Goal: Task Accomplishment & Management: Use online tool/utility

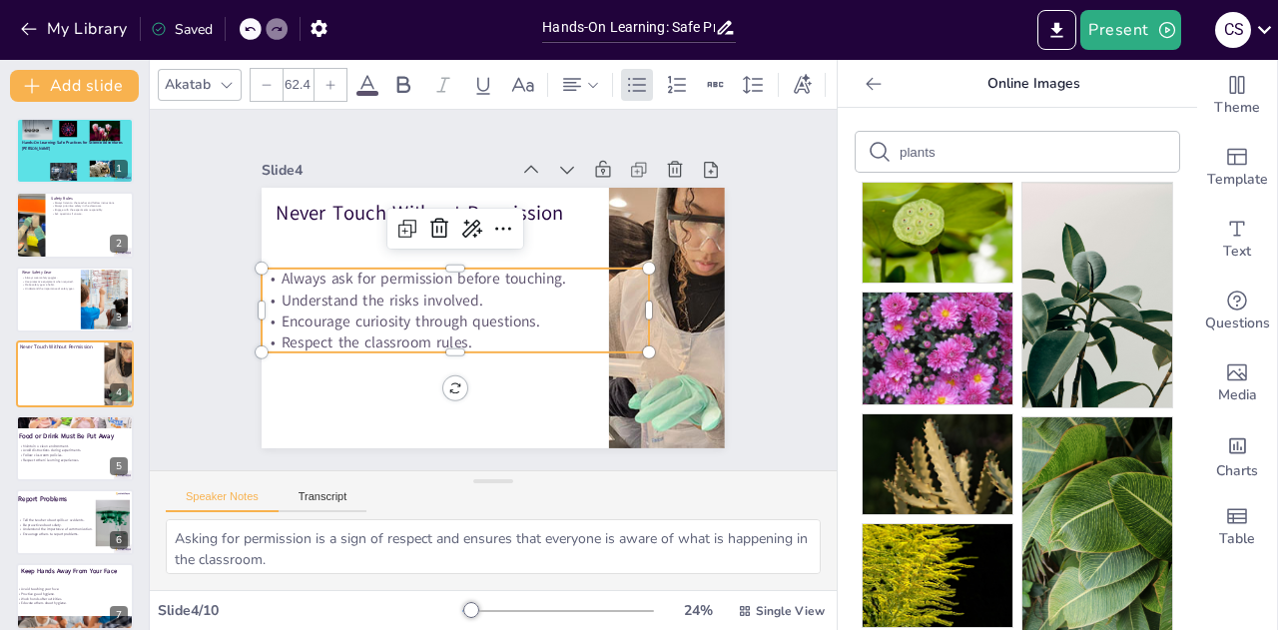
click at [56, 283] on div "Always wear safety goggles. Use protective equipment when required. Make safety…" at bounding box center [48, 283] width 53 height 16
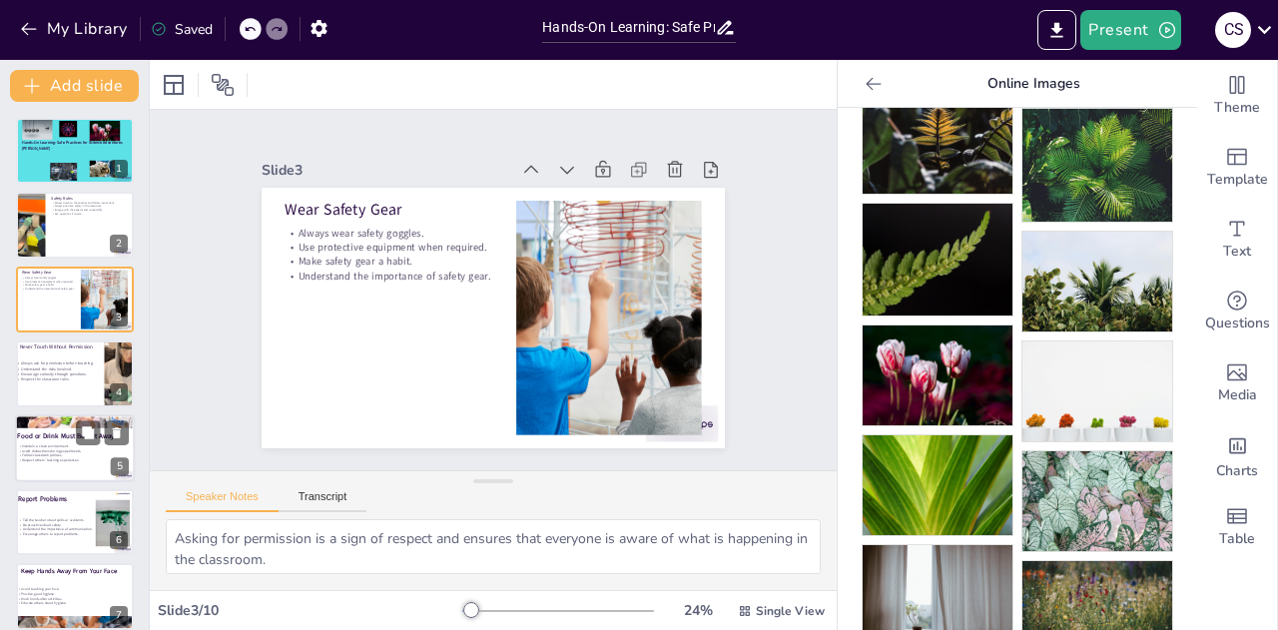
click at [59, 448] on span "Avoid distractions during experiments." at bounding box center [51, 450] width 59 height 5
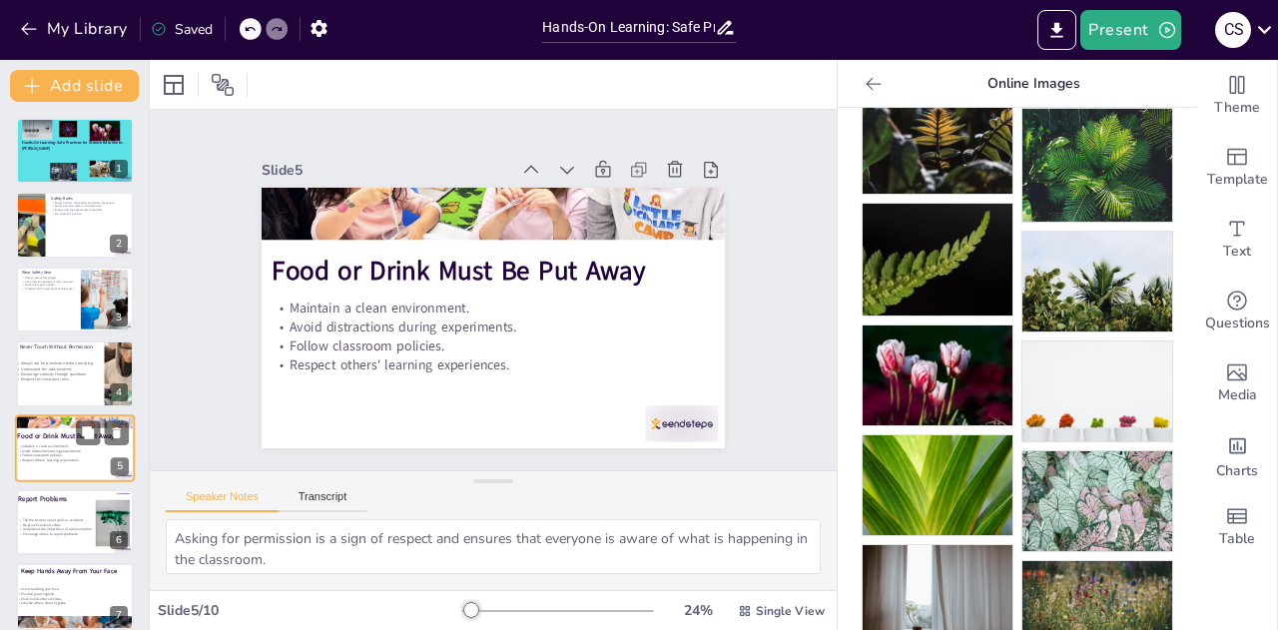
scroll to position [82, 0]
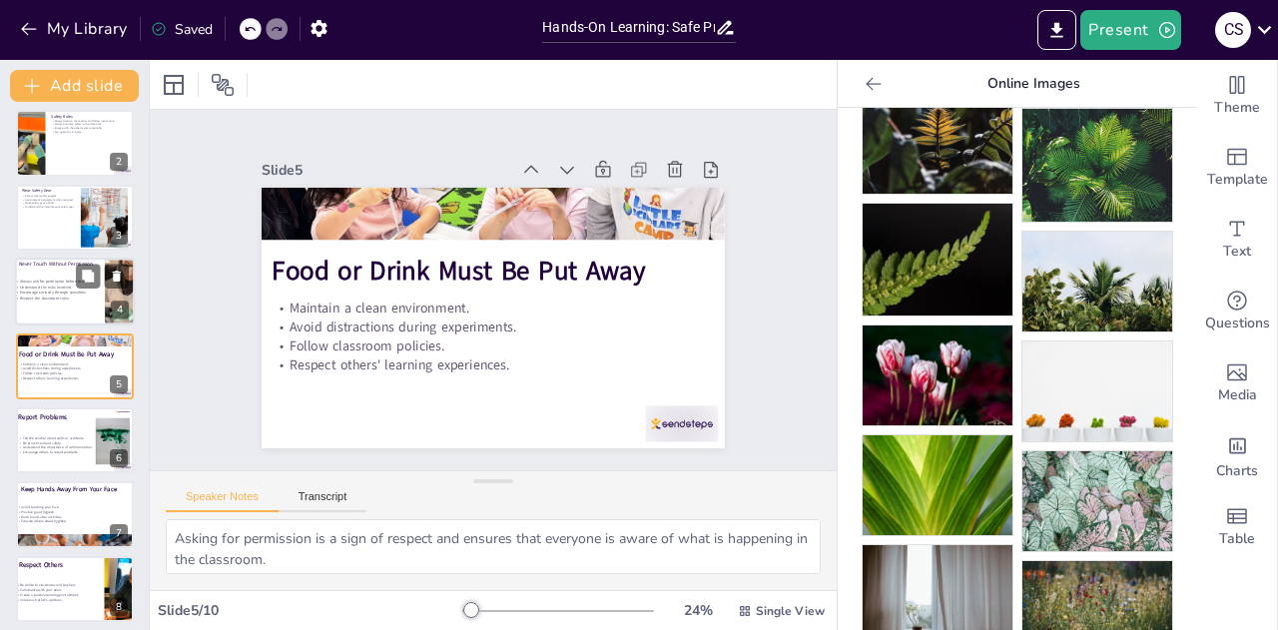
click at [67, 281] on span "Always ask for permission before touching." at bounding box center [57, 281] width 74 height 5
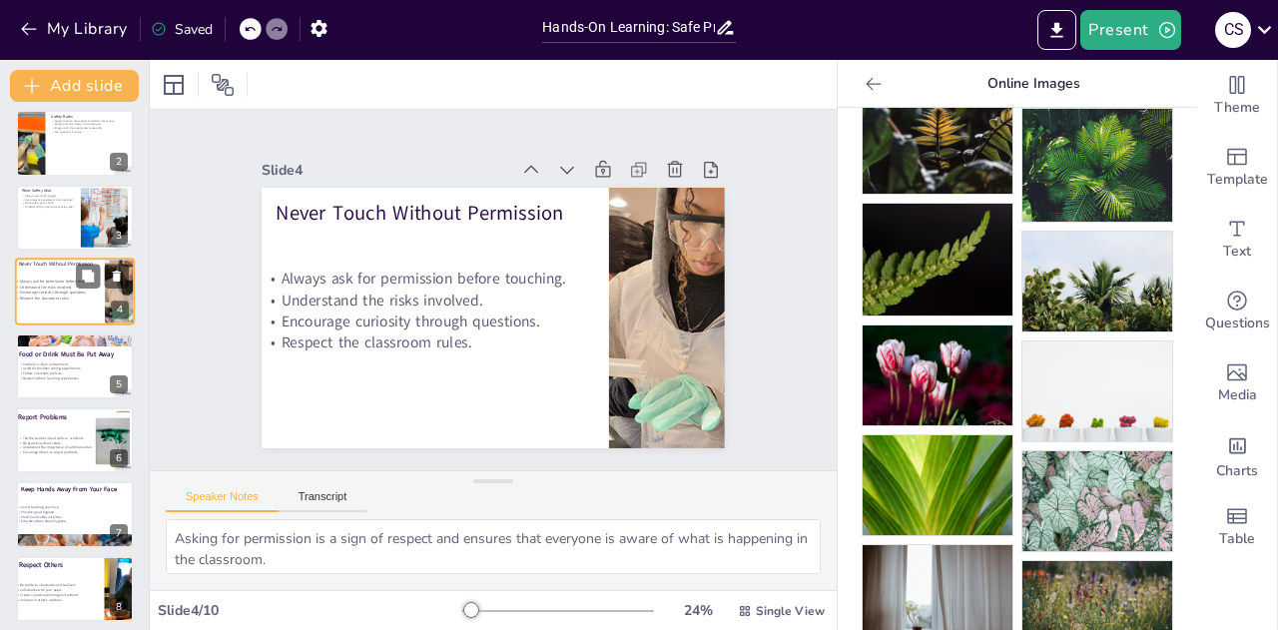
scroll to position [8, 0]
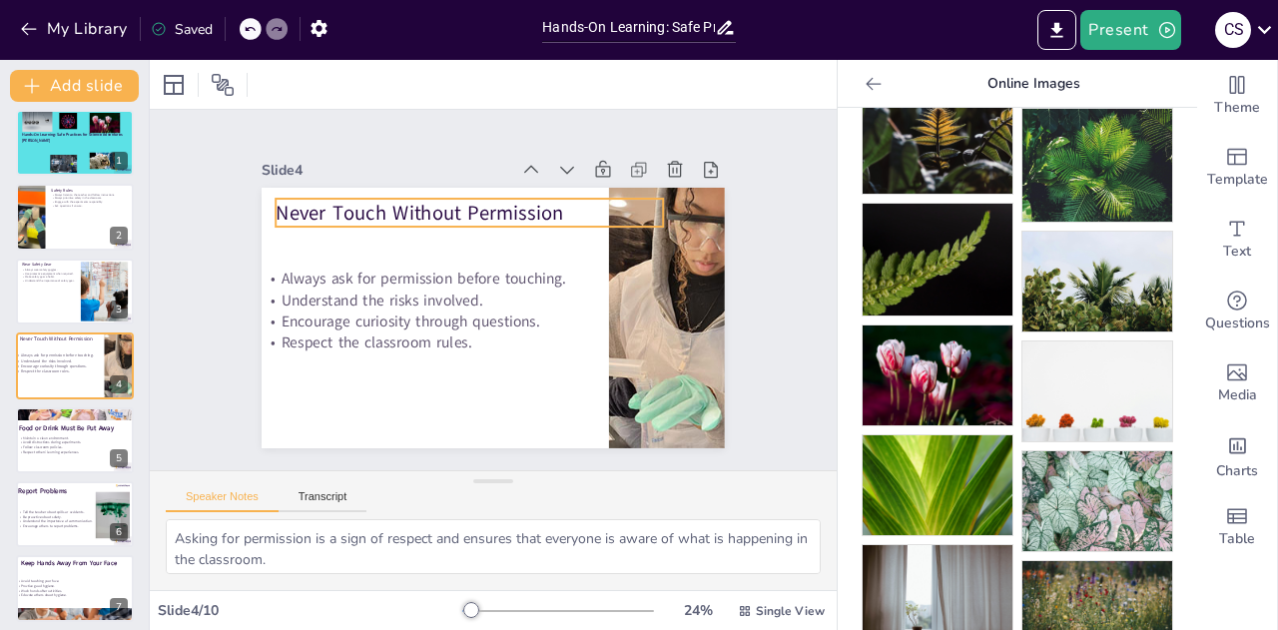
click at [486, 214] on p "Never Touch Without Permission" at bounding box center [469, 213] width 387 height 28
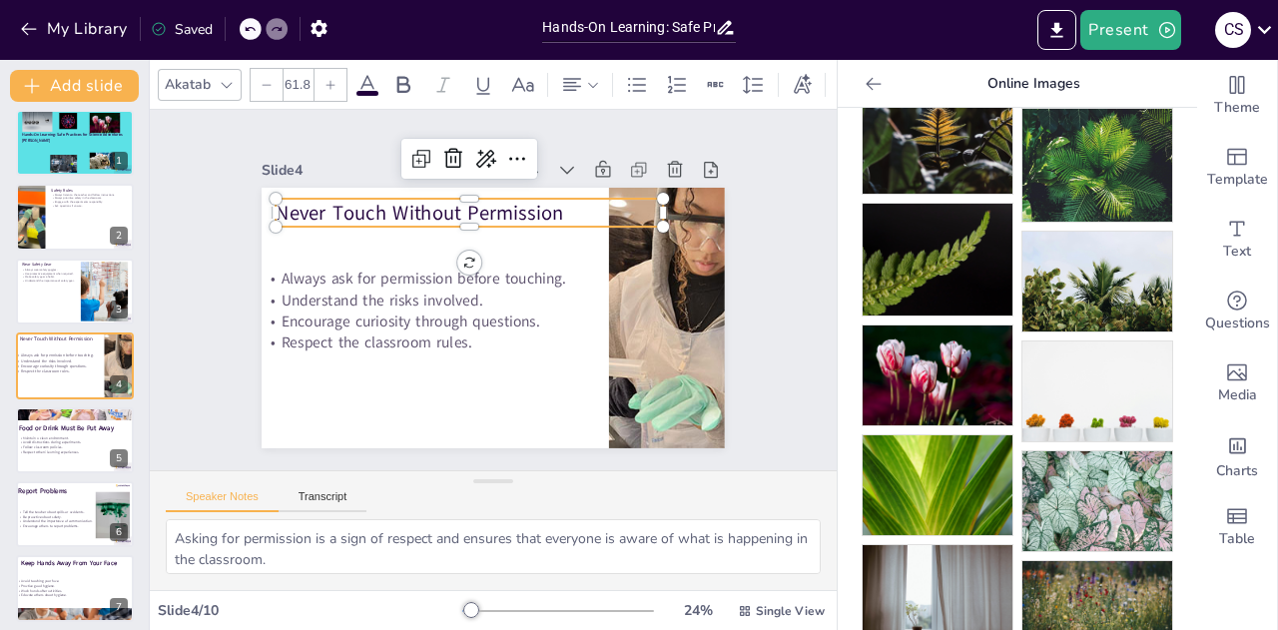
click at [435, 199] on p "Never Touch Without Permission" at bounding box center [469, 213] width 387 height 28
click at [563, 203] on p "Never Touch Without Permission" at bounding box center [469, 213] width 387 height 28
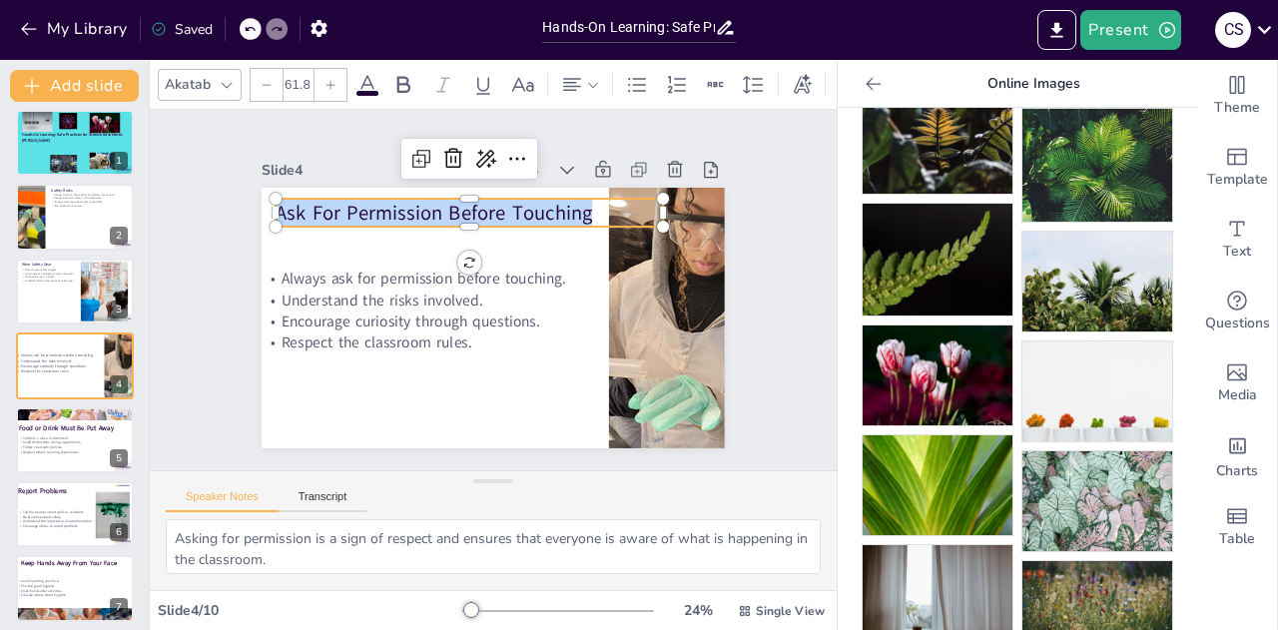
drag, startPoint x: 577, startPoint y: 208, endPoint x: 230, endPoint y: 214, distance: 347.4
click at [230, 214] on div "Slide 1 Hands-On Learning: Safe Practices for Science Adventures [PERSON_NAME] …" at bounding box center [493, 290] width 575 height 316
click at [405, 76] on icon at bounding box center [403, 84] width 13 height 17
click at [337, 85] on div at bounding box center [330, 85] width 32 height 32
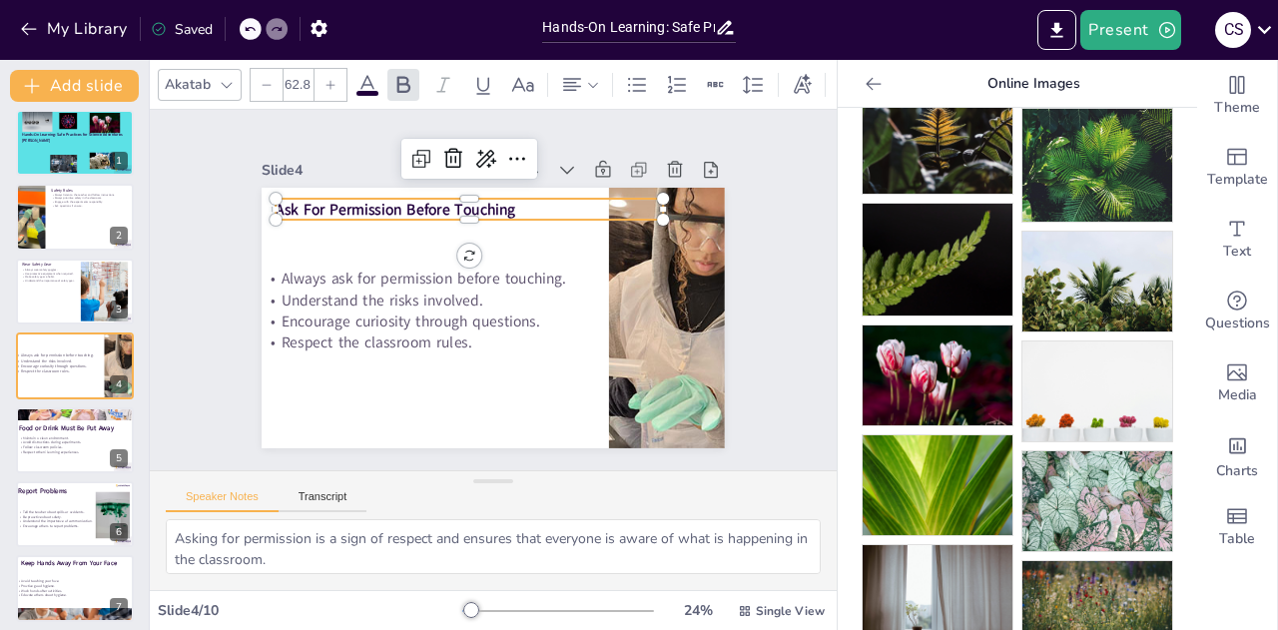
click at [337, 85] on div at bounding box center [330, 85] width 32 height 32
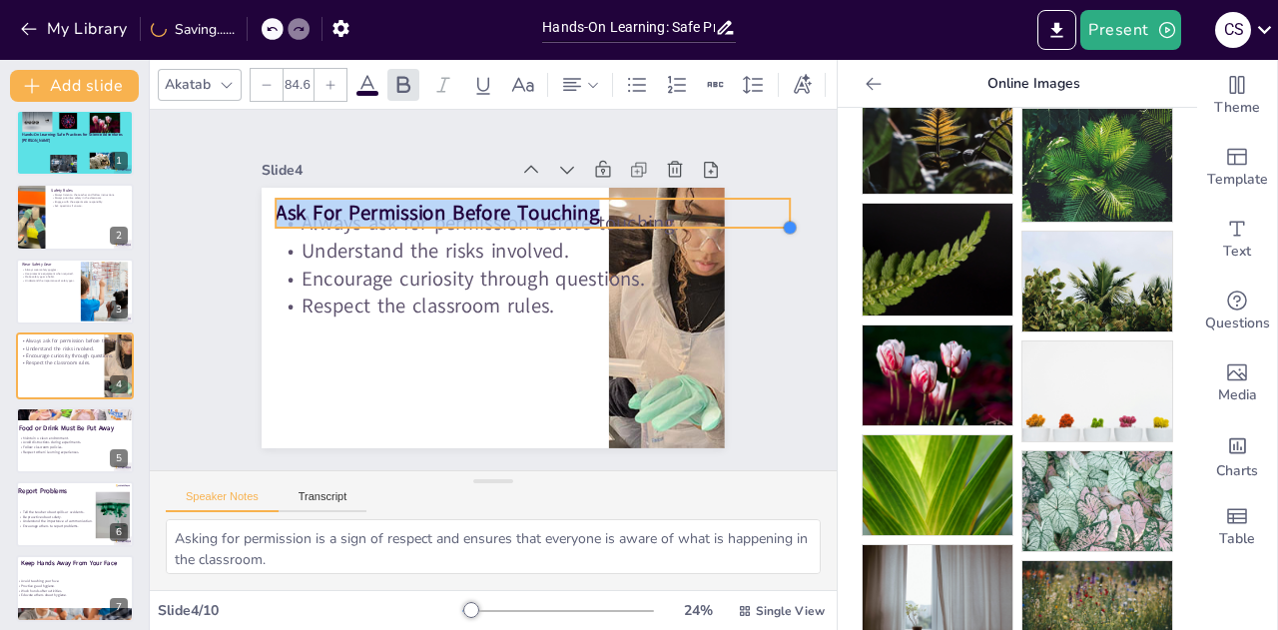
type input "81.6"
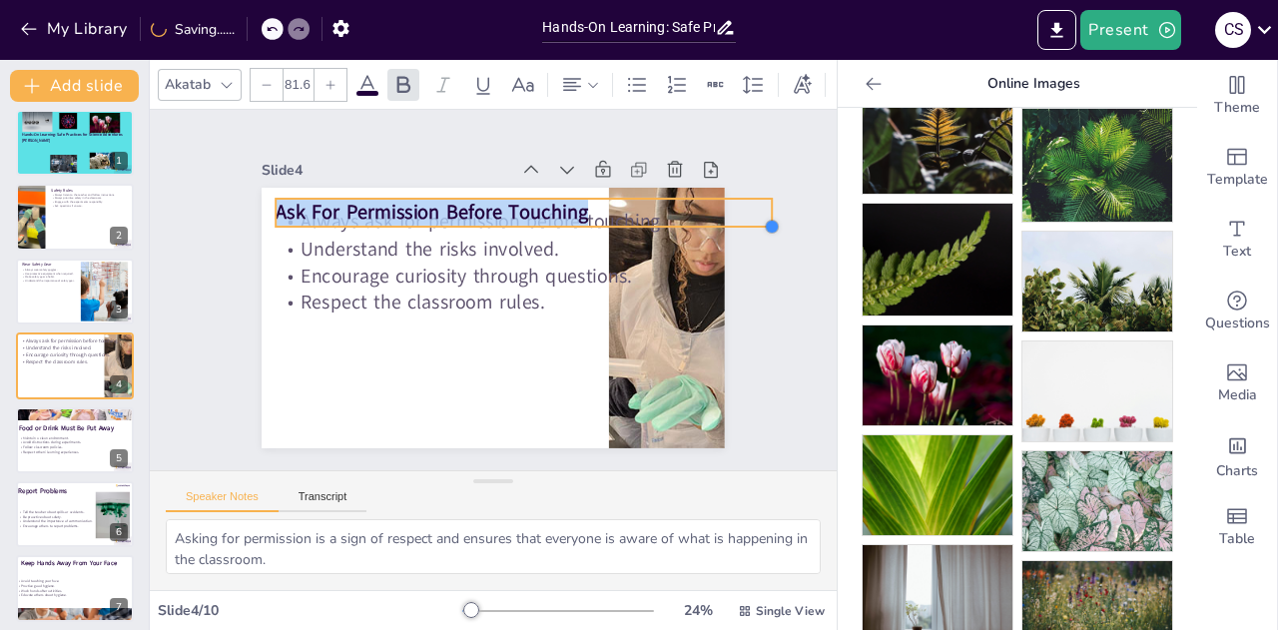
drag, startPoint x: 655, startPoint y: 215, endPoint x: 607, endPoint y: 221, distance: 48.3
click at [607, 221] on div "Always ask for permission before touching. Understand the risks involved. Encou…" at bounding box center [493, 318] width 463 height 261
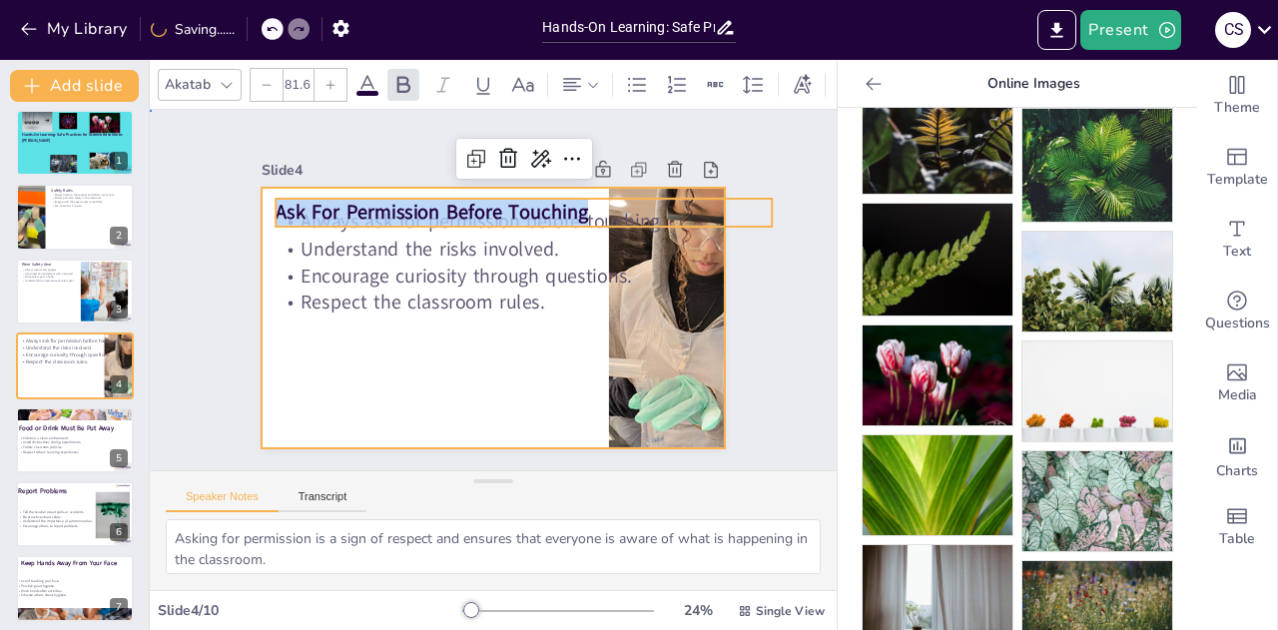
click at [490, 336] on div at bounding box center [493, 318] width 463 height 261
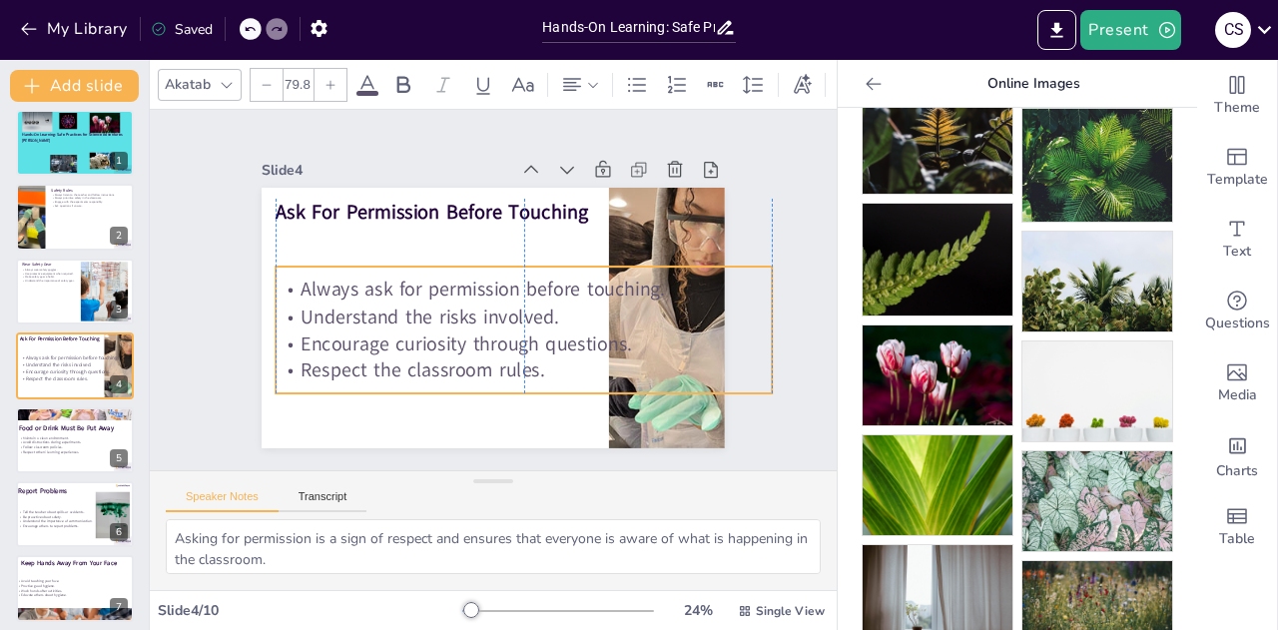
drag, startPoint x: 501, startPoint y: 307, endPoint x: 499, endPoint y: 374, distance: 66.9
click at [499, 374] on span "Respect the classroom rules." at bounding box center [422, 370] width 244 height 27
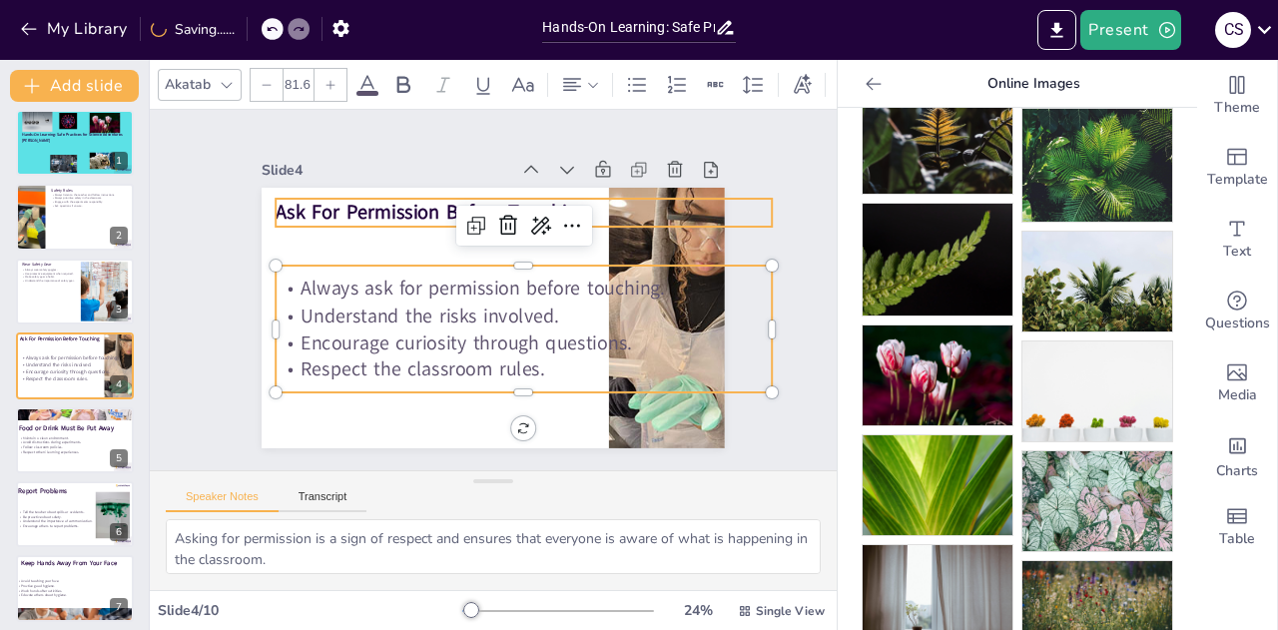
click at [393, 202] on span "Ask For Permission Before Touching" at bounding box center [432, 212] width 312 height 27
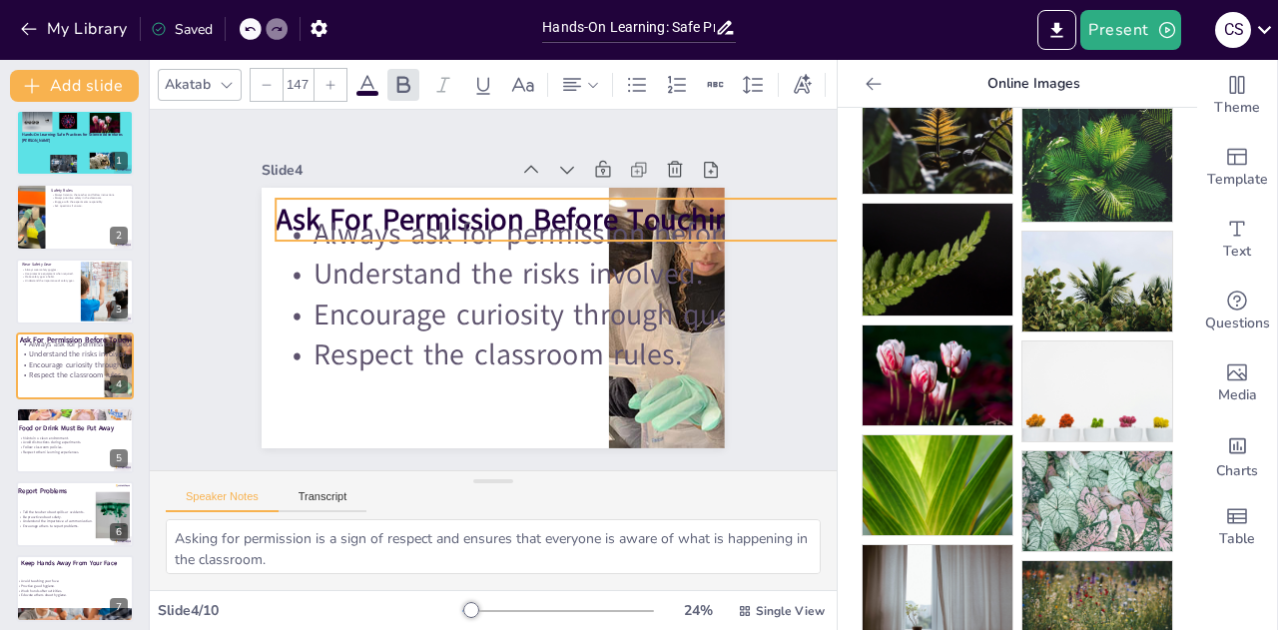
drag, startPoint x: 751, startPoint y: 215, endPoint x: 711, endPoint y: 247, distance: 51.1
click at [711, 247] on div "Slide 1 Hands-On Learning: Safe Practices for Science Adventures [PERSON_NAME] …" at bounding box center [493, 290] width 575 height 316
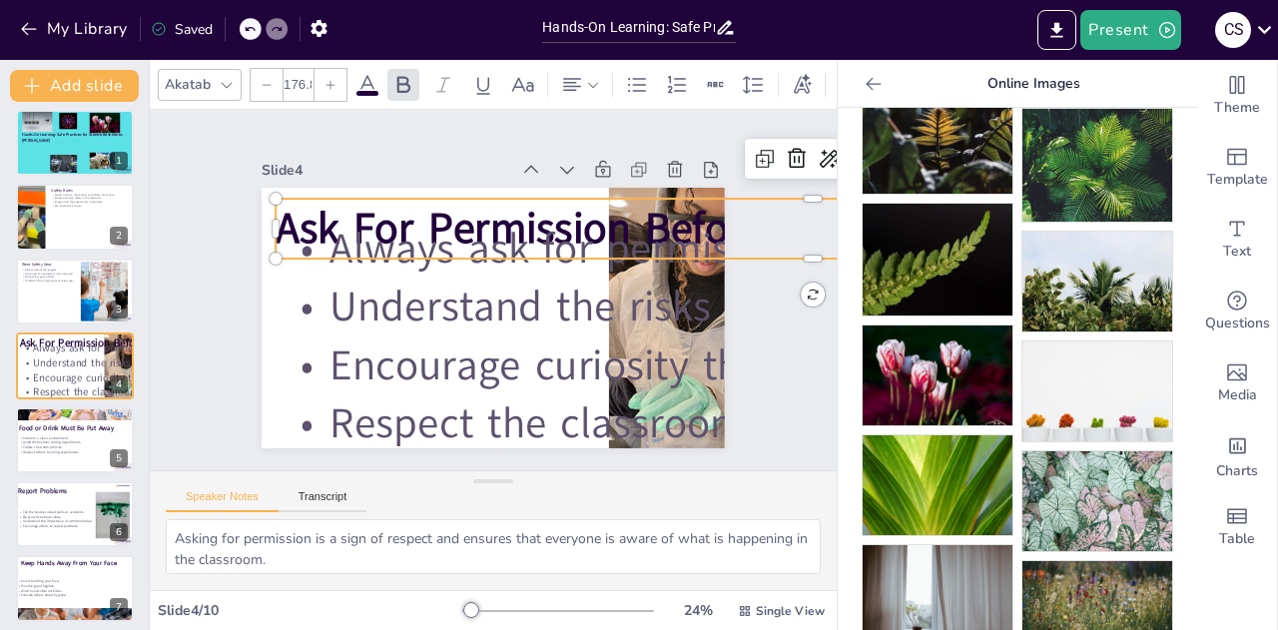
click at [268, 35] on div at bounding box center [277, 29] width 22 height 22
click at [250, 34] on icon at bounding box center [250, 29] width 12 height 12
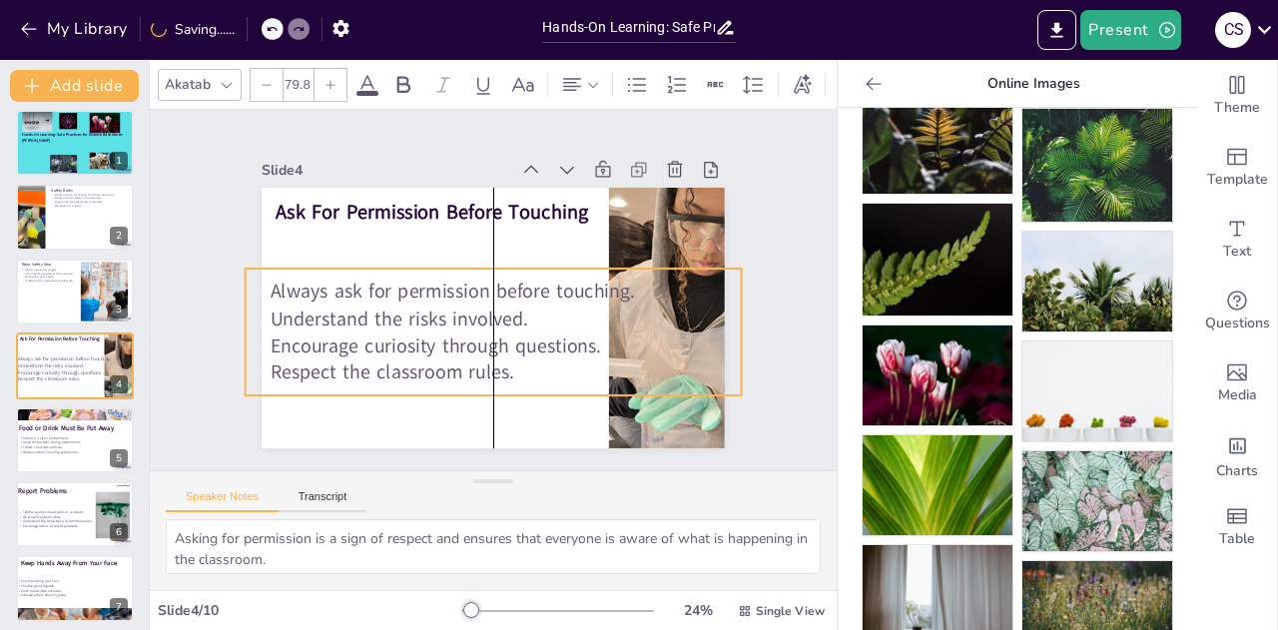
drag, startPoint x: 457, startPoint y: 290, endPoint x: 409, endPoint y: 294, distance: 48.1
click at [409, 294] on span "Always ask for permission before touching." at bounding box center [453, 292] width 364 height 27
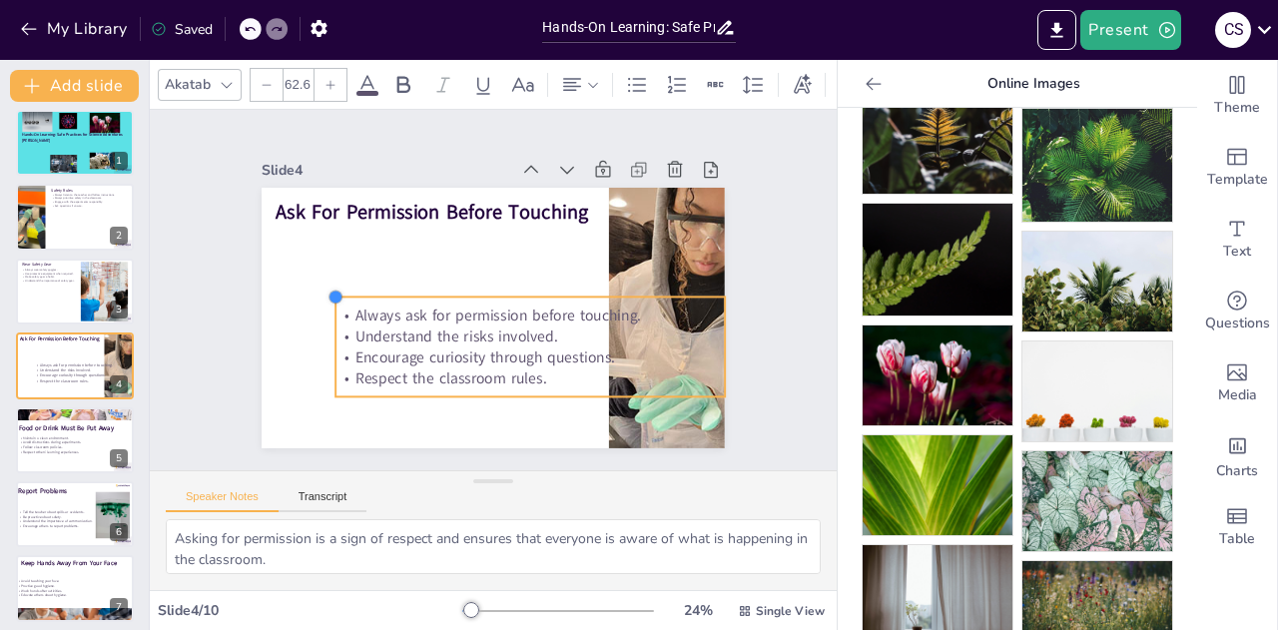
drag, startPoint x: 212, startPoint y: 262, endPoint x: 318, endPoint y: 299, distance: 113.3
click at [318, 299] on div "Ask For Permission Before Touching Always ask for permission before touching. U…" at bounding box center [493, 318] width 463 height 261
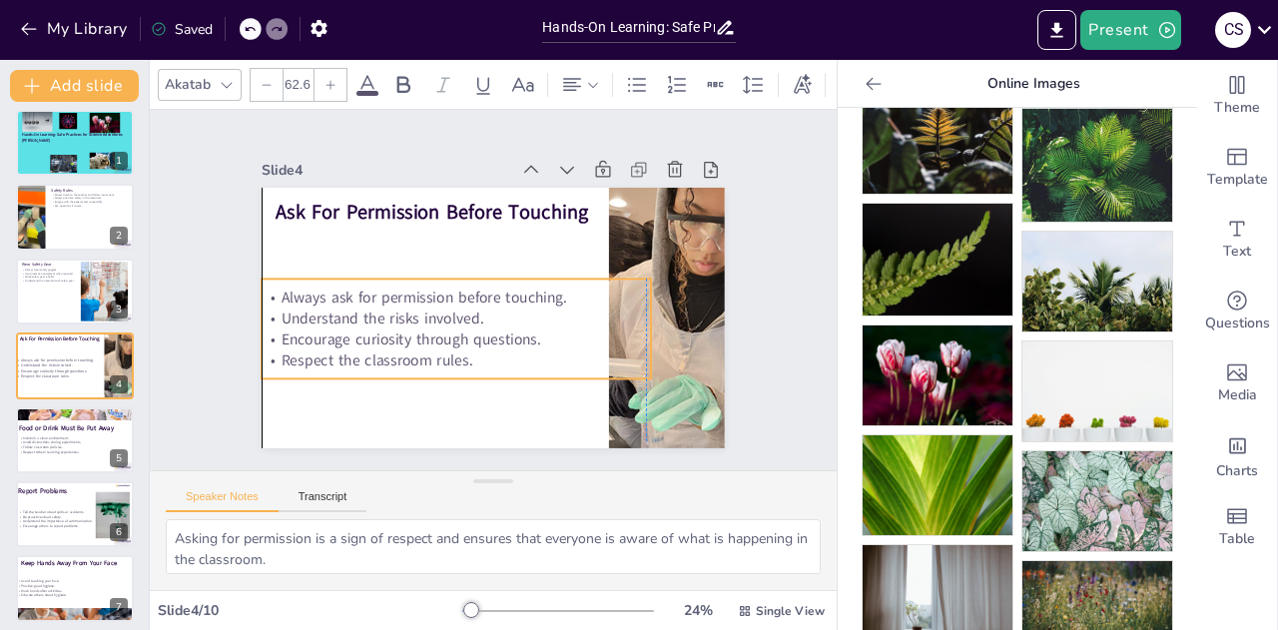
drag, startPoint x: 597, startPoint y: 292, endPoint x: 523, endPoint y: 276, distance: 75.8
click at [523, 279] on div "Always ask for permission before touching. Understand the risks involved. Encou…" at bounding box center [456, 329] width 389 height 100
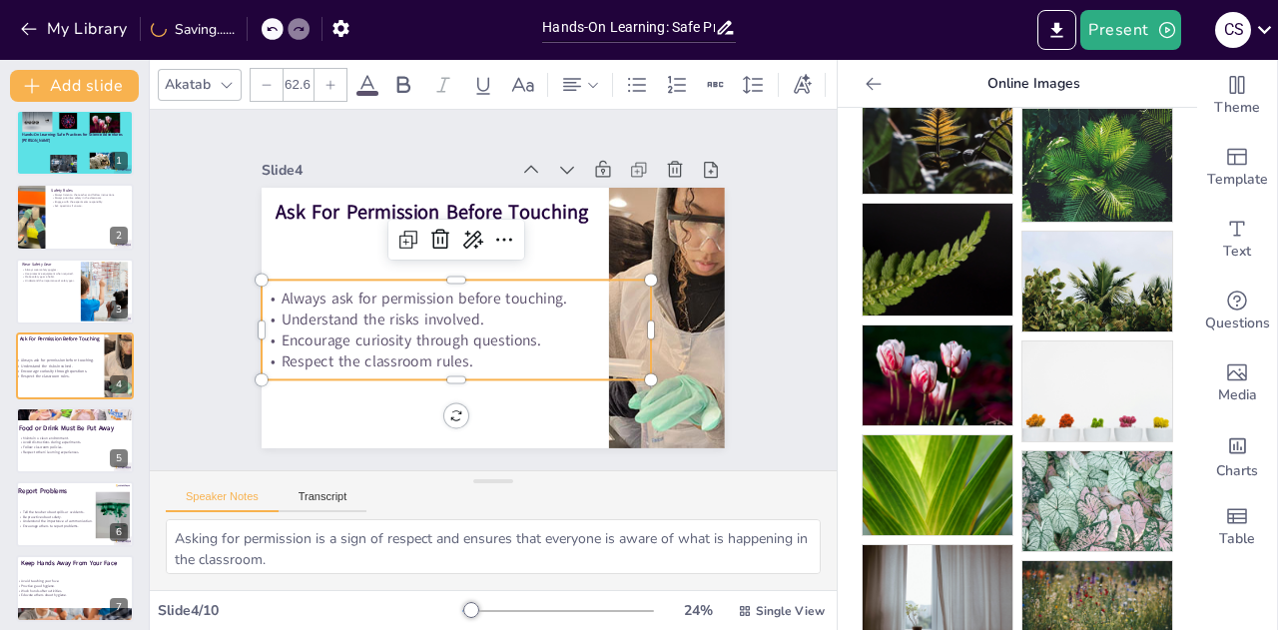
click at [473, 329] on span "Encourage curiosity through questions." at bounding box center [412, 339] width 260 height 21
click at [454, 350] on span "Respect the classroom rules." at bounding box center [378, 360] width 192 height 21
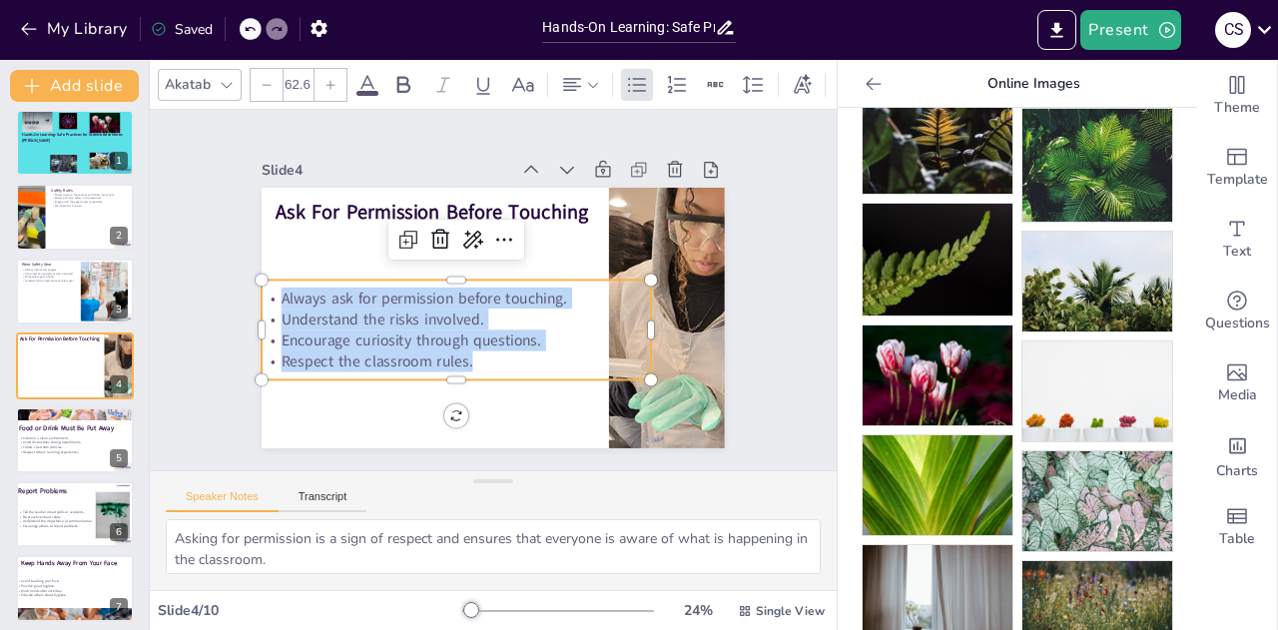
drag, startPoint x: 264, startPoint y: 288, endPoint x: 531, endPoint y: 355, distance: 275.8
click at [531, 355] on div "Always ask for permission before touching. Understand the risks involved. Encou…" at bounding box center [456, 329] width 389 height 85
click at [270, 79] on icon at bounding box center [267, 85] width 12 height 12
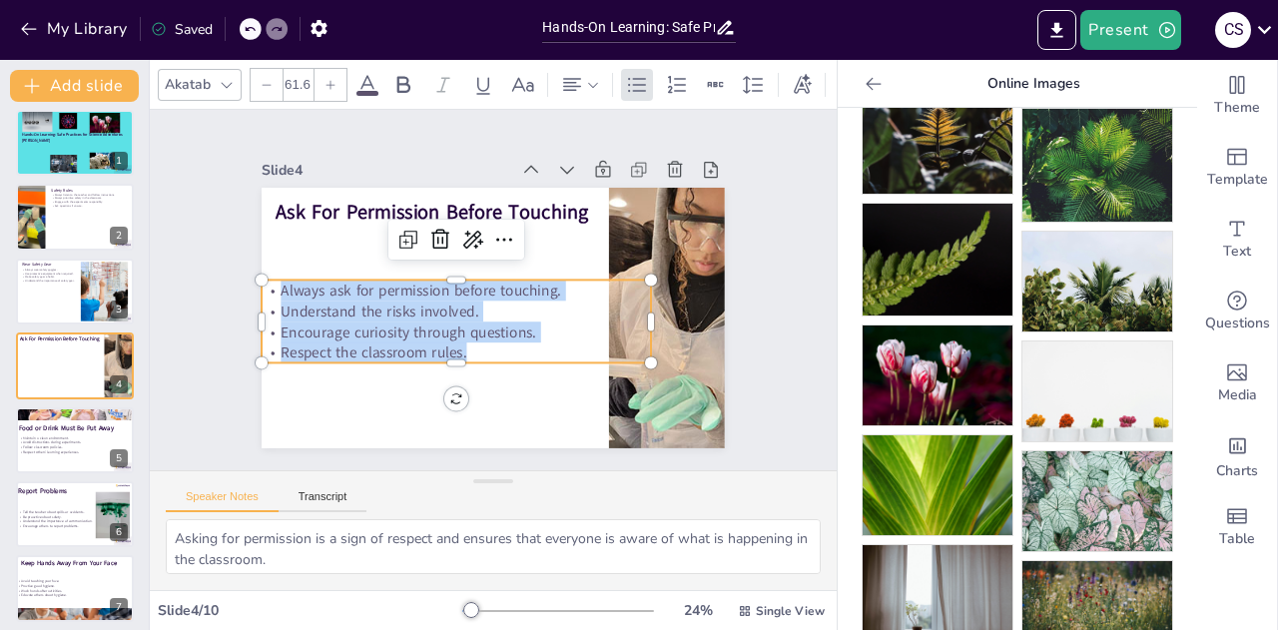
click at [270, 79] on icon at bounding box center [267, 85] width 12 height 12
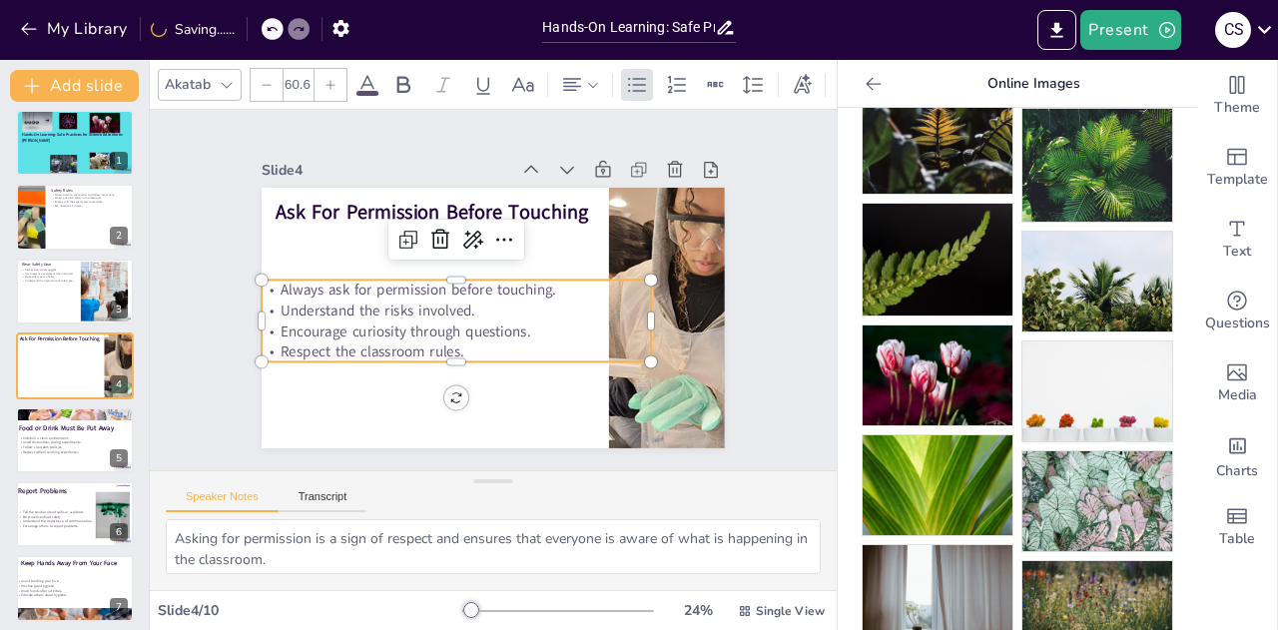
click at [270, 79] on icon at bounding box center [267, 85] width 12 height 12
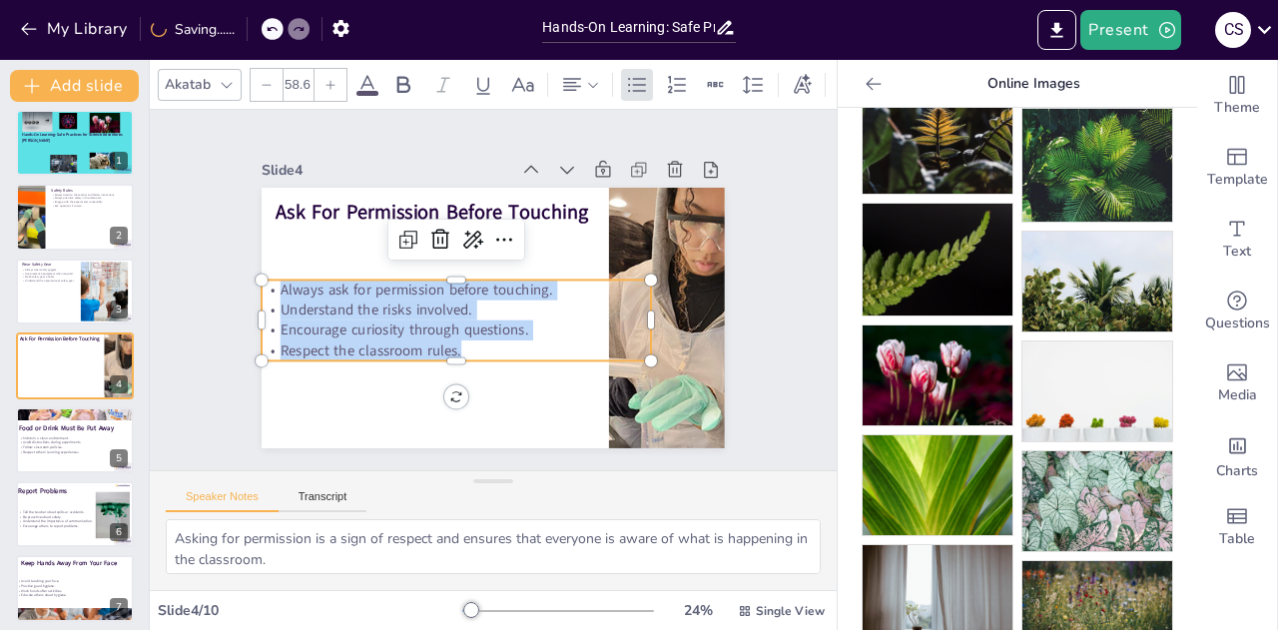
click at [270, 79] on icon at bounding box center [267, 85] width 12 height 12
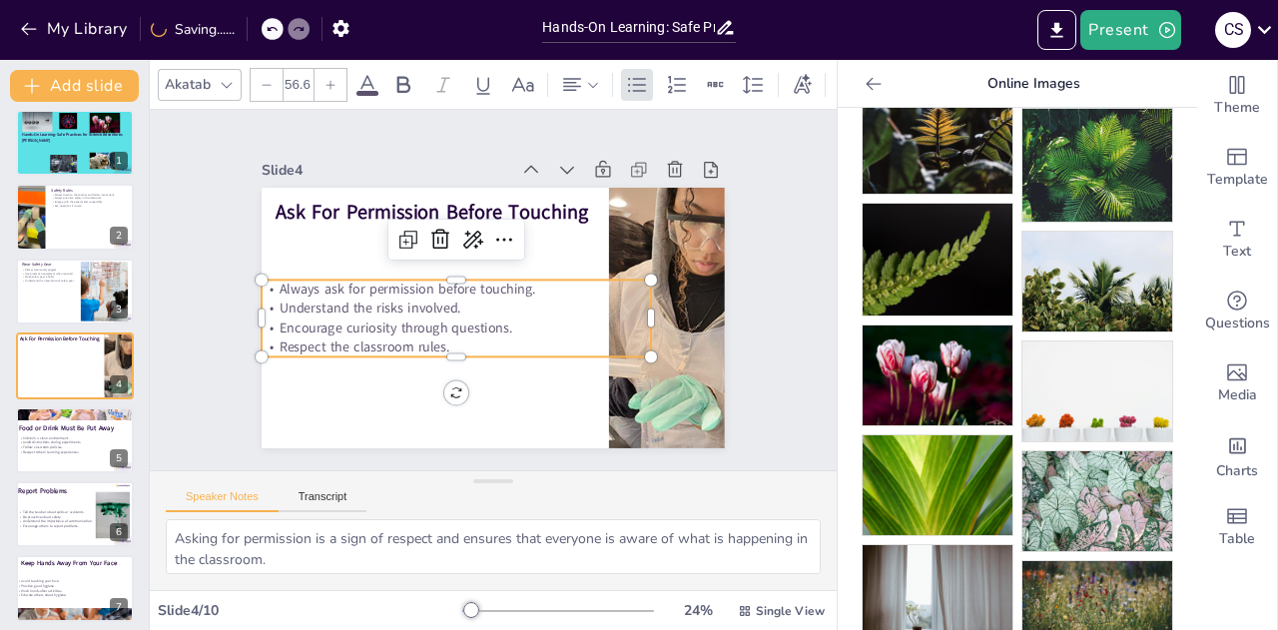
click at [270, 79] on icon at bounding box center [267, 85] width 12 height 12
type input "55.6"
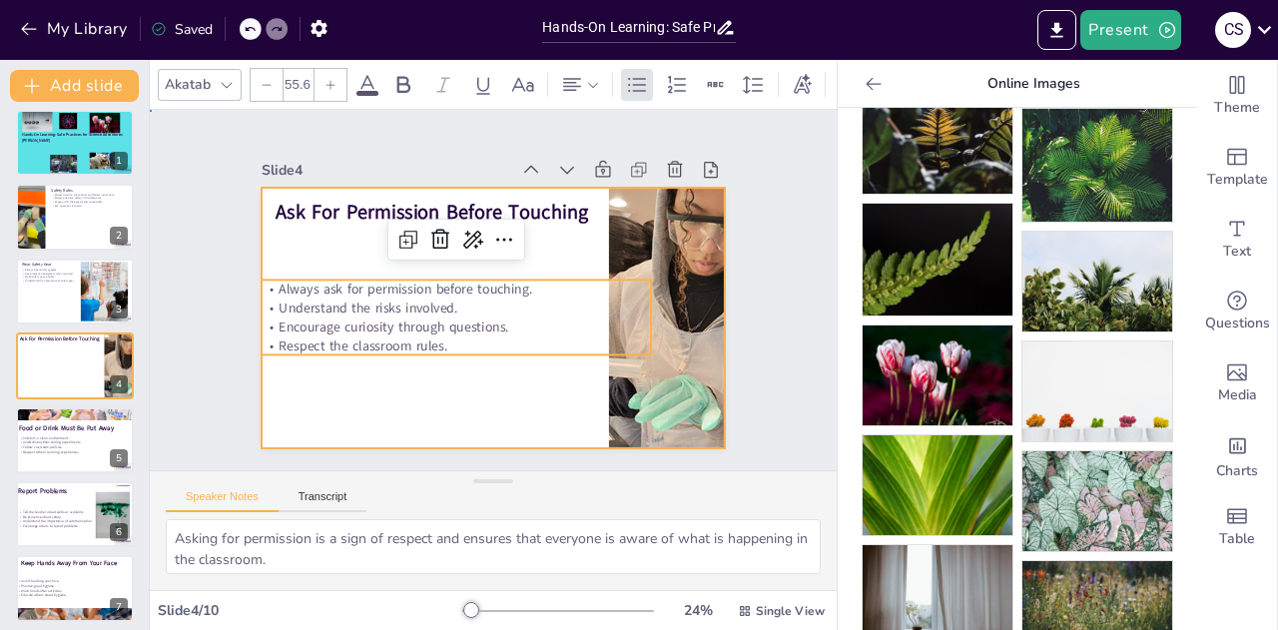
click at [550, 410] on div at bounding box center [493, 318] width 463 height 261
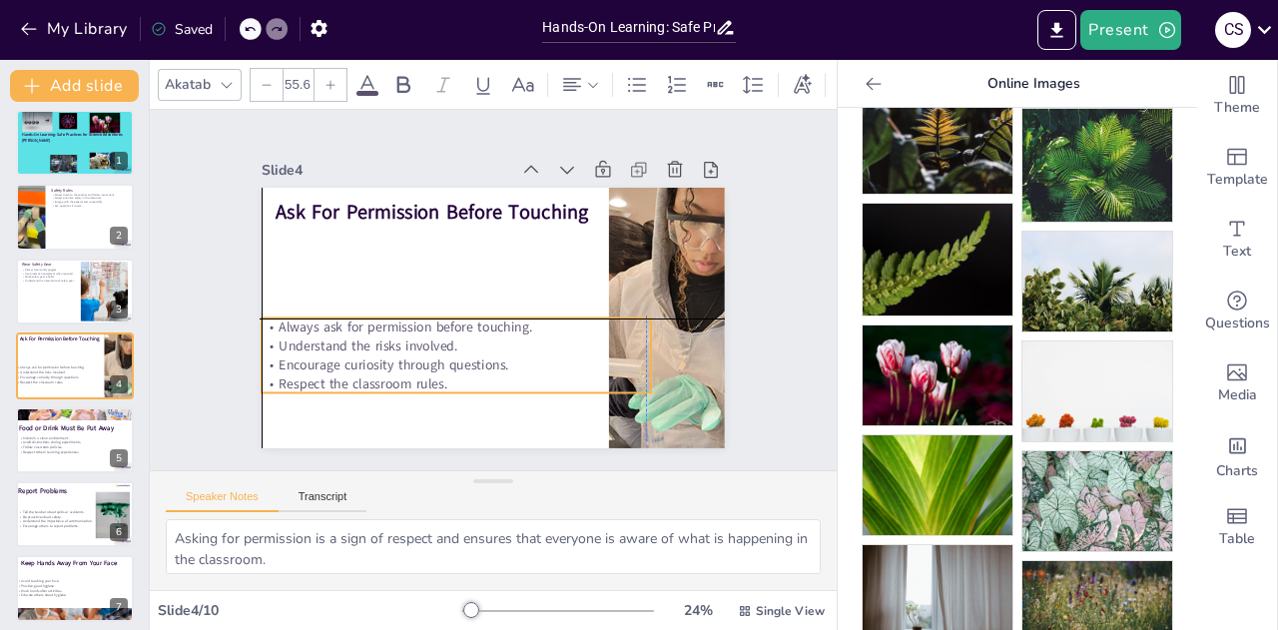
drag, startPoint x: 542, startPoint y: 330, endPoint x: 540, endPoint y: 366, distance: 36.0
click at [540, 374] on p "Respect the classroom rules." at bounding box center [456, 383] width 389 height 19
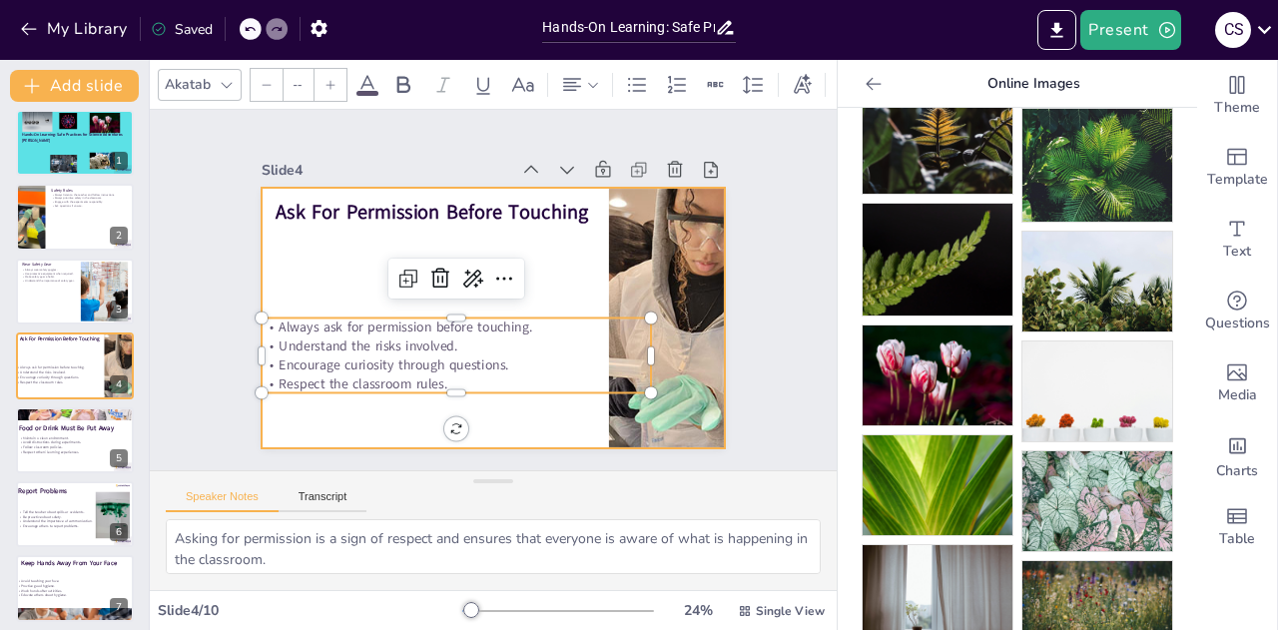
type input "81.6"
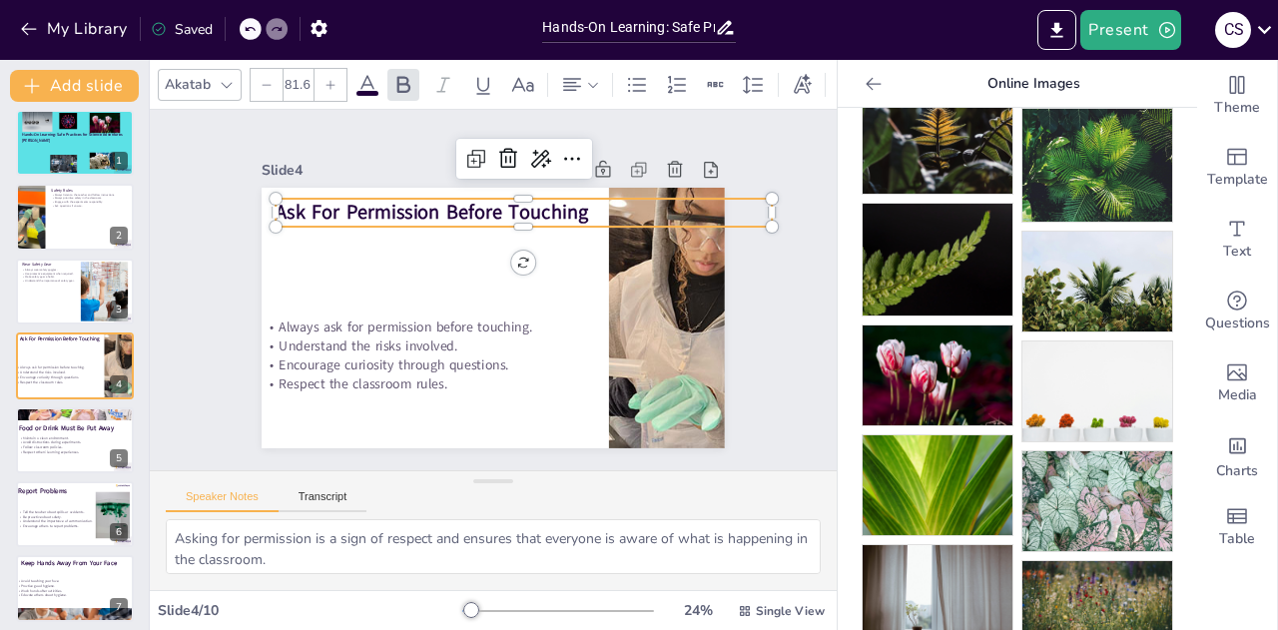
click at [369, 217] on span "Ask For Permission Before Touching" at bounding box center [432, 212] width 312 height 27
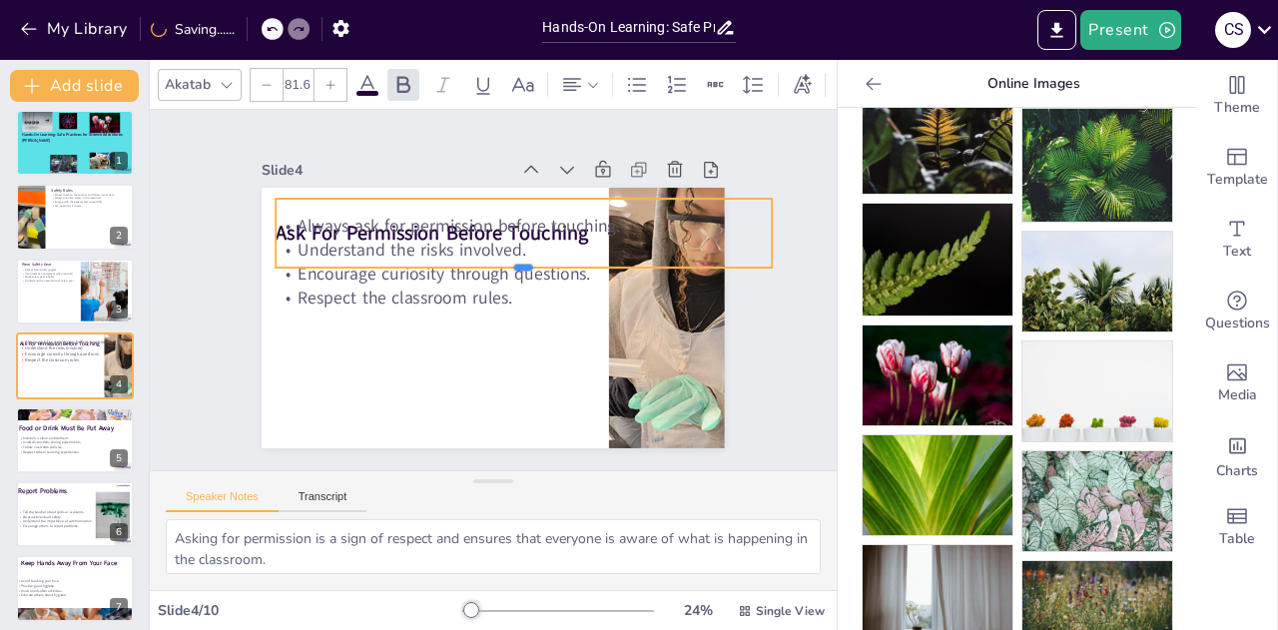
drag, startPoint x: 509, startPoint y: 220, endPoint x: 501, endPoint y: 263, distance: 43.7
click at [501, 268] on div at bounding box center [524, 276] width 496 height 16
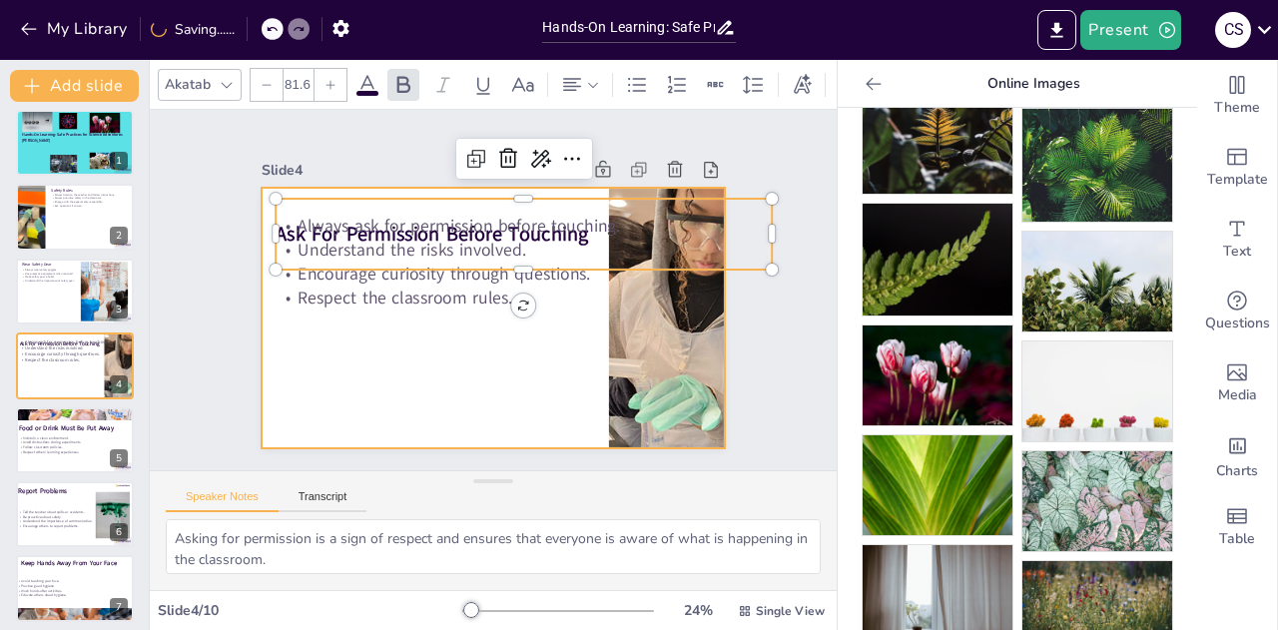
click at [509, 352] on div at bounding box center [493, 318] width 463 height 261
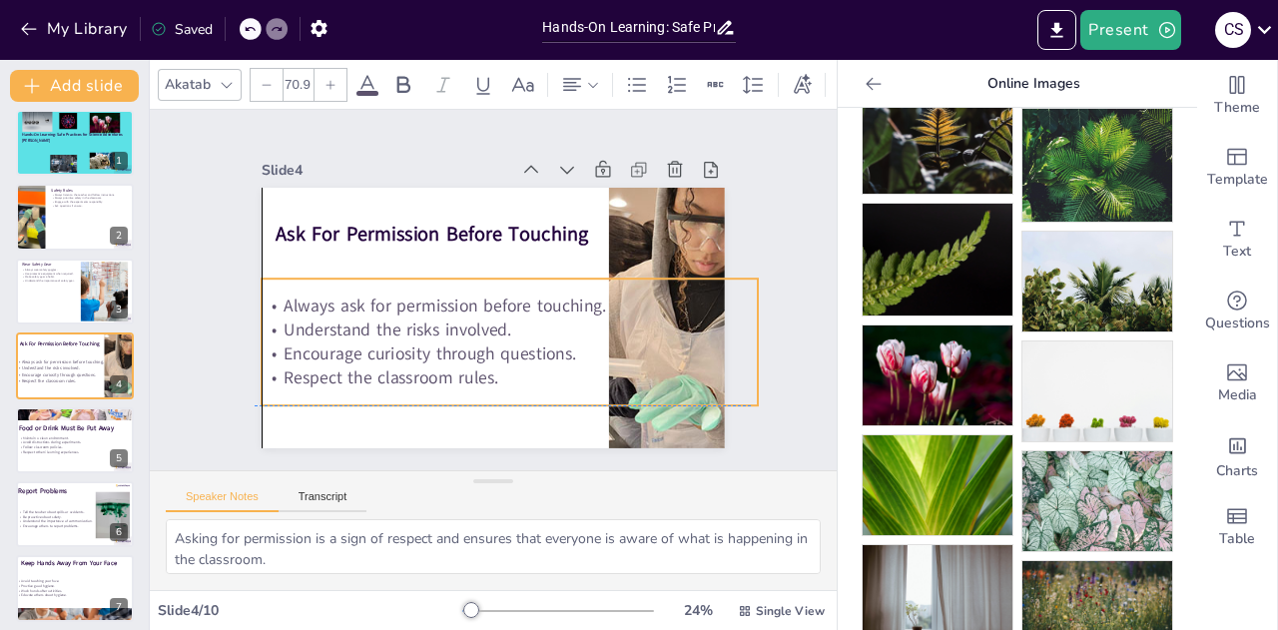
drag, startPoint x: 475, startPoint y: 292, endPoint x: 454, endPoint y: 376, distance: 86.4
click at [454, 376] on span "Respect the classroom rules." at bounding box center [391, 377] width 215 height 23
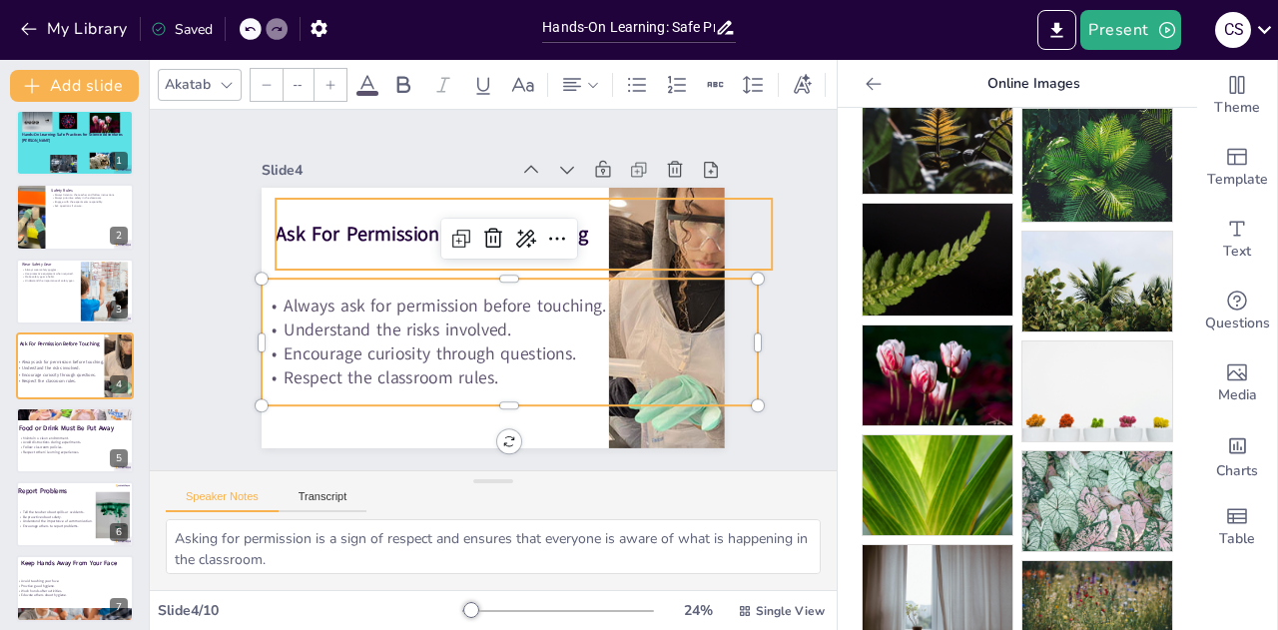
click at [267, 197] on div "Ask For Permission Before Touching Always ask for permission before touching. U…" at bounding box center [493, 318] width 463 height 261
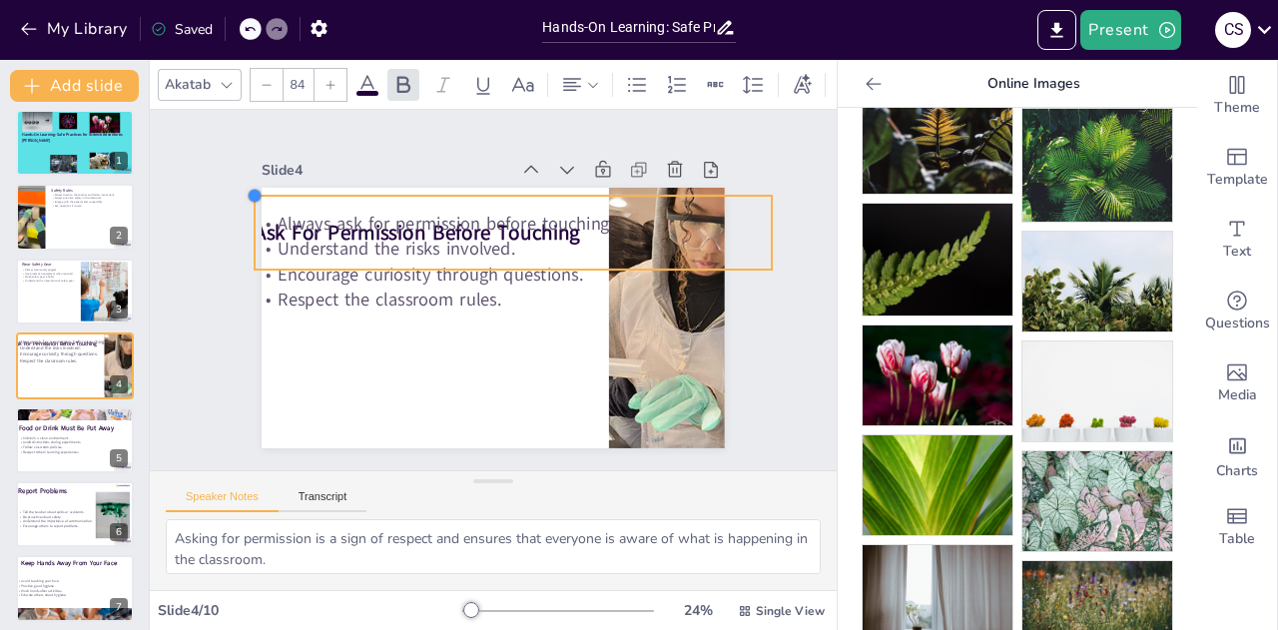
type input "85.1"
click at [262, 188] on div "Ask For Permission Before Touching Always ask for permission before touching. U…" at bounding box center [493, 318] width 463 height 261
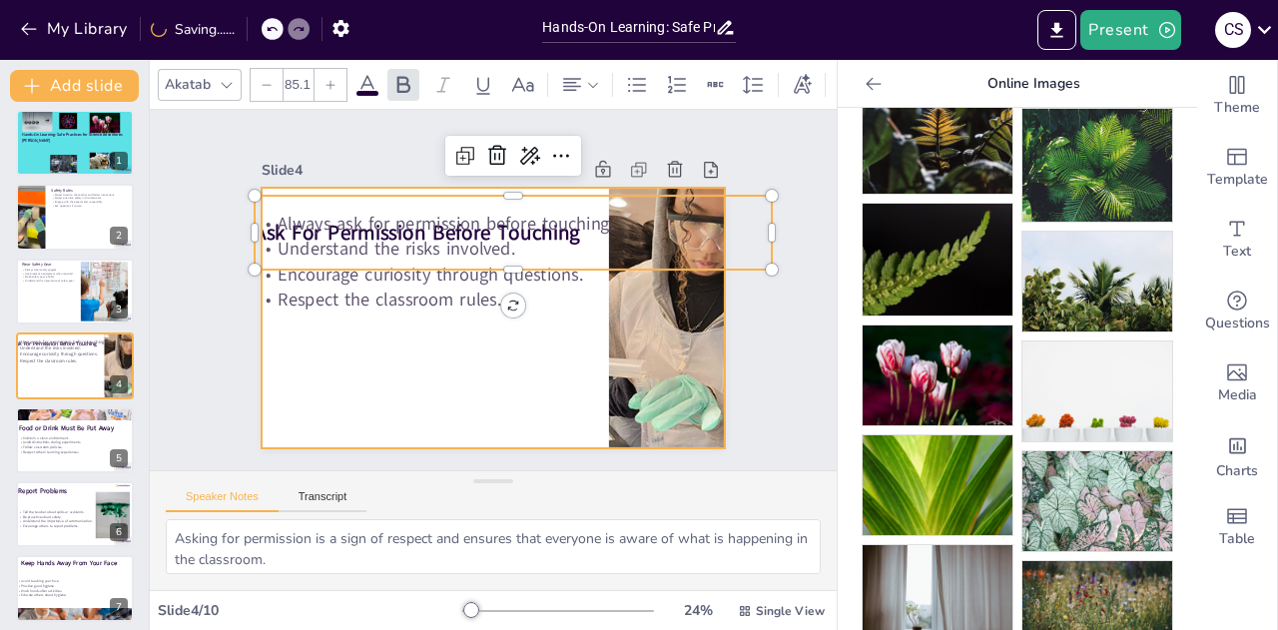
click at [448, 352] on div at bounding box center [493, 318] width 463 height 261
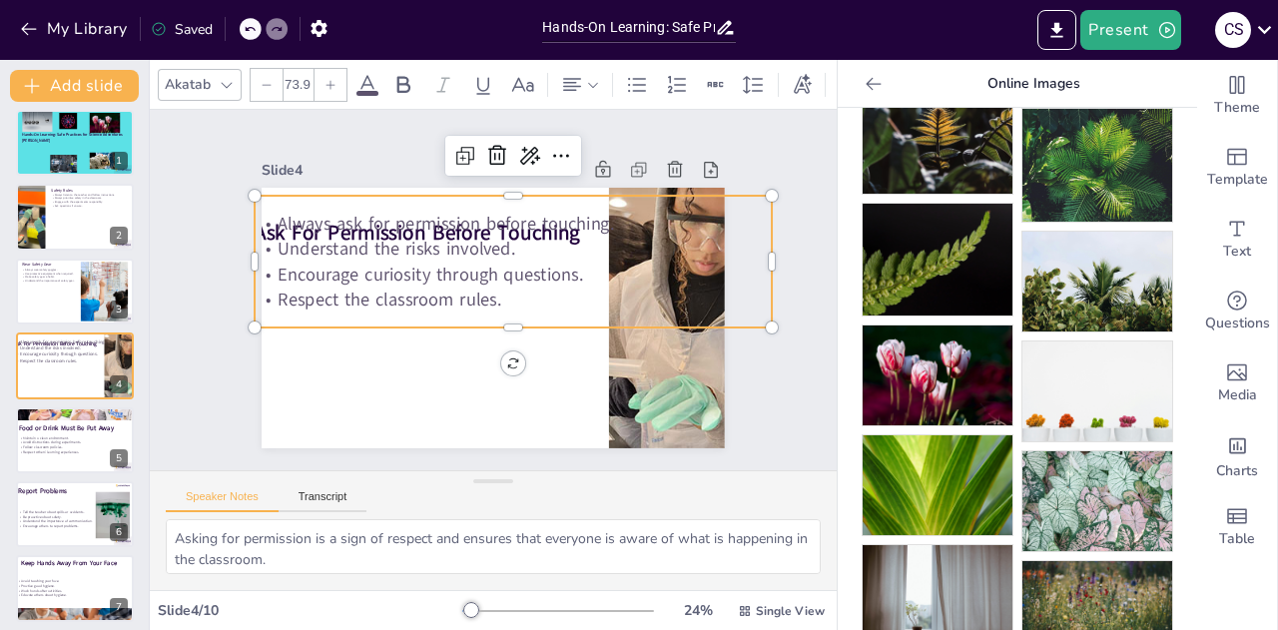
click at [580, 237] on p "Understand the risks involved." at bounding box center [513, 249] width 517 height 25
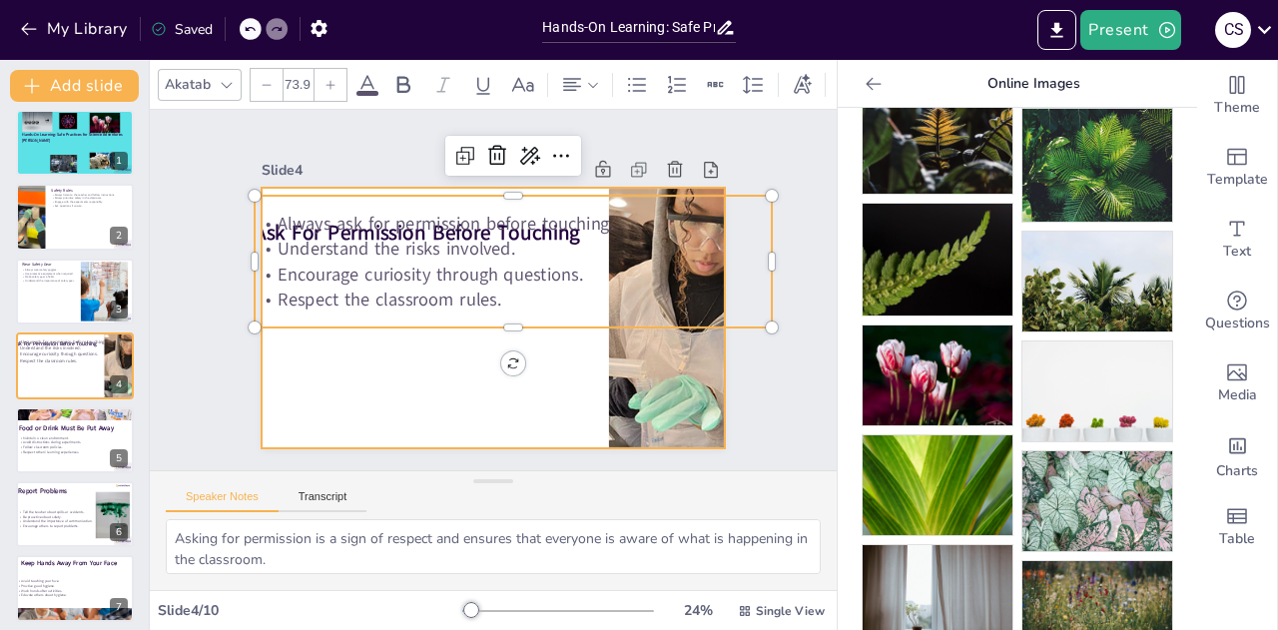
click at [531, 361] on div at bounding box center [493, 318] width 463 height 261
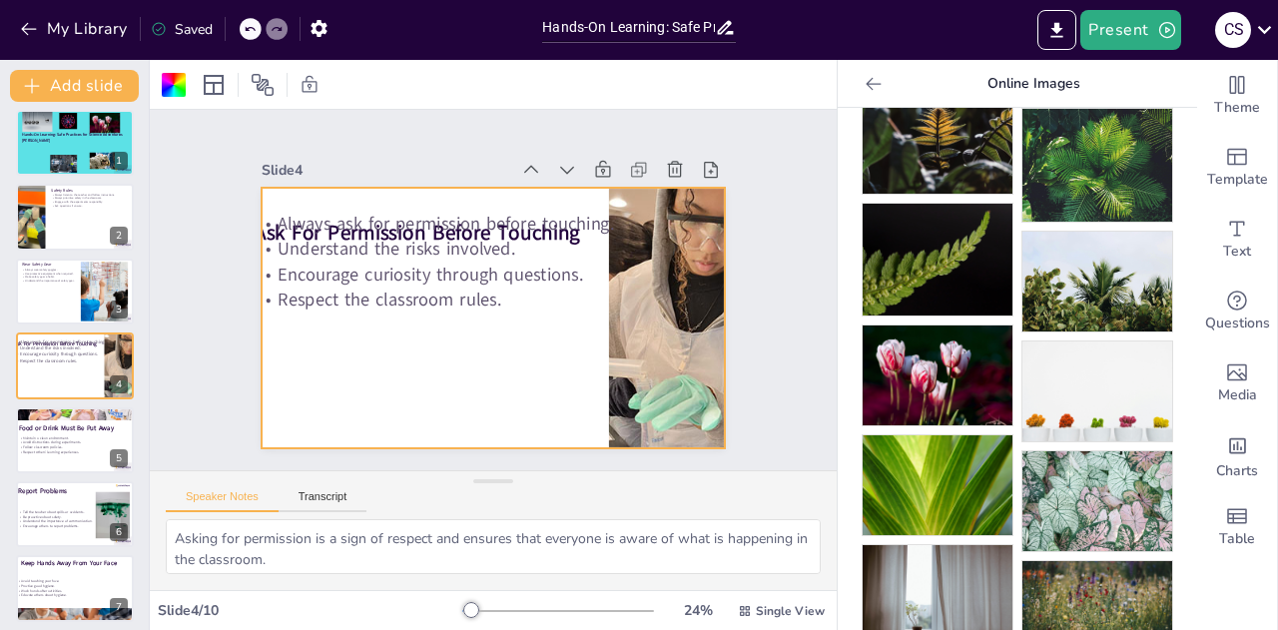
click at [264, 19] on div at bounding box center [264, 29] width 48 height 22
click at [244, 31] on div at bounding box center [251, 29] width 22 height 22
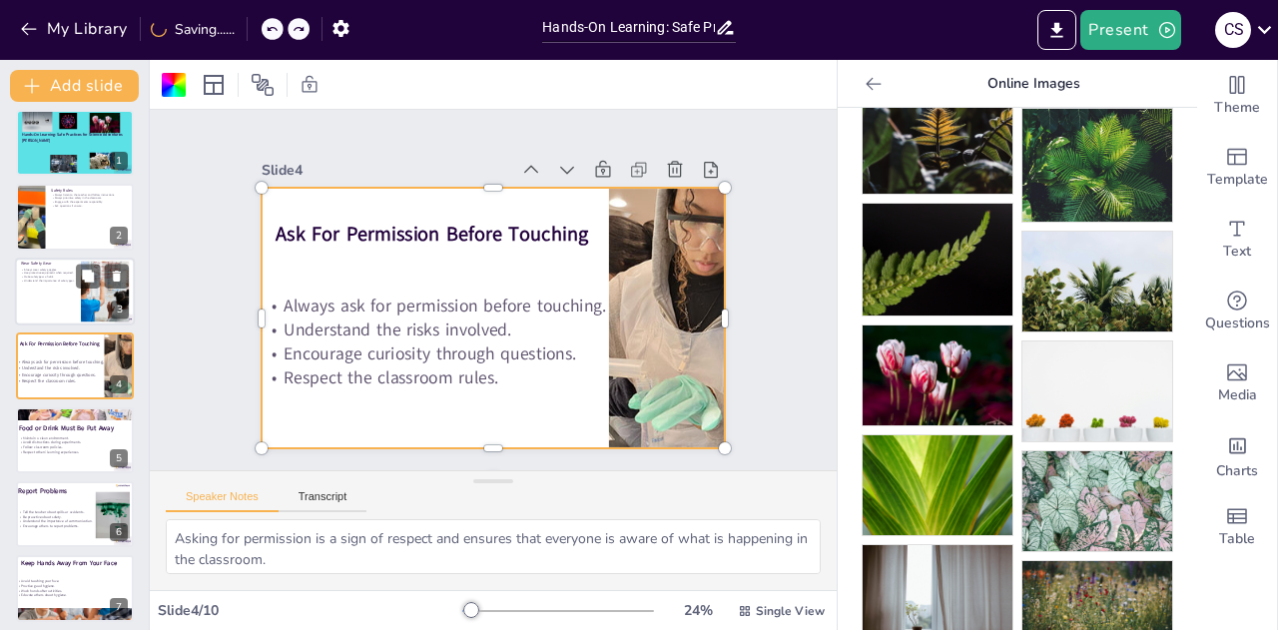
click at [48, 304] on div at bounding box center [75, 292] width 120 height 68
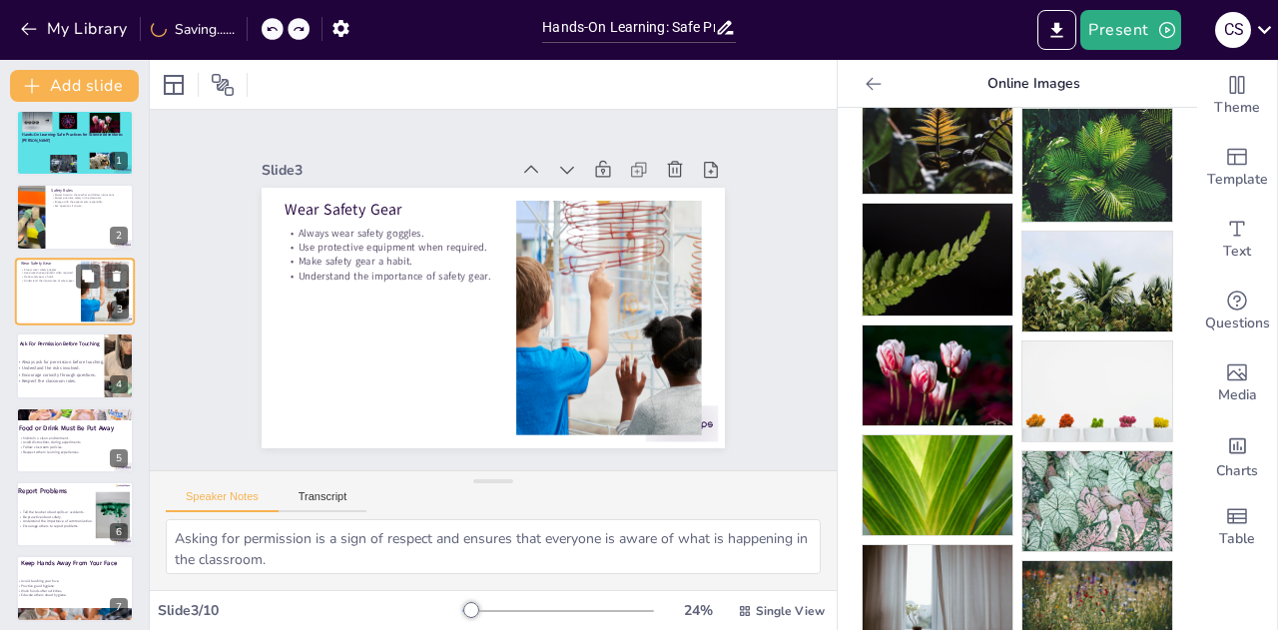
scroll to position [0, 0]
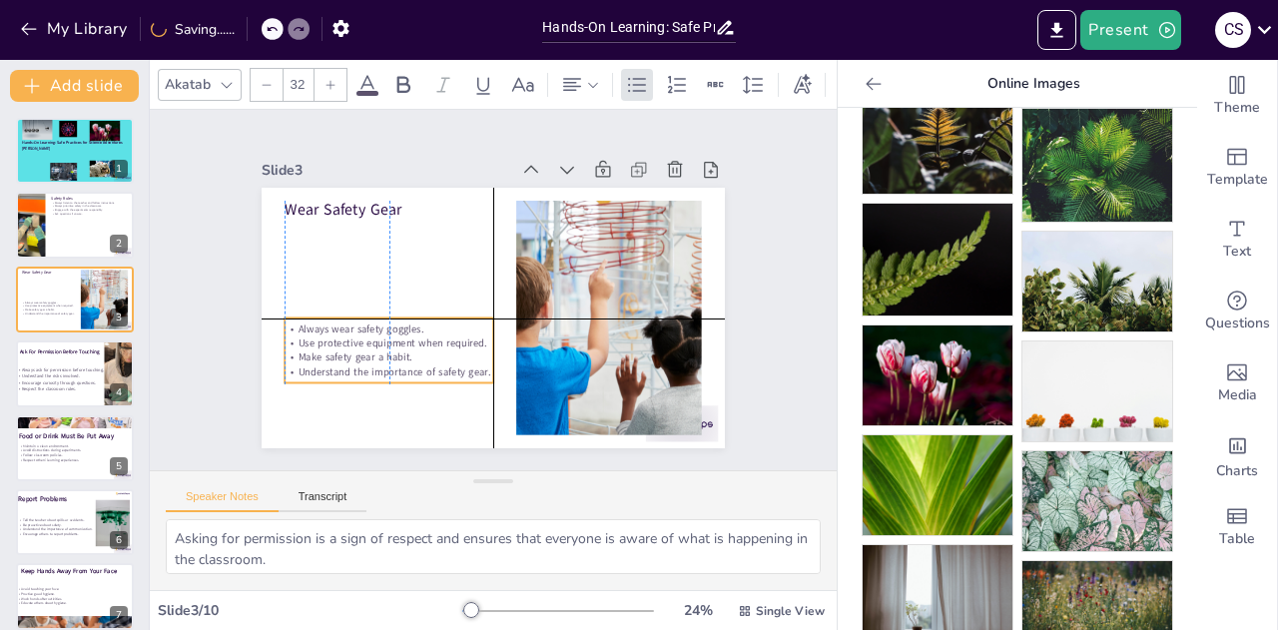
drag, startPoint x: 339, startPoint y: 255, endPoint x: 337, endPoint y: 349, distance: 94.9
click at [337, 350] on p "Make safety gear a habit." at bounding box center [389, 357] width 209 height 14
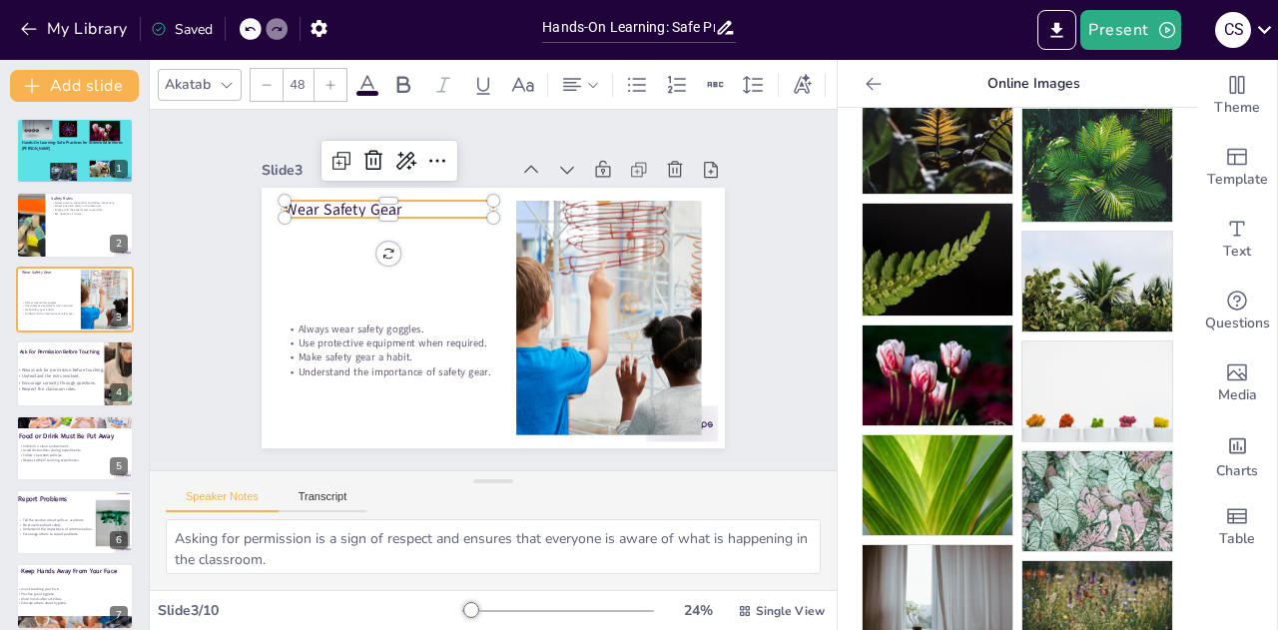
click at [285, 205] on p "Wear Safety Gear" at bounding box center [389, 210] width 209 height 22
click at [285, 201] on p "Wear Safety Gear" at bounding box center [389, 210] width 209 height 22
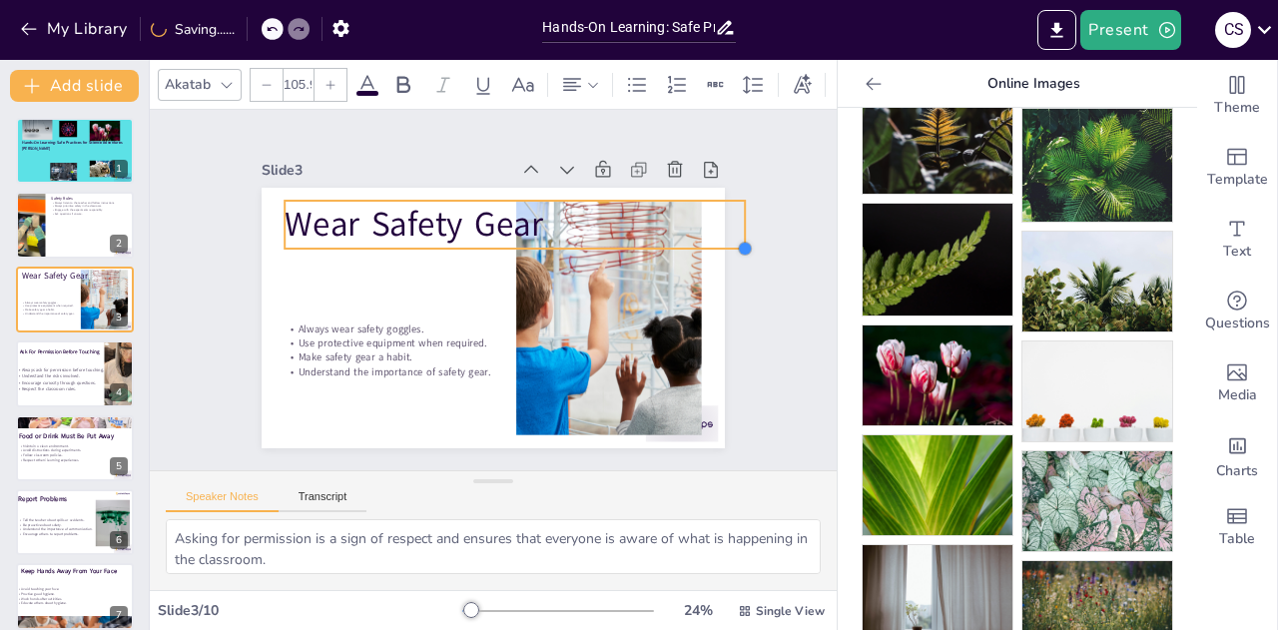
drag, startPoint x: 476, startPoint y: 211, endPoint x: 513, endPoint y: 231, distance: 42.0
click at [513, 231] on div "Wear Safety Gear Always wear safety goggles. Use protective equipment when requ…" at bounding box center [493, 318] width 463 height 261
type input "103.2"
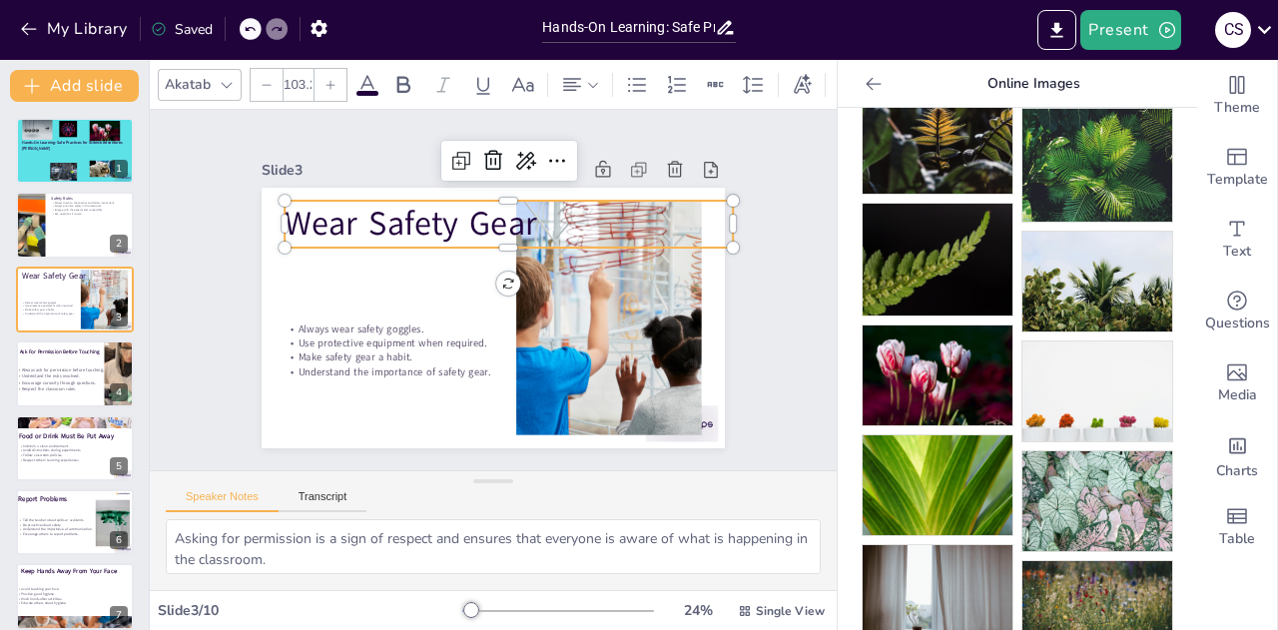
click at [285, 215] on p "Wear Safety Gear" at bounding box center [509, 224] width 448 height 47
click at [512, 211] on p "Wear Safety Gear" at bounding box center [509, 224] width 448 height 47
click at [316, 208] on p "Wear Safety Gear" at bounding box center [509, 224] width 448 height 47
click at [315, 218] on p "Wear Safety Gear" at bounding box center [509, 224] width 448 height 47
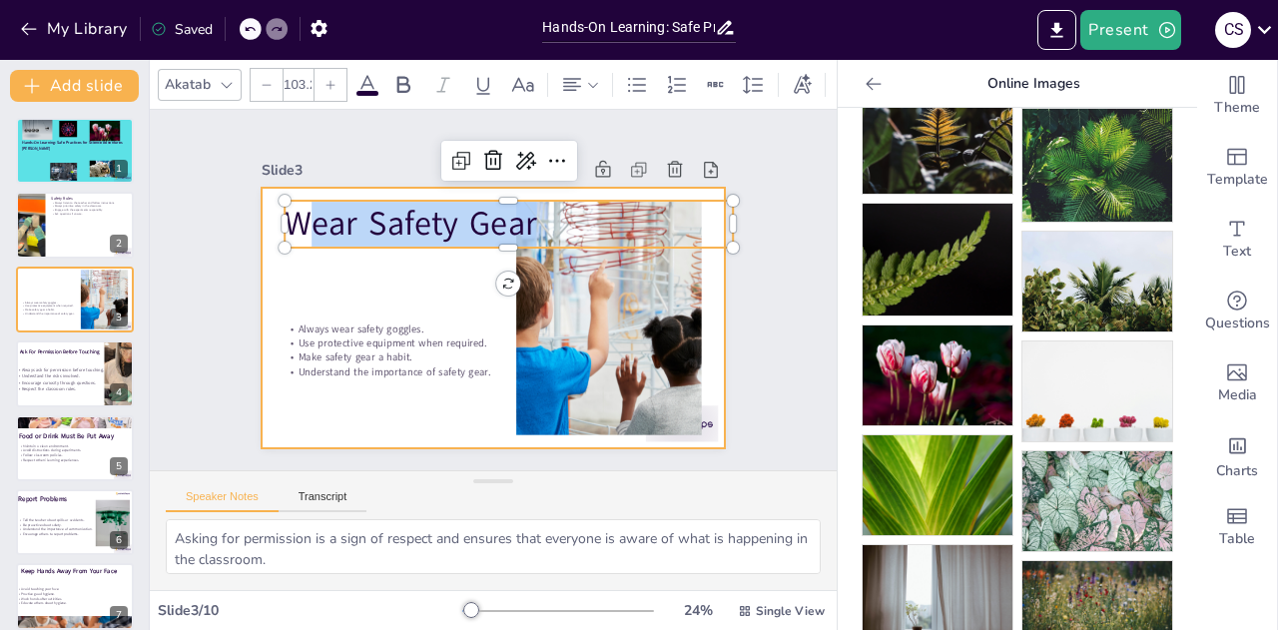
drag, startPoint x: 527, startPoint y: 223, endPoint x: 260, endPoint y: 235, distance: 267.8
click at [262, 235] on div "Always wear safety goggles. Use protective equipment when required. Make safety…" at bounding box center [493, 318] width 463 height 261
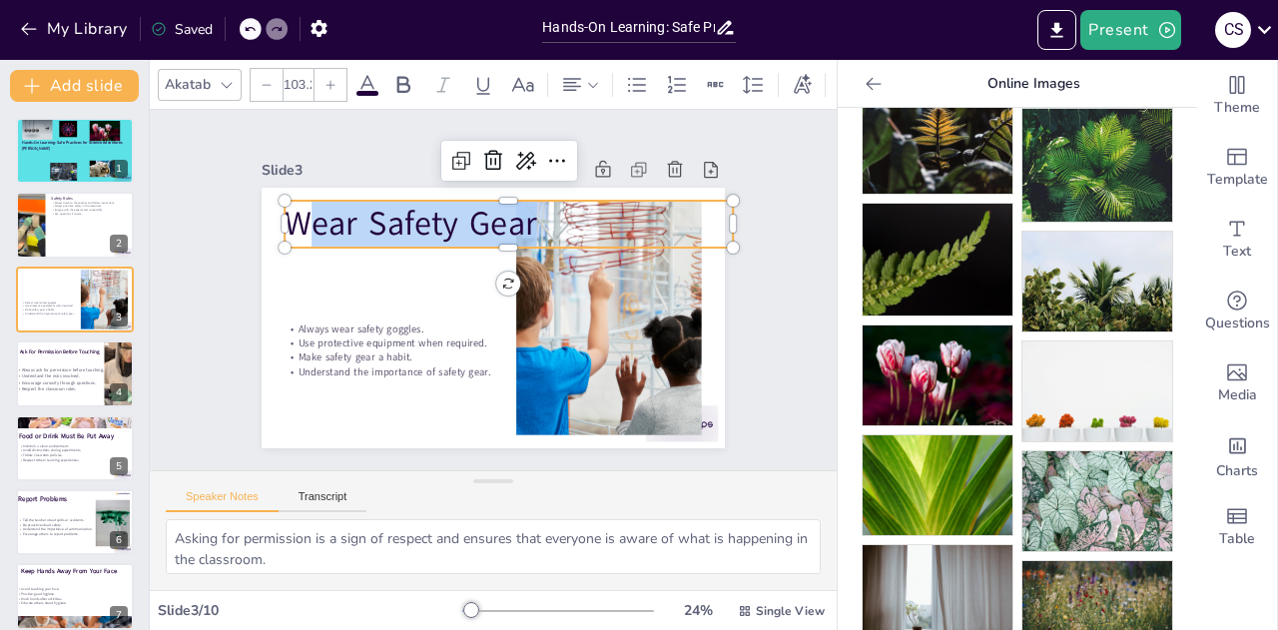
click at [565, 215] on p "Wear Safety Gear" at bounding box center [509, 224] width 448 height 47
drag, startPoint x: 572, startPoint y: 225, endPoint x: 268, endPoint y: 209, distance: 304.9
click at [268, 209] on div "Always wear safety goggles. Use protective equipment when required. Make safety…" at bounding box center [493, 318] width 463 height 261
click at [397, 84] on icon at bounding box center [403, 84] width 13 height 17
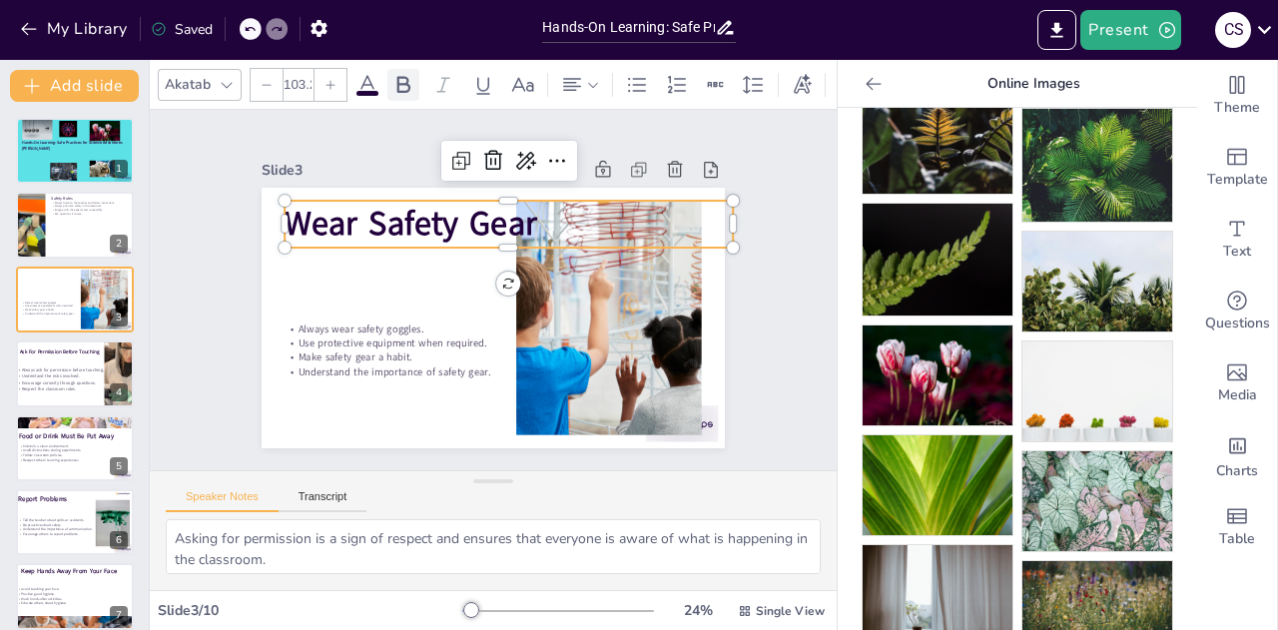
click at [393, 73] on icon at bounding box center [403, 85] width 24 height 24
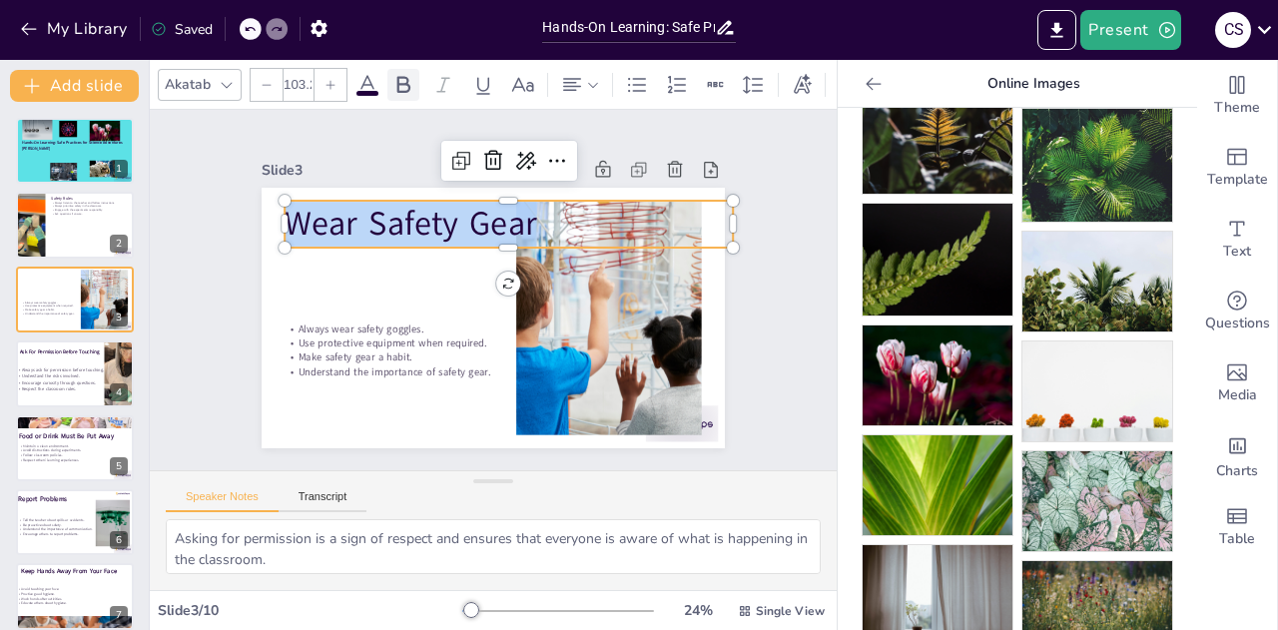
click at [403, 79] on icon at bounding box center [403, 85] width 24 height 24
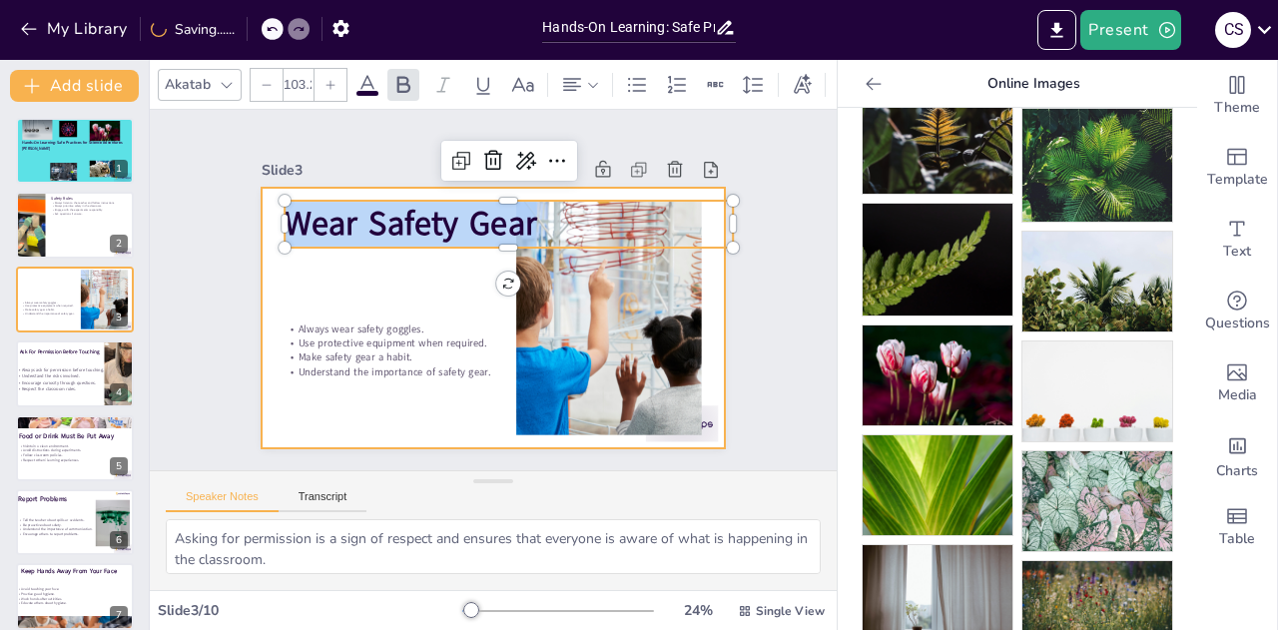
click at [371, 290] on div at bounding box center [493, 318] width 463 height 261
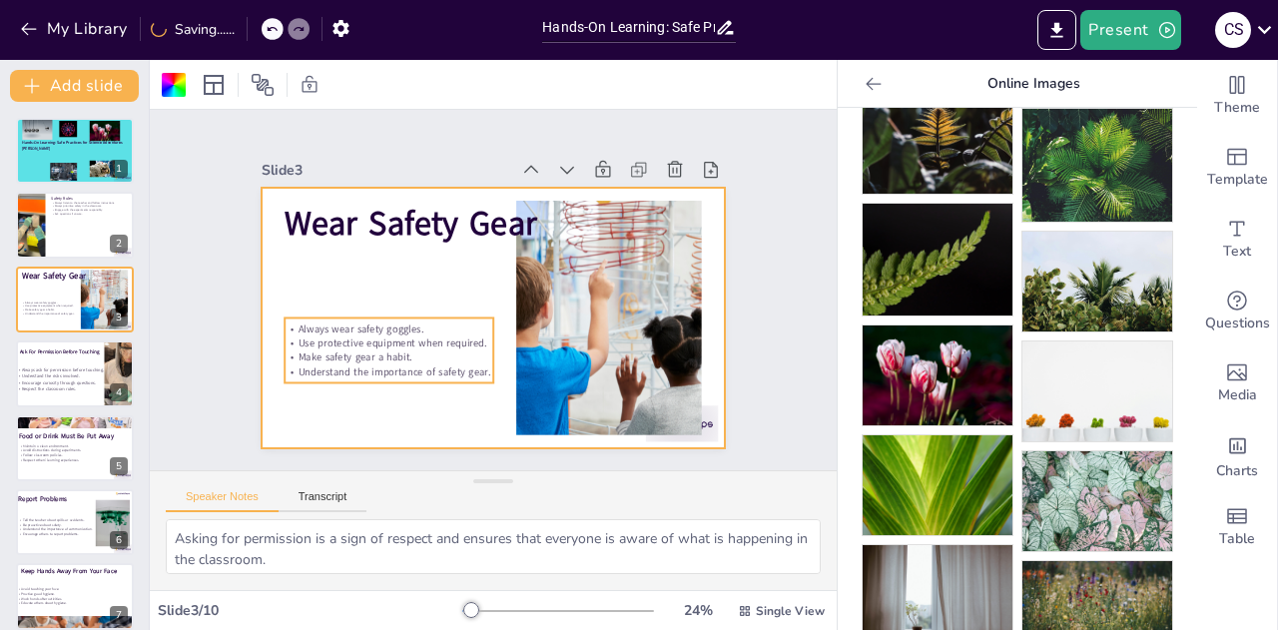
click at [316, 336] on p "Use protective equipment when required." at bounding box center [389, 342] width 209 height 14
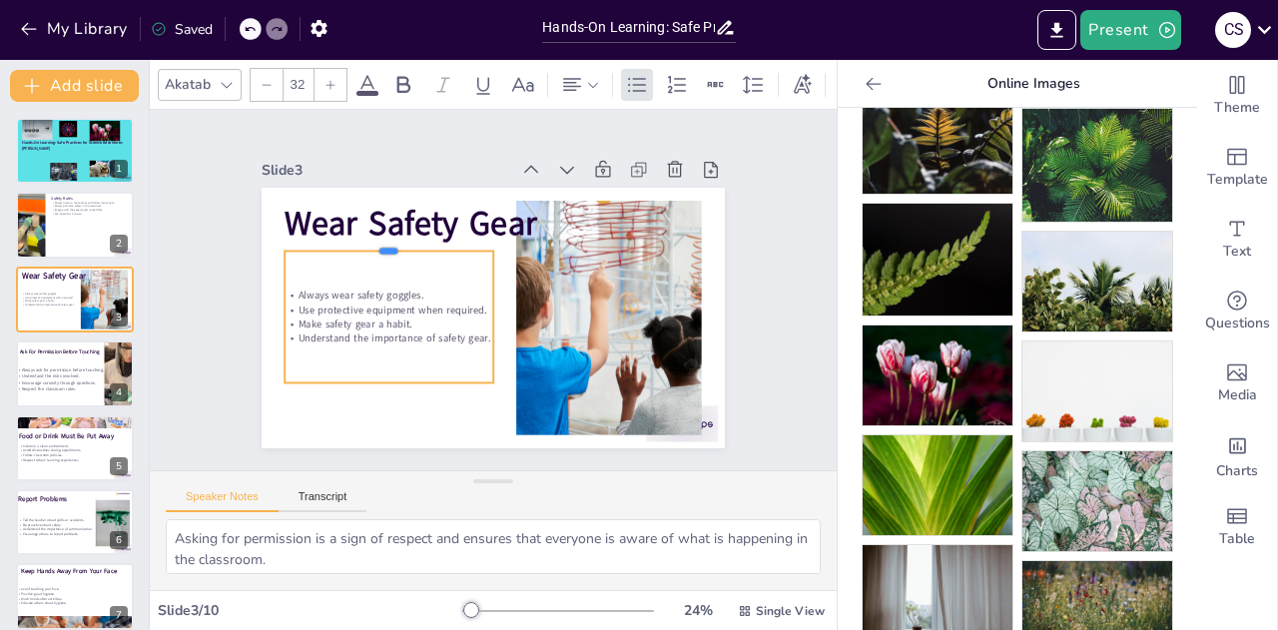
drag, startPoint x: 370, startPoint y: 308, endPoint x: 358, endPoint y: 244, distance: 66.0
click at [358, 244] on div at bounding box center [389, 244] width 209 height 16
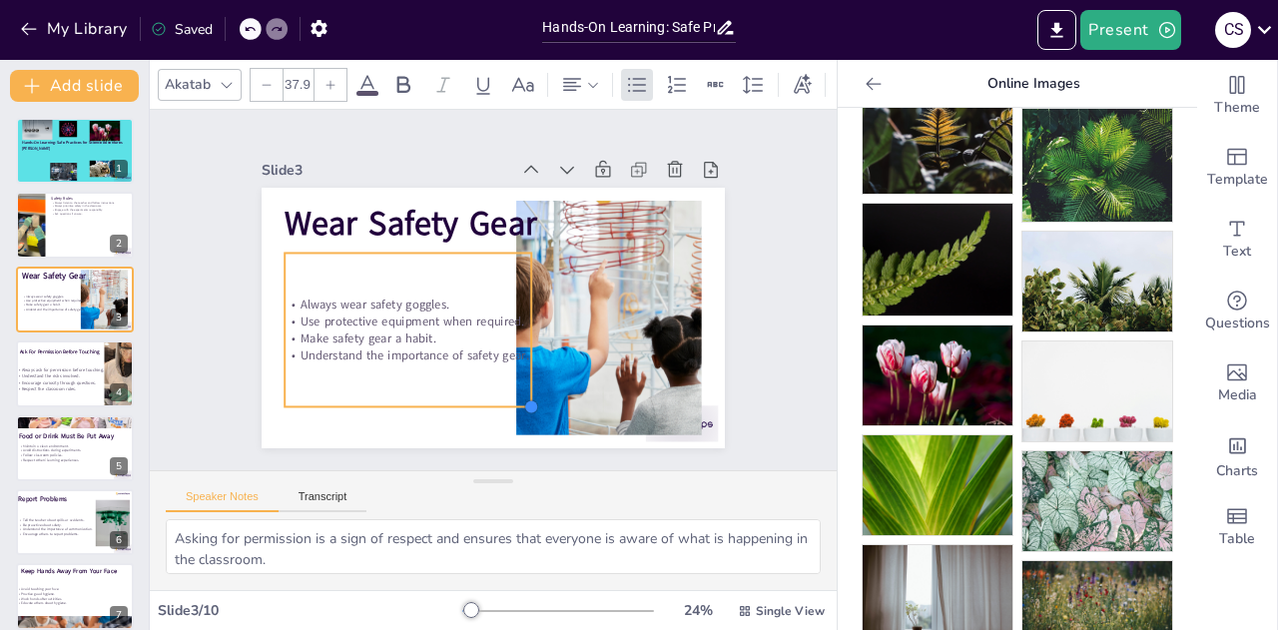
drag, startPoint x: 477, startPoint y: 376, endPoint x: 500, endPoint y: 400, distance: 33.2
click at [500, 400] on div "Wear Safety Gear Always wear safety goggles. Use protective equipment when requ…" at bounding box center [493, 318] width 463 height 261
click at [286, 295] on p "Always wear safety goggles." at bounding box center [408, 303] width 247 height 17
click at [287, 295] on p "Always wear safety goggles." at bounding box center [408, 303] width 247 height 17
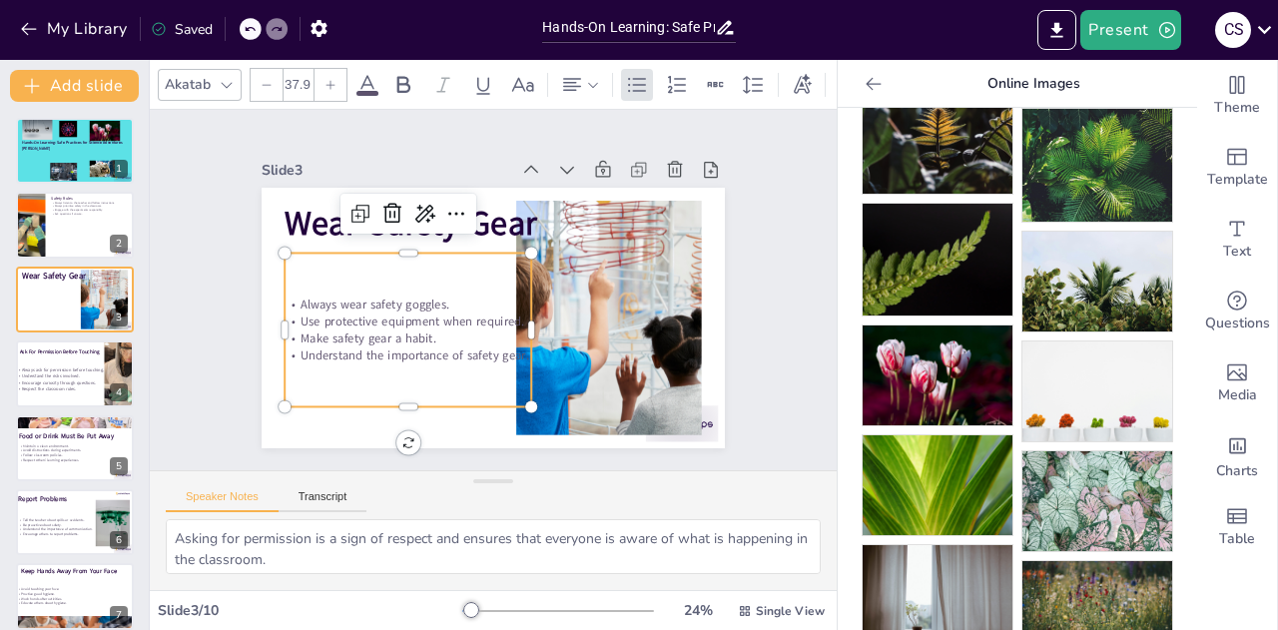
click at [300, 295] on span "Always wear safety goggles." at bounding box center [374, 303] width 149 height 17
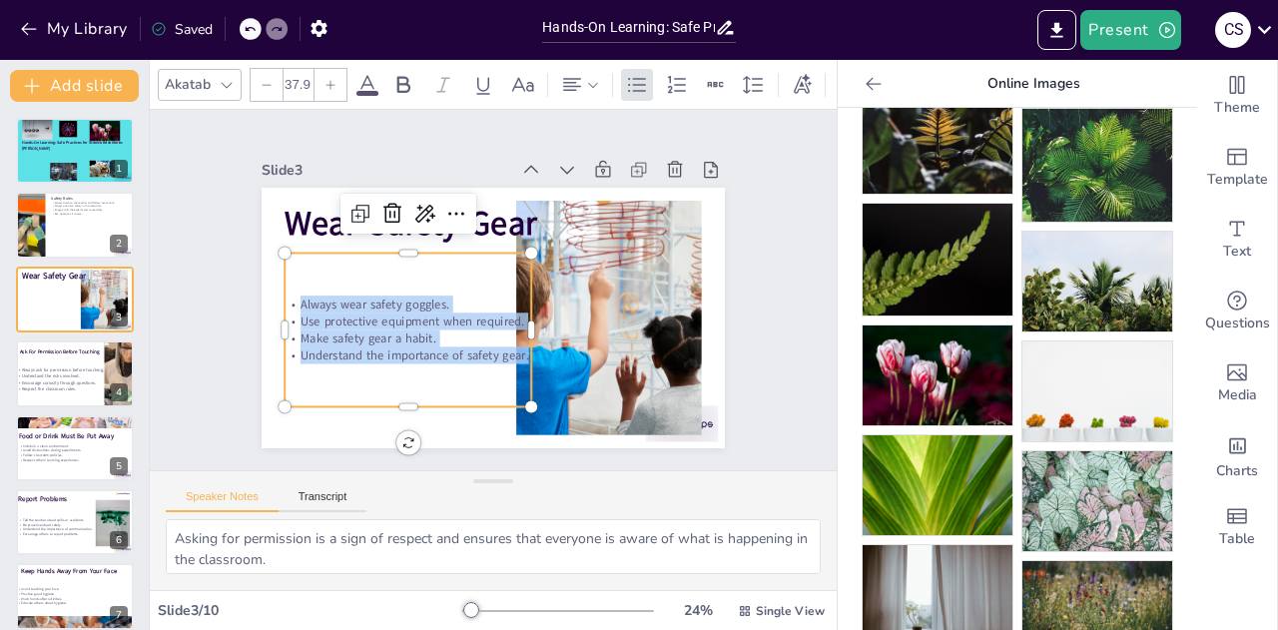
drag, startPoint x: 287, startPoint y: 294, endPoint x: 441, endPoint y: 360, distance: 167.3
click at [441, 360] on div "Always wear safety goggles. Use protective equipment when required. Make safety…" at bounding box center [408, 331] width 247 height 154
click at [310, 71] on div "37.9" at bounding box center [299, 85] width 32 height 32
click at [333, 79] on icon at bounding box center [330, 85] width 12 height 12
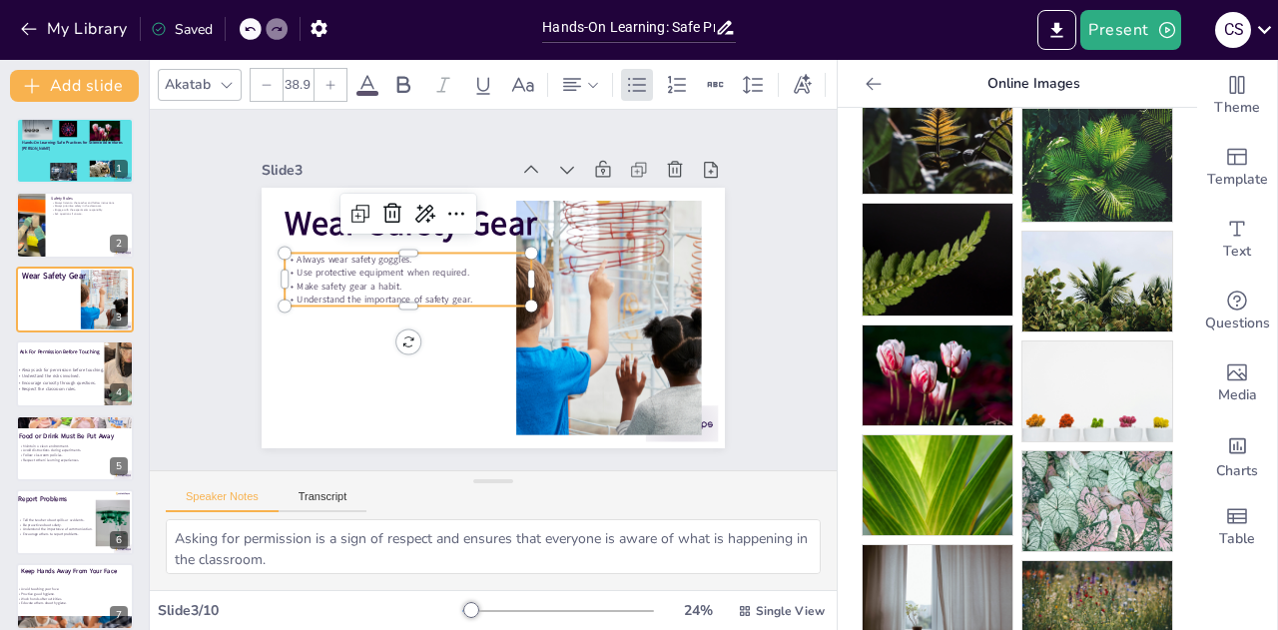
click at [333, 79] on icon at bounding box center [330, 85] width 12 height 12
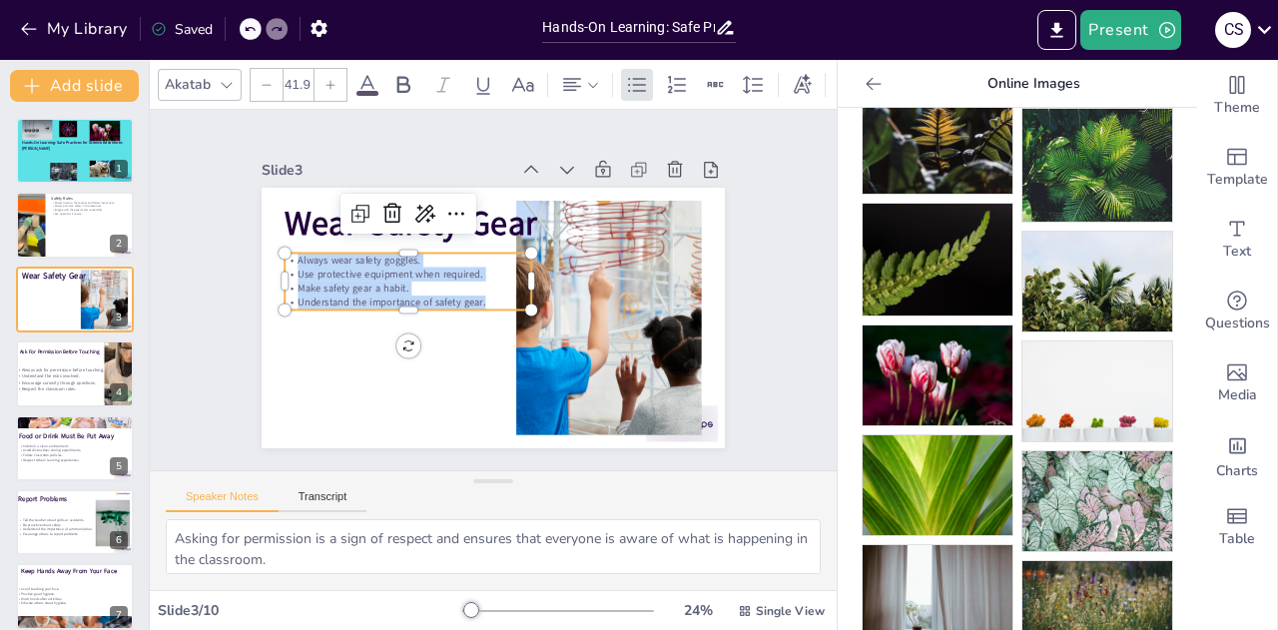
click at [333, 79] on icon at bounding box center [330, 85] width 12 height 12
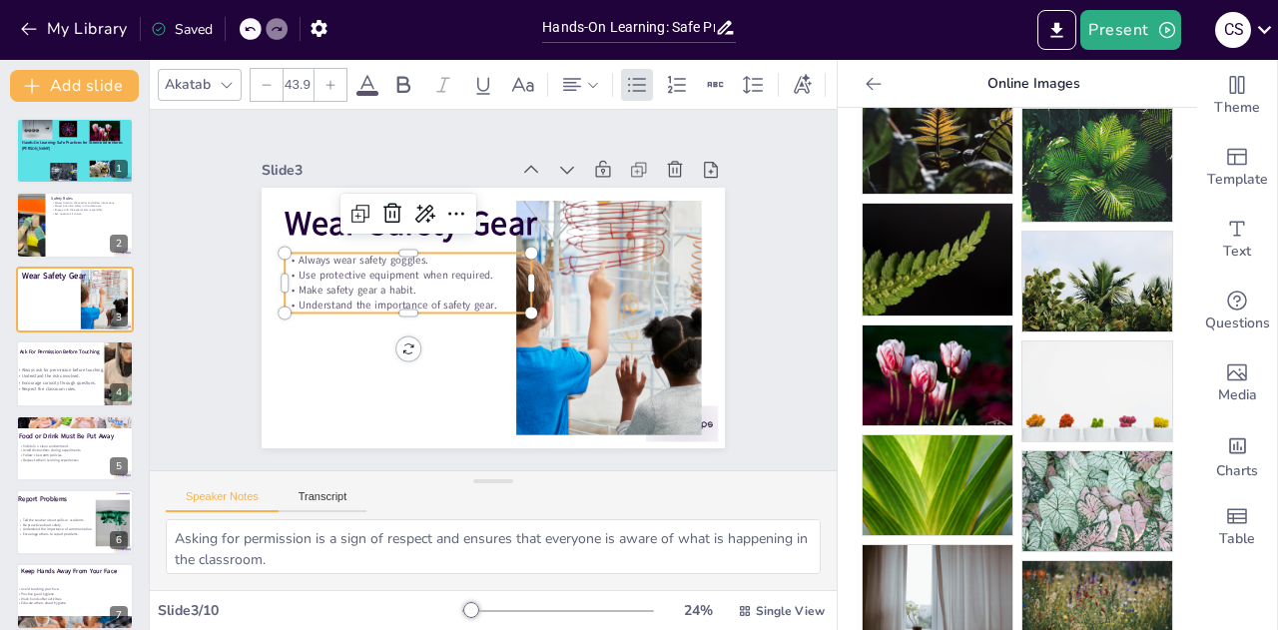
click at [333, 79] on icon at bounding box center [330, 85] width 12 height 12
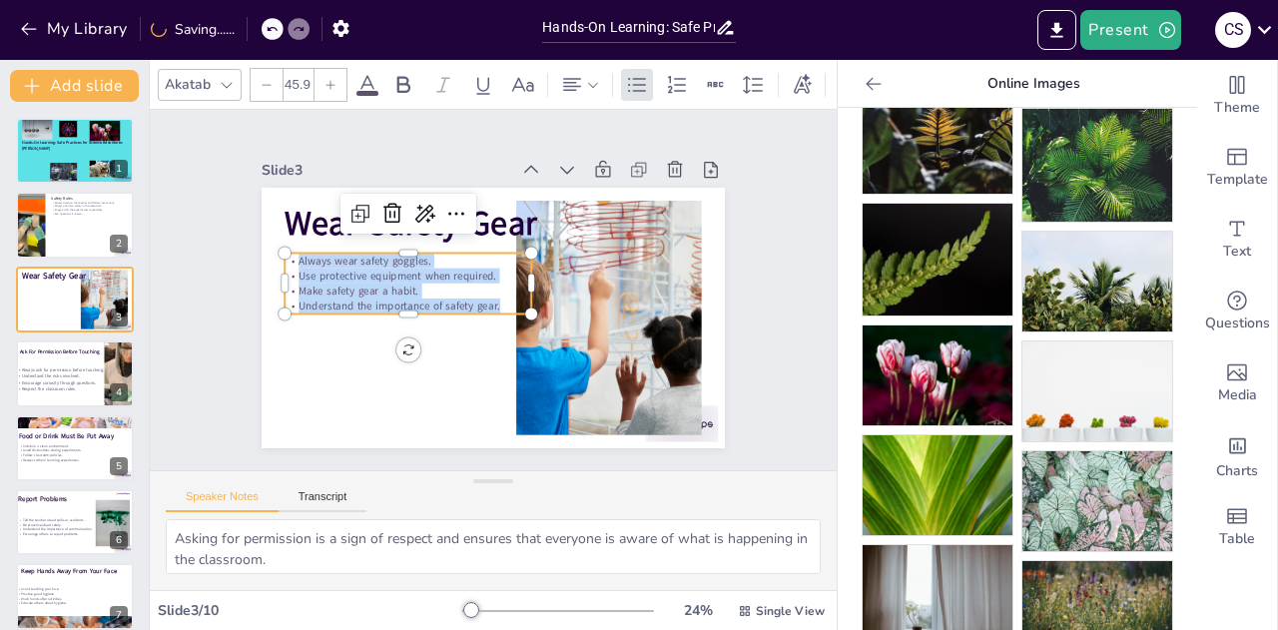
click at [333, 79] on icon at bounding box center [330, 85] width 12 height 12
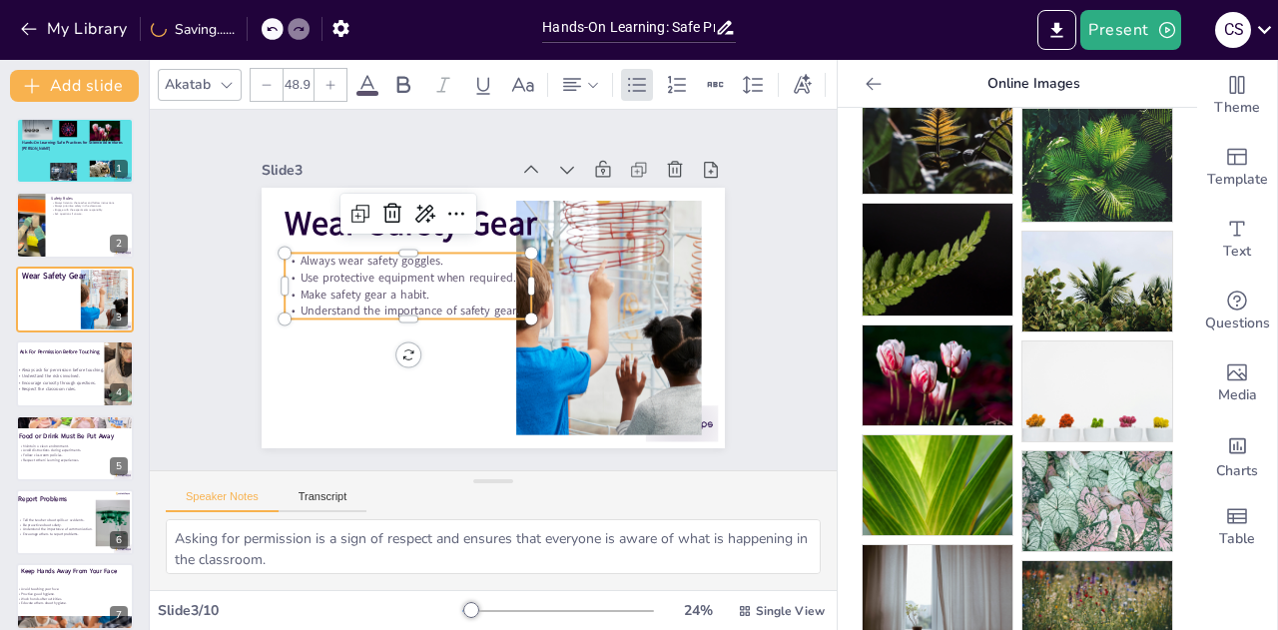
click at [333, 79] on icon at bounding box center [330, 85] width 12 height 12
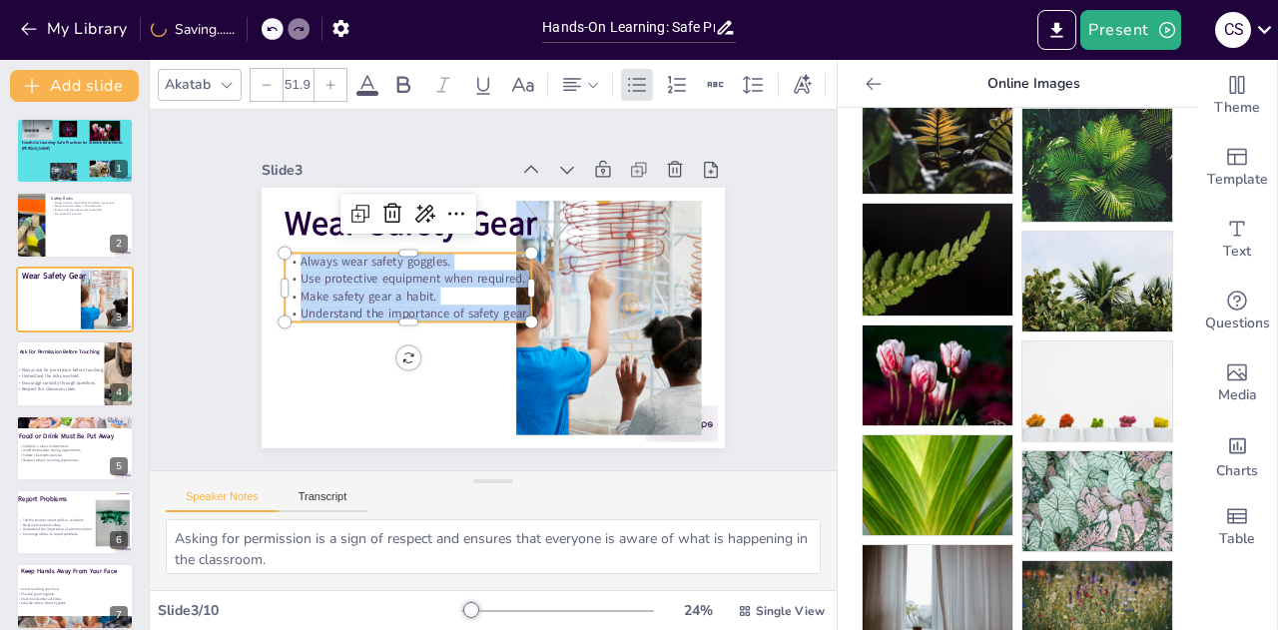
click at [333, 79] on icon at bounding box center [330, 85] width 12 height 12
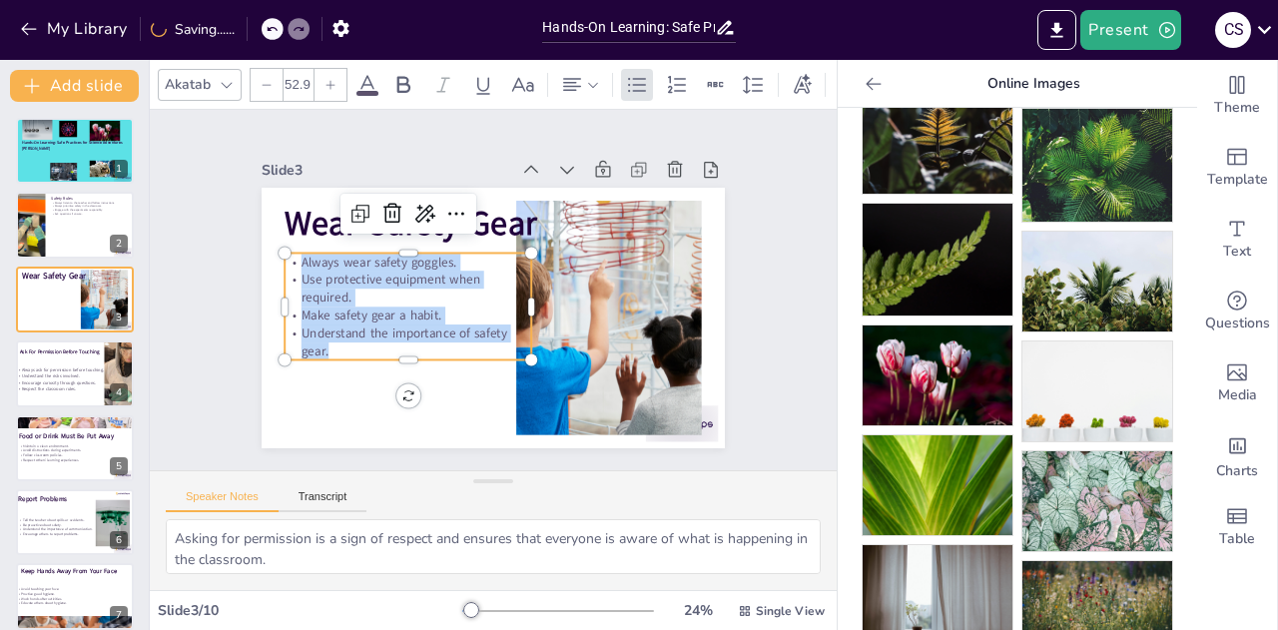
click at [333, 79] on icon at bounding box center [330, 85] width 12 height 12
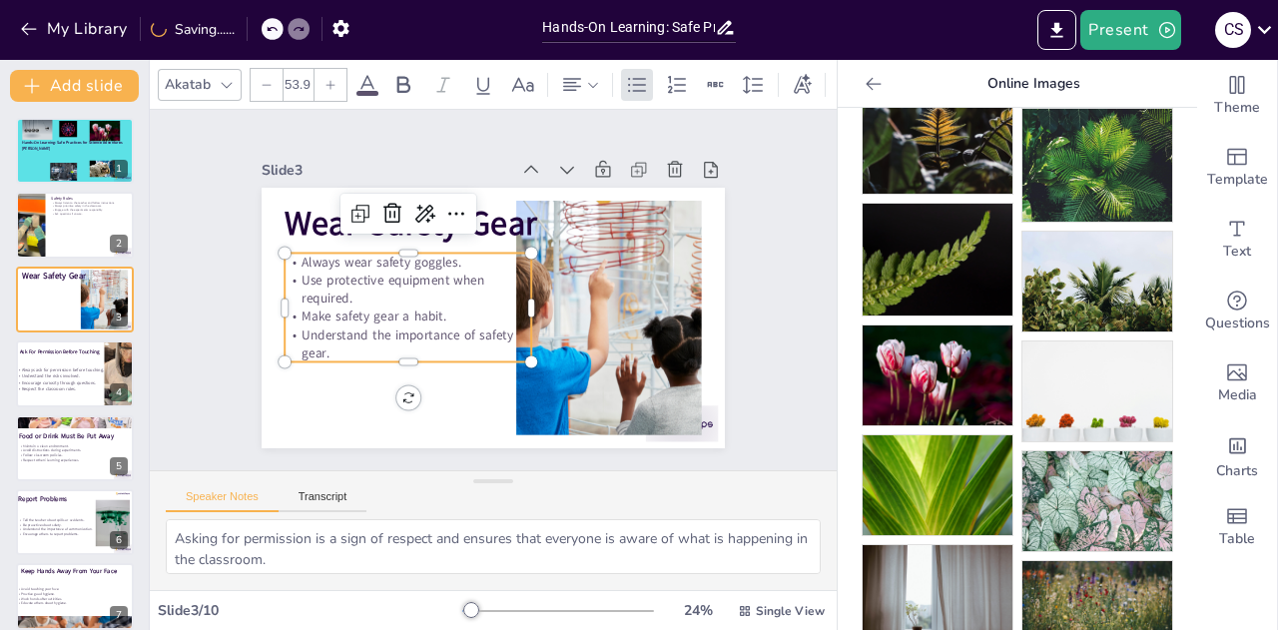
click at [333, 79] on icon at bounding box center [330, 85] width 12 height 12
type input "56.9"
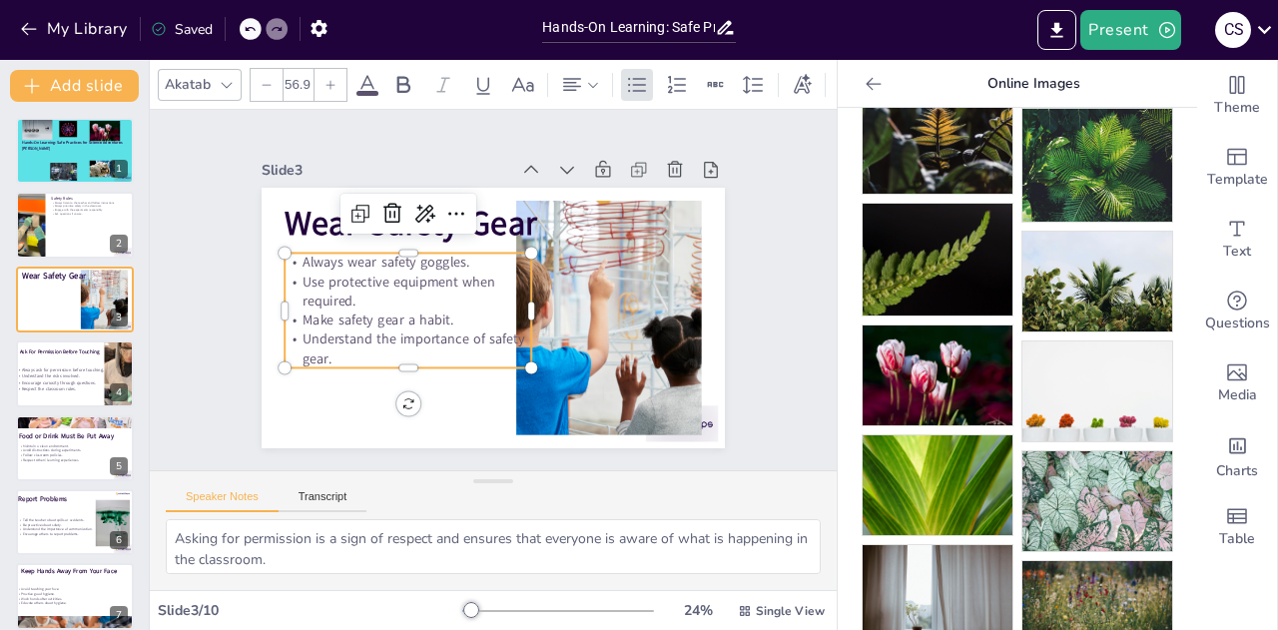
click at [482, 332] on span "Understand the importance of safety gear." at bounding box center [413, 348] width 222 height 38
click at [331, 261] on span "Always wear safety goggles." at bounding box center [385, 262] width 167 height 19
click at [502, 262] on span "When necessary wear safety goggles." at bounding box center [413, 262] width 223 height 19
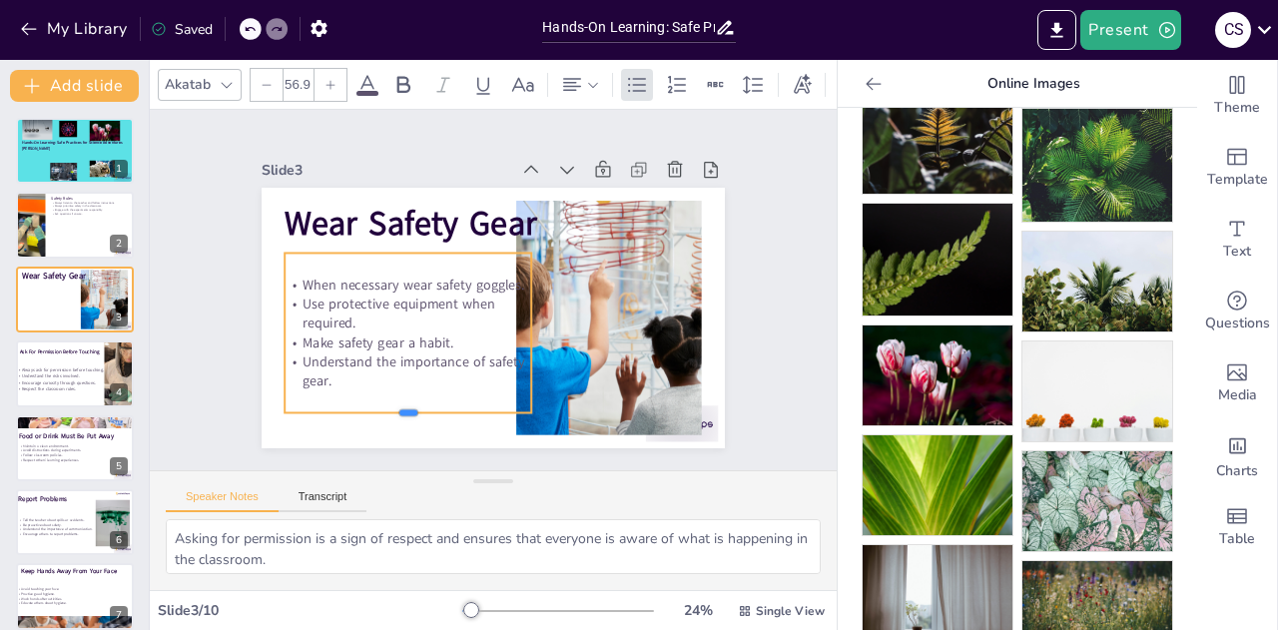
drag, startPoint x: 397, startPoint y: 361, endPoint x: 403, endPoint y: 435, distance: 74.1
click at [403, 429] on div at bounding box center [408, 421] width 247 height 16
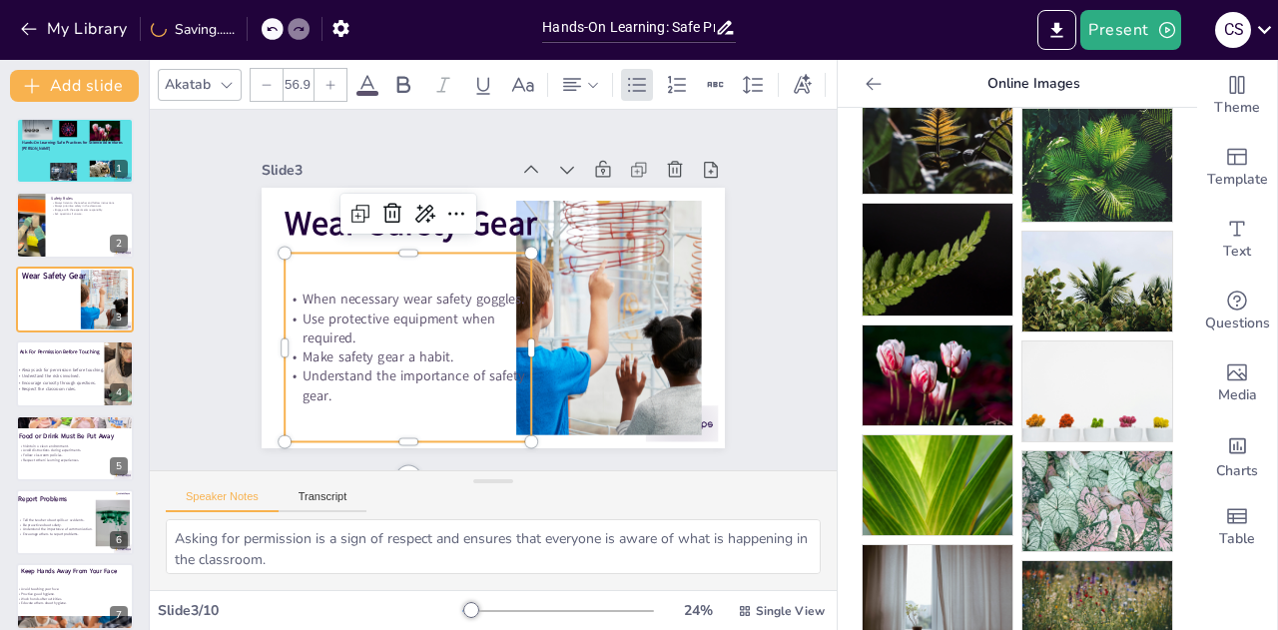
click at [511, 296] on p "When necessary wear safety goggles." at bounding box center [408, 298] width 247 height 19
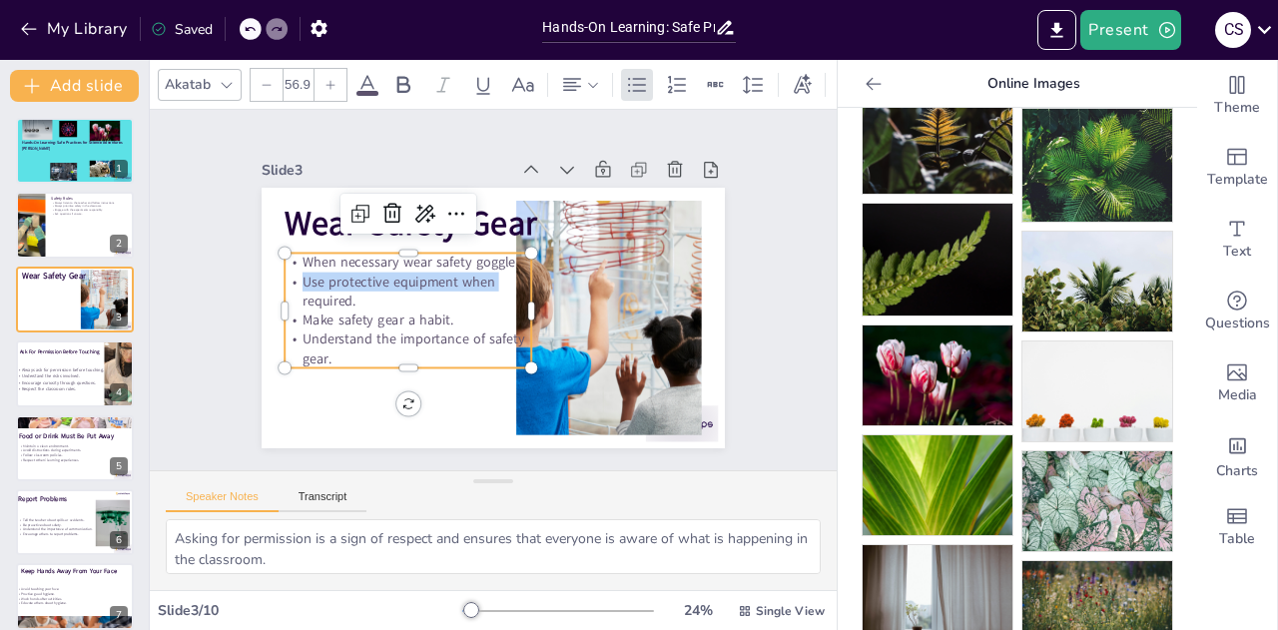
drag, startPoint x: 273, startPoint y: 300, endPoint x: 244, endPoint y: 300, distance: 28.9
click at [244, 300] on div "Slide 1 Hands-On Learning: Safe Practices for Science Adventures [PERSON_NAME] …" at bounding box center [493, 290] width 575 height 316
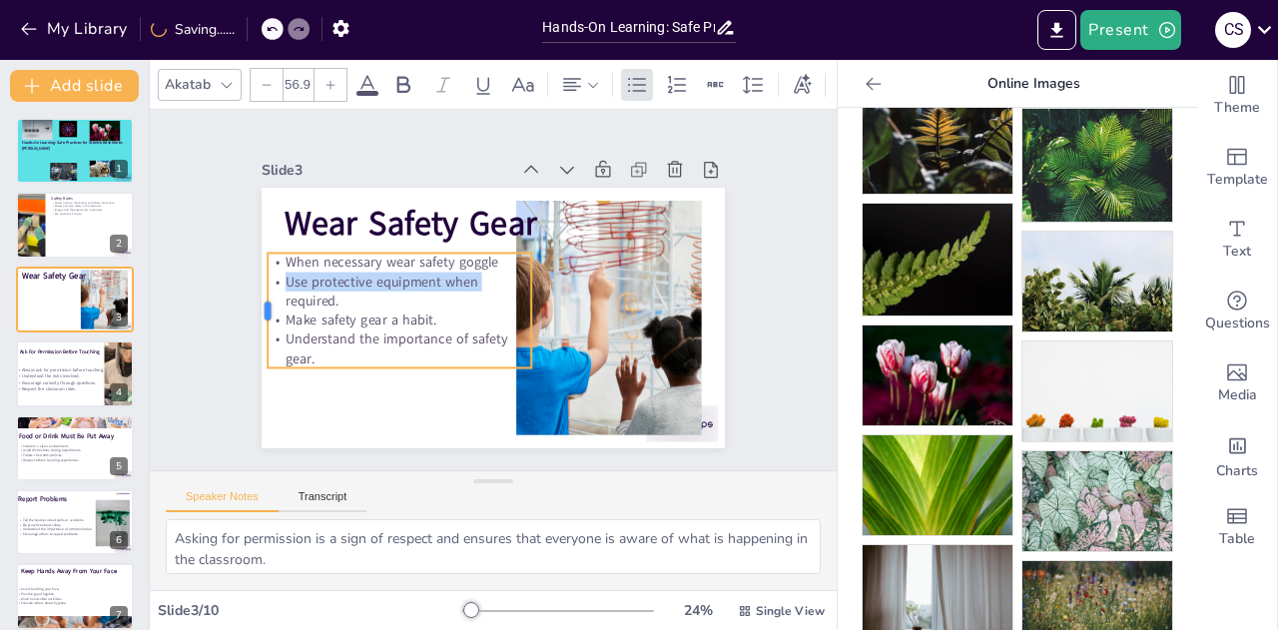
drag, startPoint x: 266, startPoint y: 298, endPoint x: 249, endPoint y: 297, distance: 17.0
click at [252, 297] on div at bounding box center [260, 311] width 16 height 115
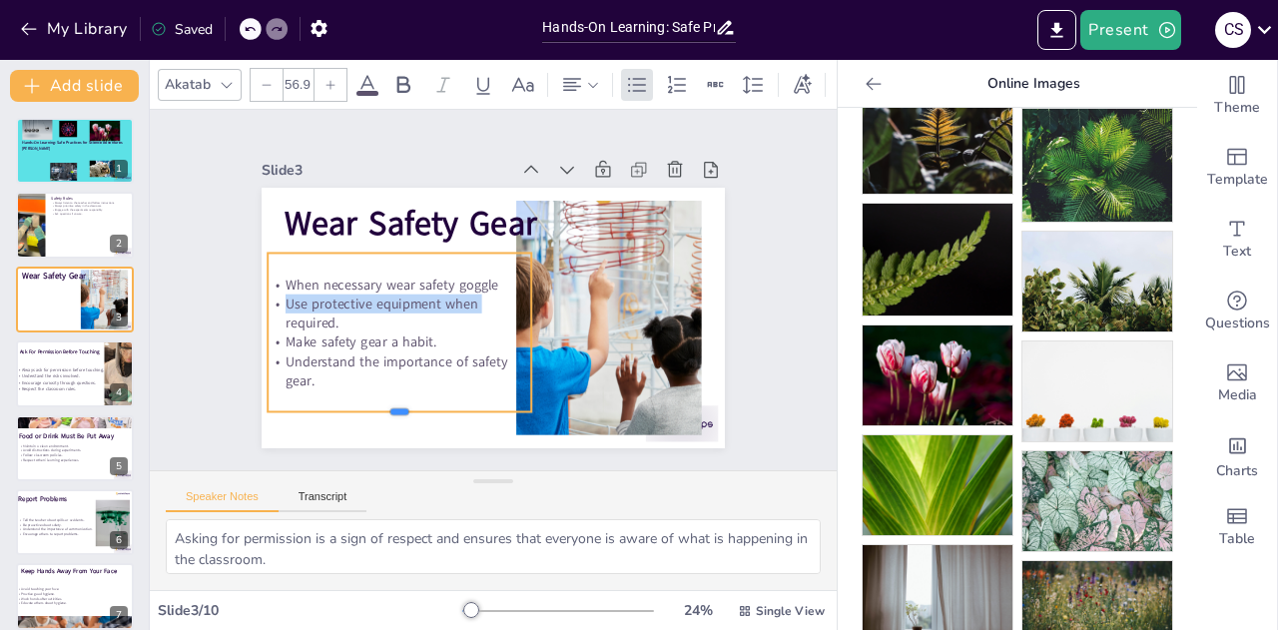
drag, startPoint x: 381, startPoint y: 362, endPoint x: 379, endPoint y: 401, distance: 39.0
click at [379, 401] on div "Wear Safety Gear When necessary wear safety goggle Use protective equipment whe…" at bounding box center [493, 318] width 463 height 261
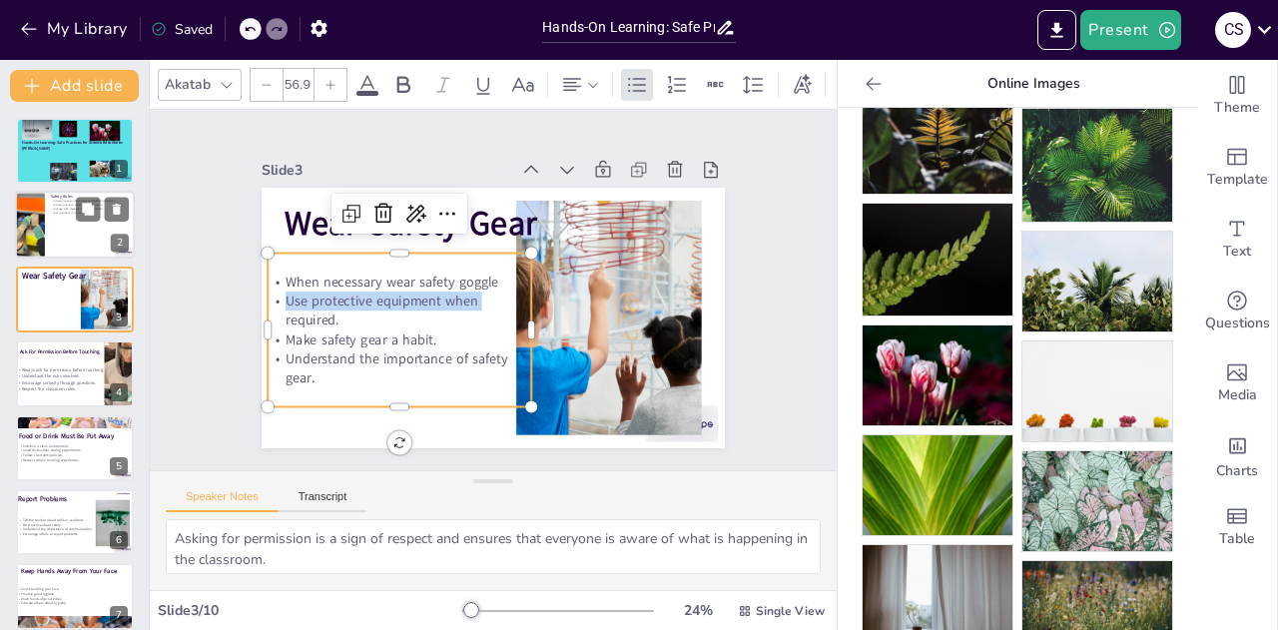
click at [76, 221] on div at bounding box center [102, 210] width 53 height 24
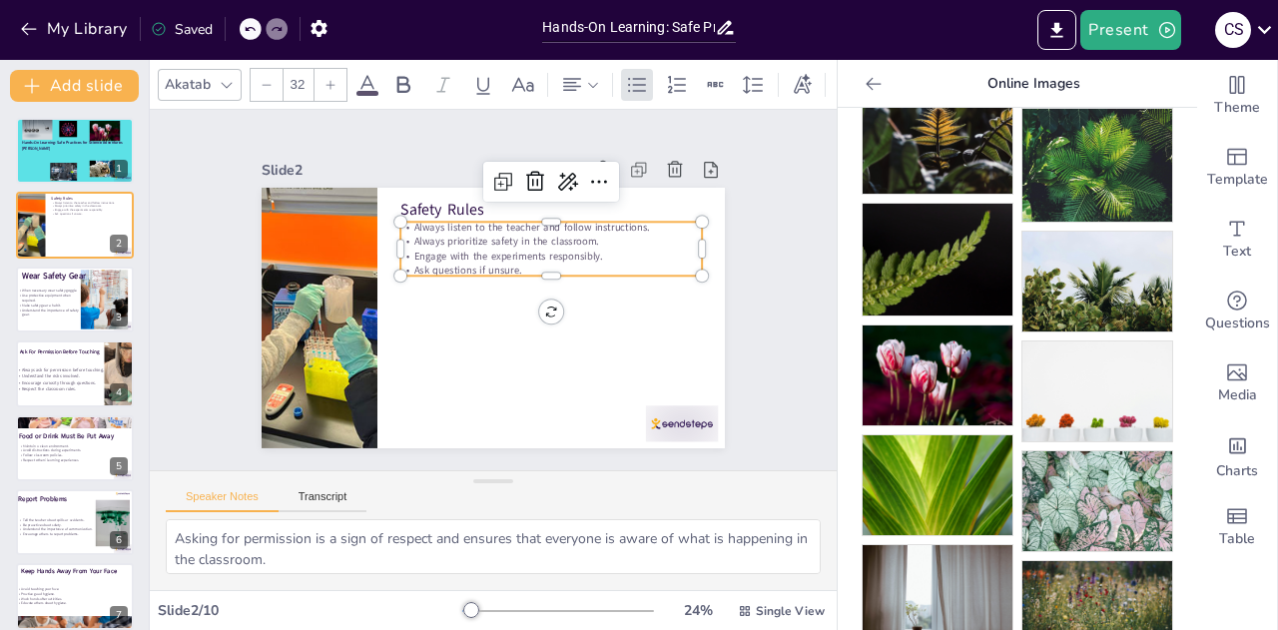
click at [501, 249] on p "Engage with the experiments responsibly." at bounding box center [550, 256] width 301 height 14
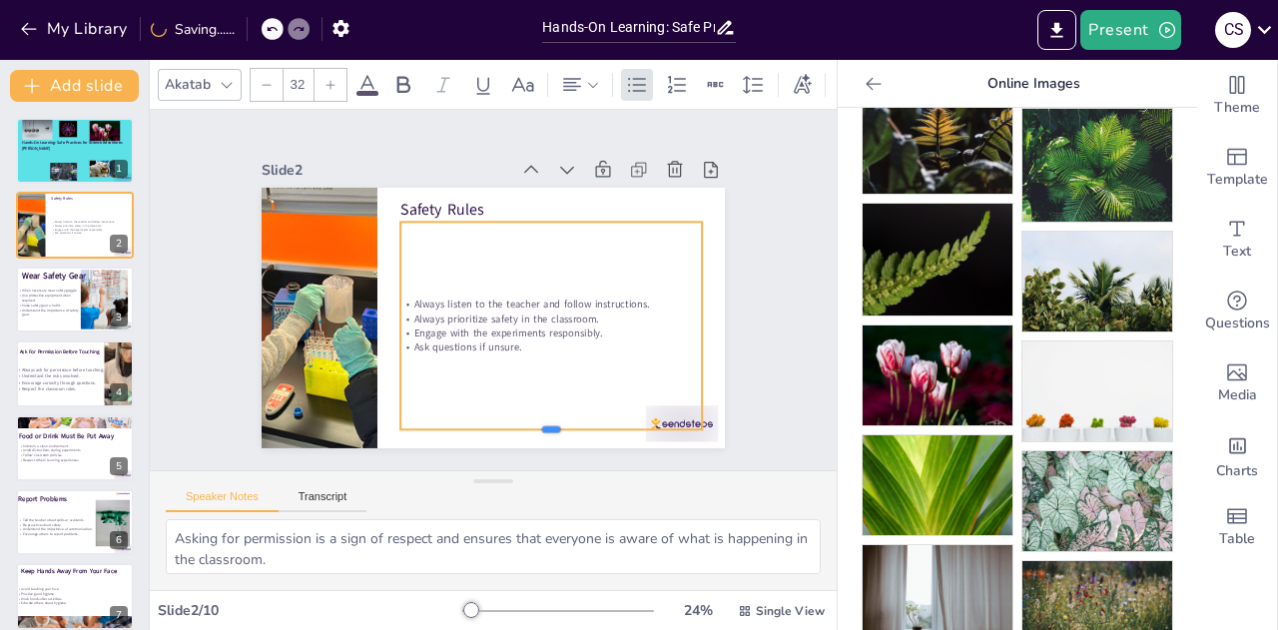
drag, startPoint x: 539, startPoint y: 271, endPoint x: 564, endPoint y: 431, distance: 162.6
click at [564, 431] on div at bounding box center [550, 437] width 301 height 16
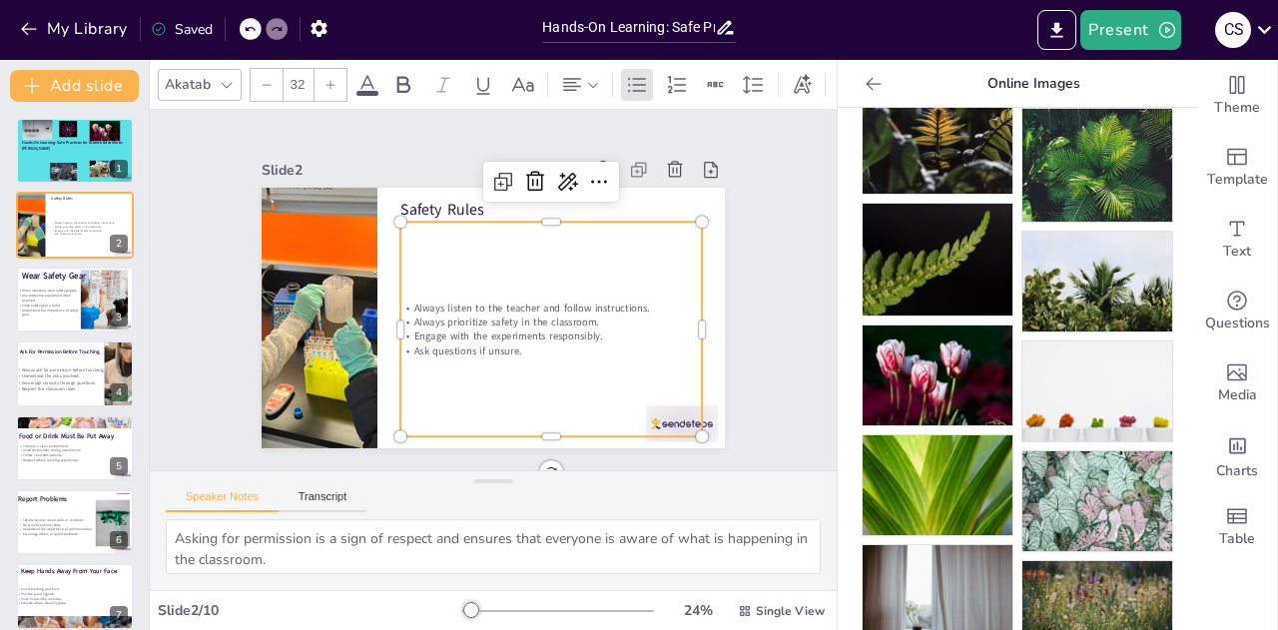
click at [521, 346] on p "Ask questions if unsure." at bounding box center [550, 350] width 301 height 14
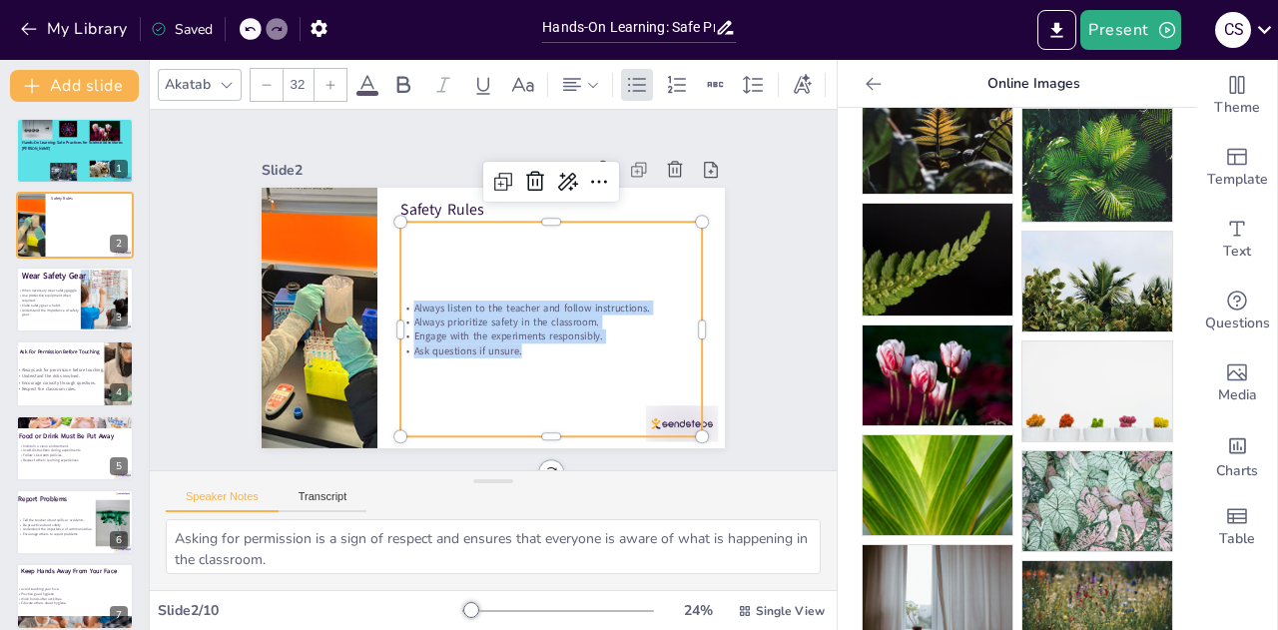
drag, startPoint x: 513, startPoint y: 345, endPoint x: 391, endPoint y: 267, distance: 145.1
click at [400, 267] on div "Always listen to the teacher and follow instructions. Always prioritize safety …" at bounding box center [550, 329] width 301 height 215
click at [327, 69] on div at bounding box center [330, 85] width 32 height 32
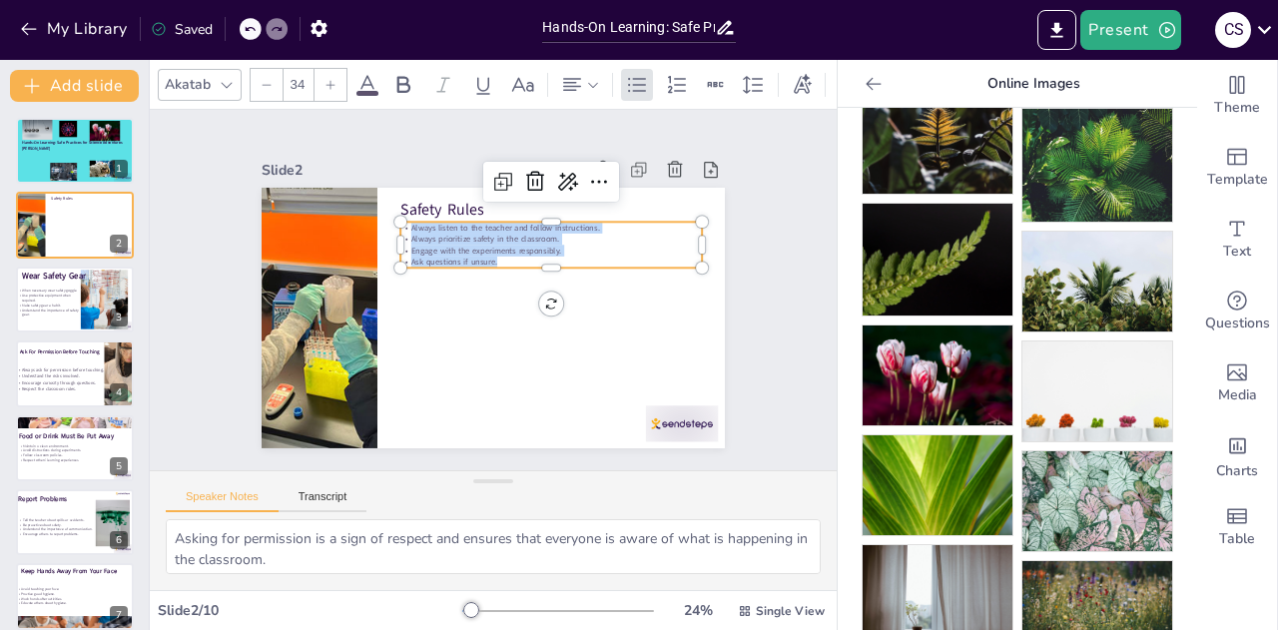
click at [327, 69] on div at bounding box center [330, 85] width 32 height 32
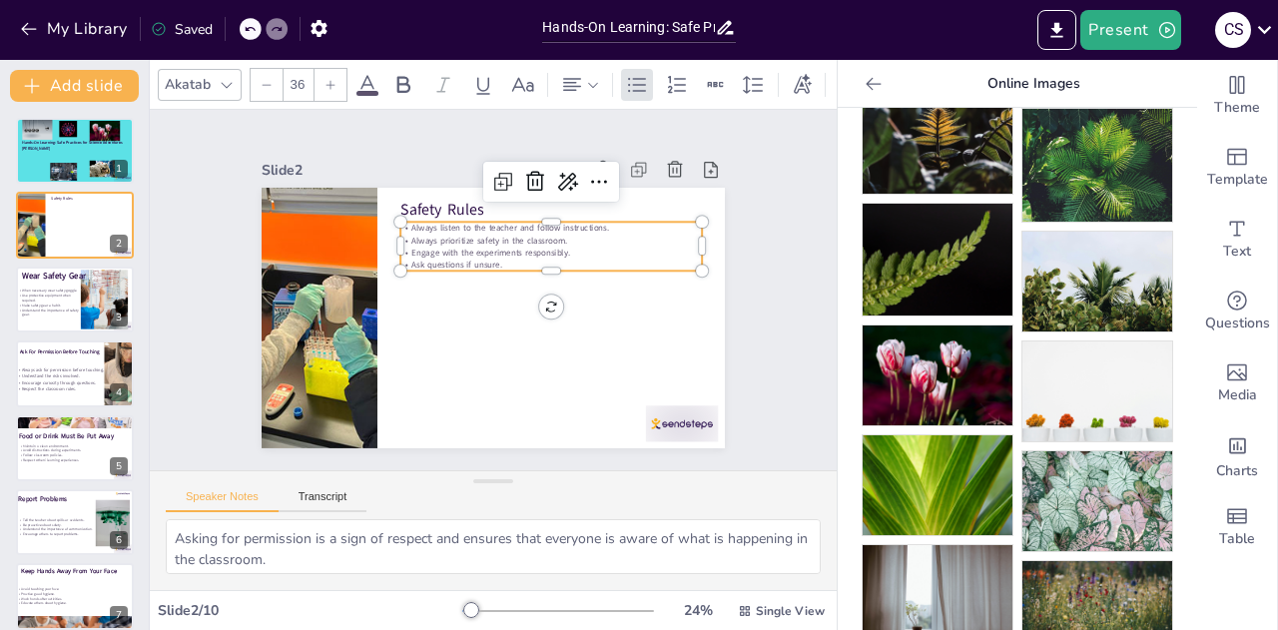
click at [327, 69] on div at bounding box center [330, 85] width 32 height 32
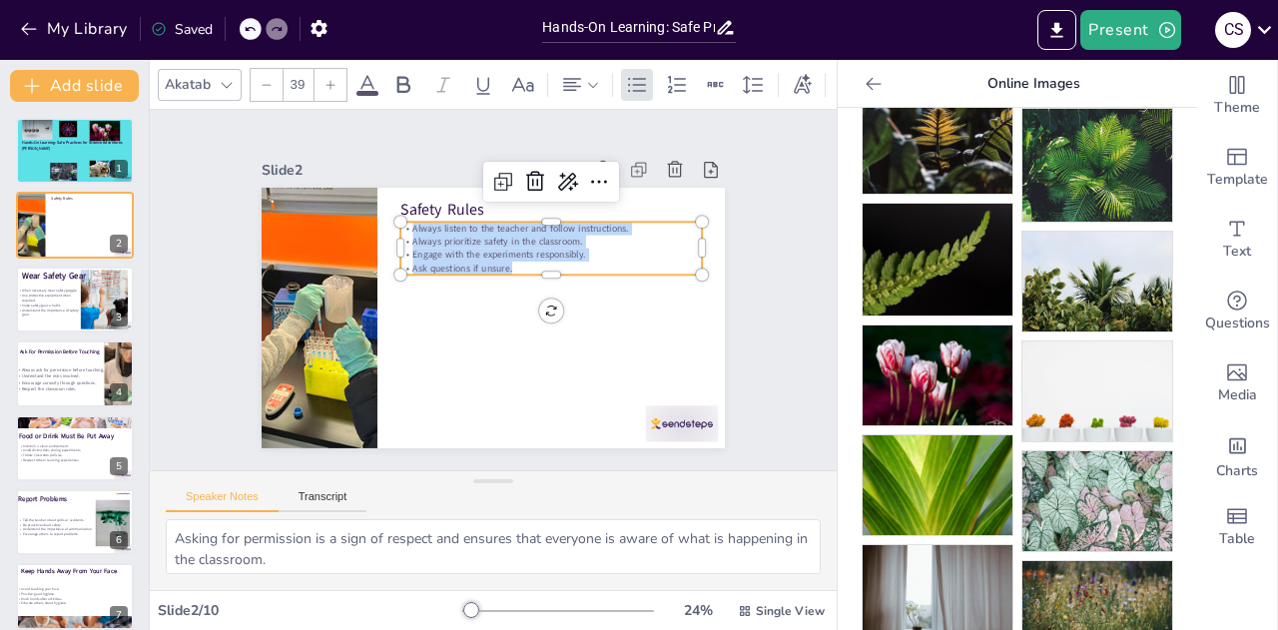
click at [327, 69] on div at bounding box center [330, 85] width 32 height 32
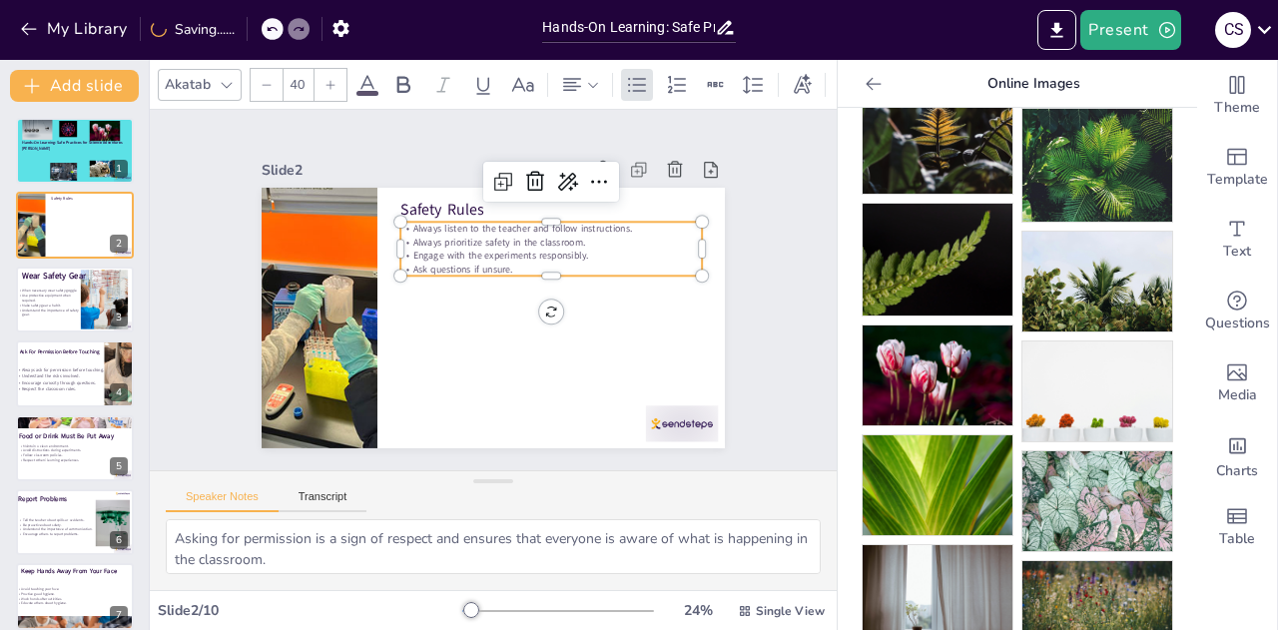
click at [327, 69] on div at bounding box center [330, 85] width 32 height 32
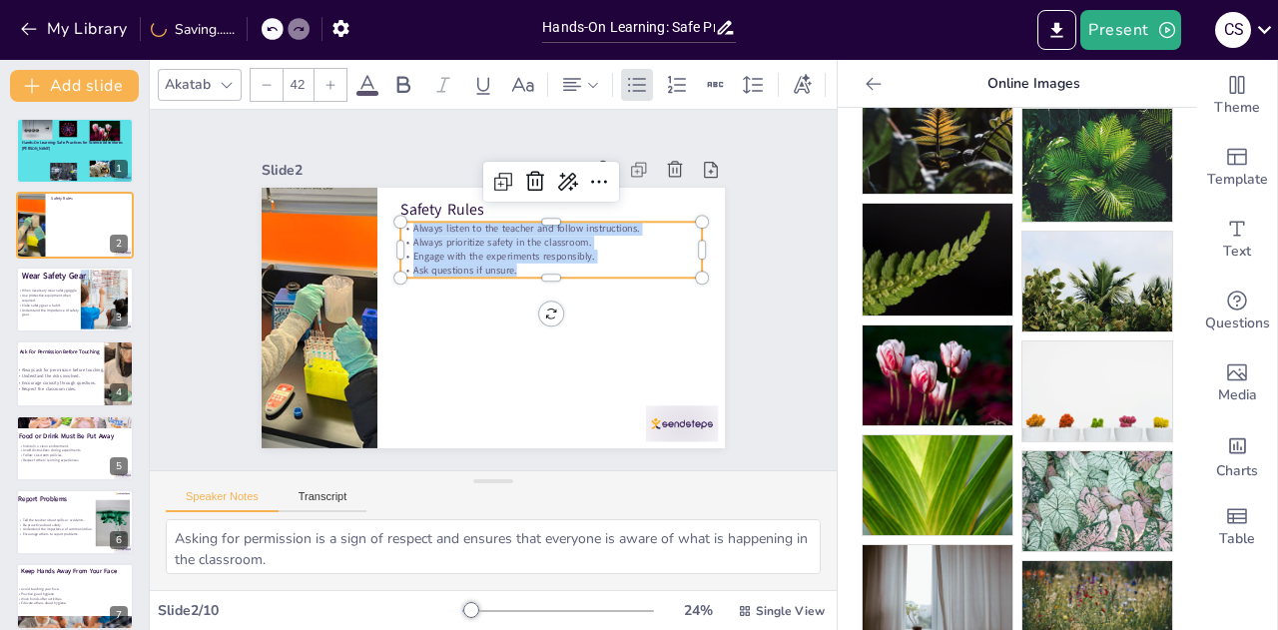
click at [327, 69] on div at bounding box center [330, 85] width 32 height 32
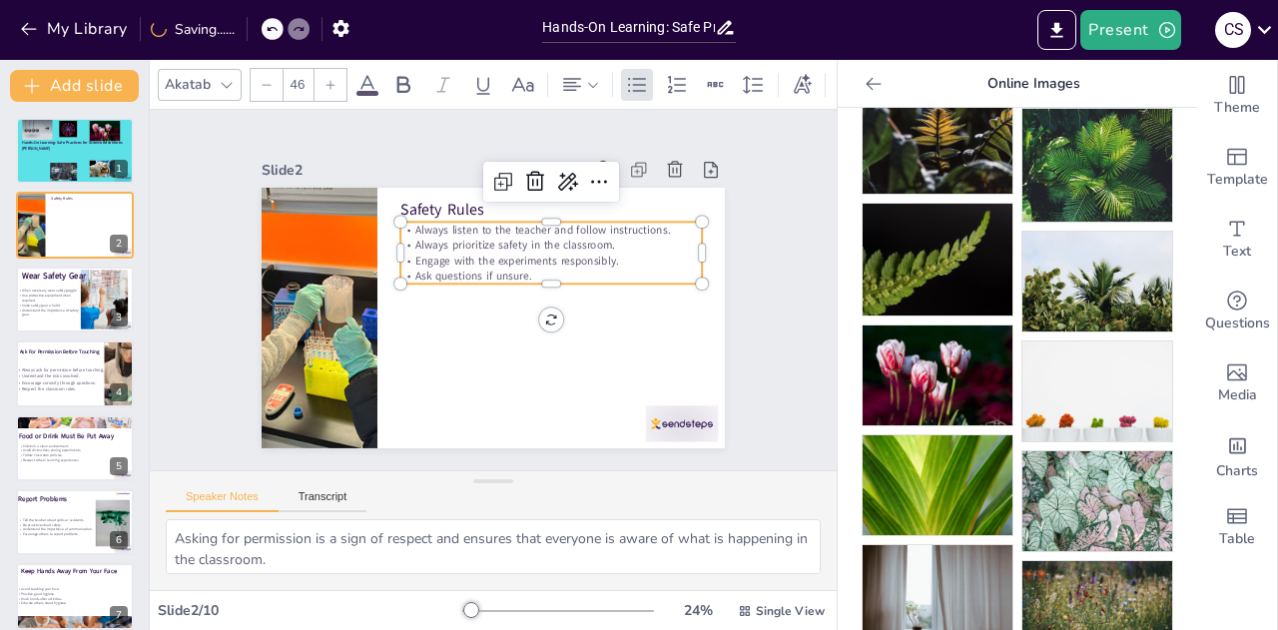
click at [327, 69] on div at bounding box center [330, 85] width 32 height 32
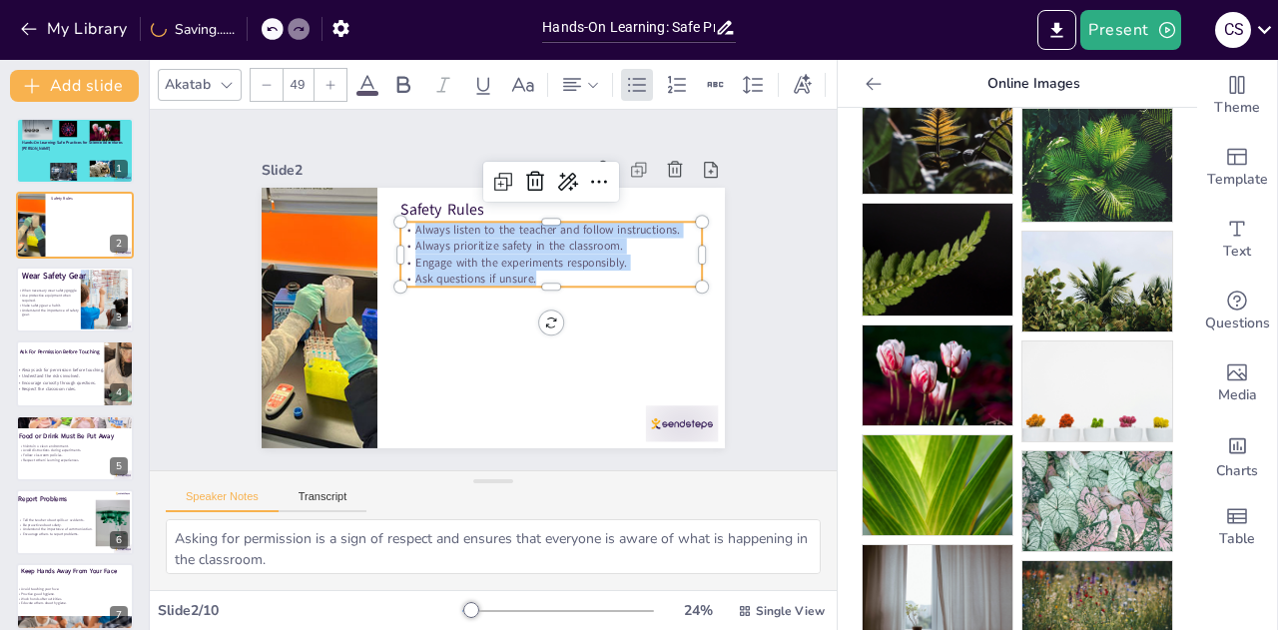
click at [327, 69] on div at bounding box center [330, 85] width 32 height 32
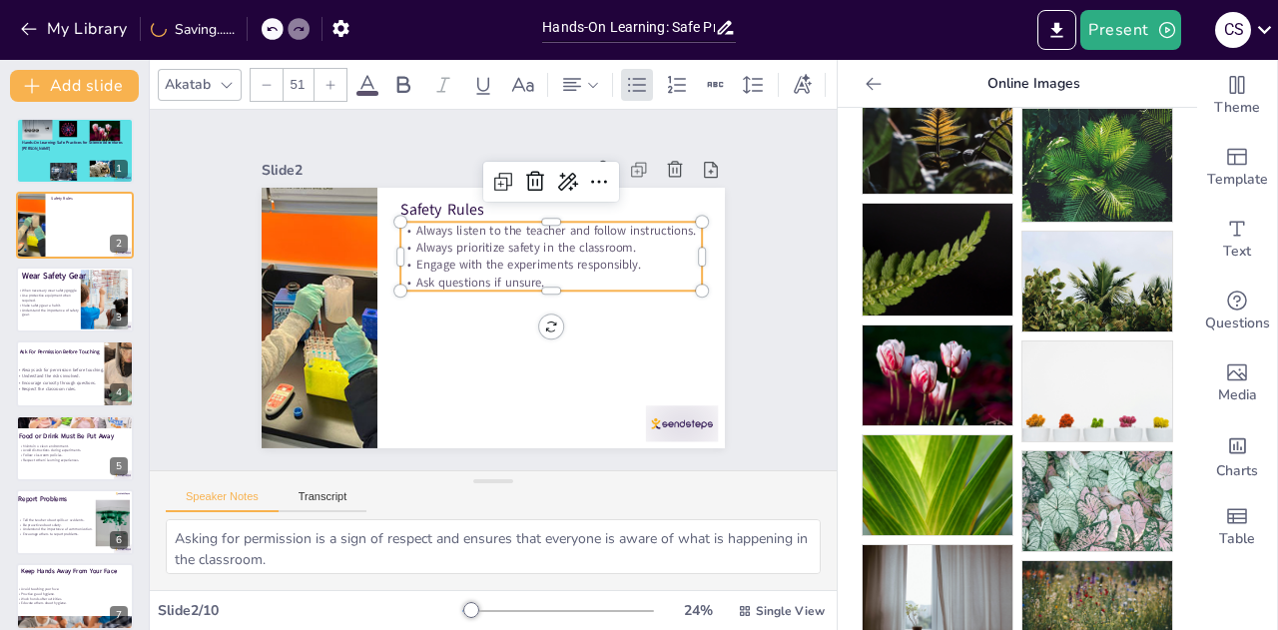
click at [327, 69] on div at bounding box center [330, 85] width 32 height 32
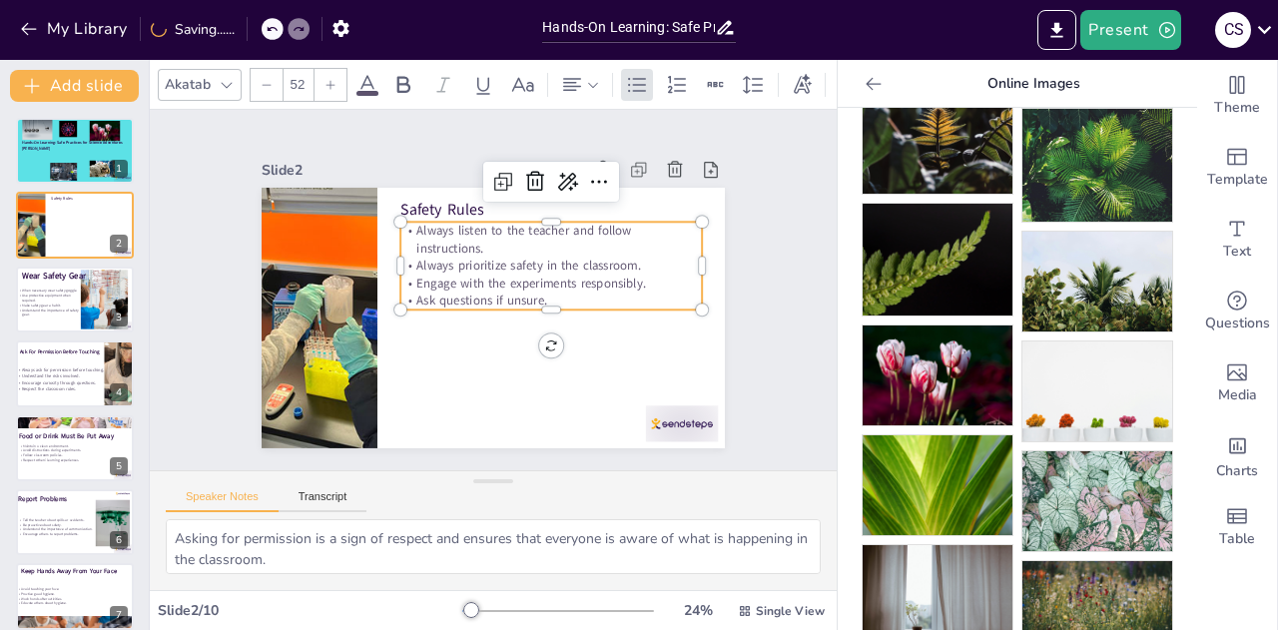
click at [327, 69] on div at bounding box center [330, 85] width 32 height 32
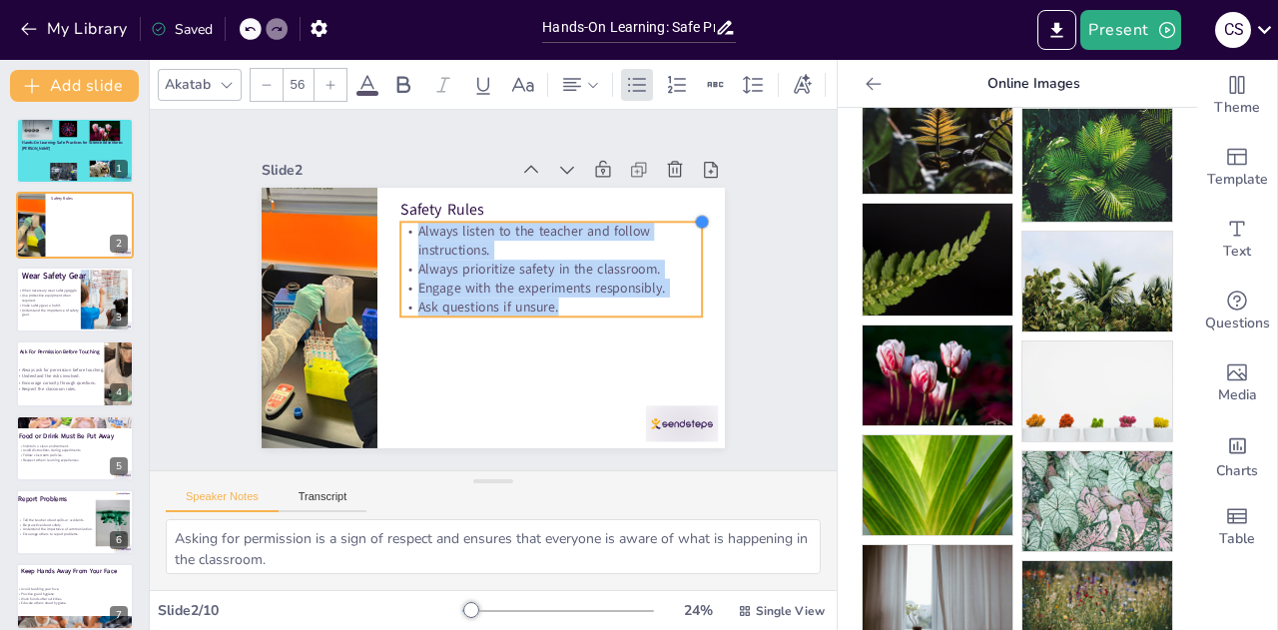
click at [694, 222] on div at bounding box center [702, 222] width 16 height 16
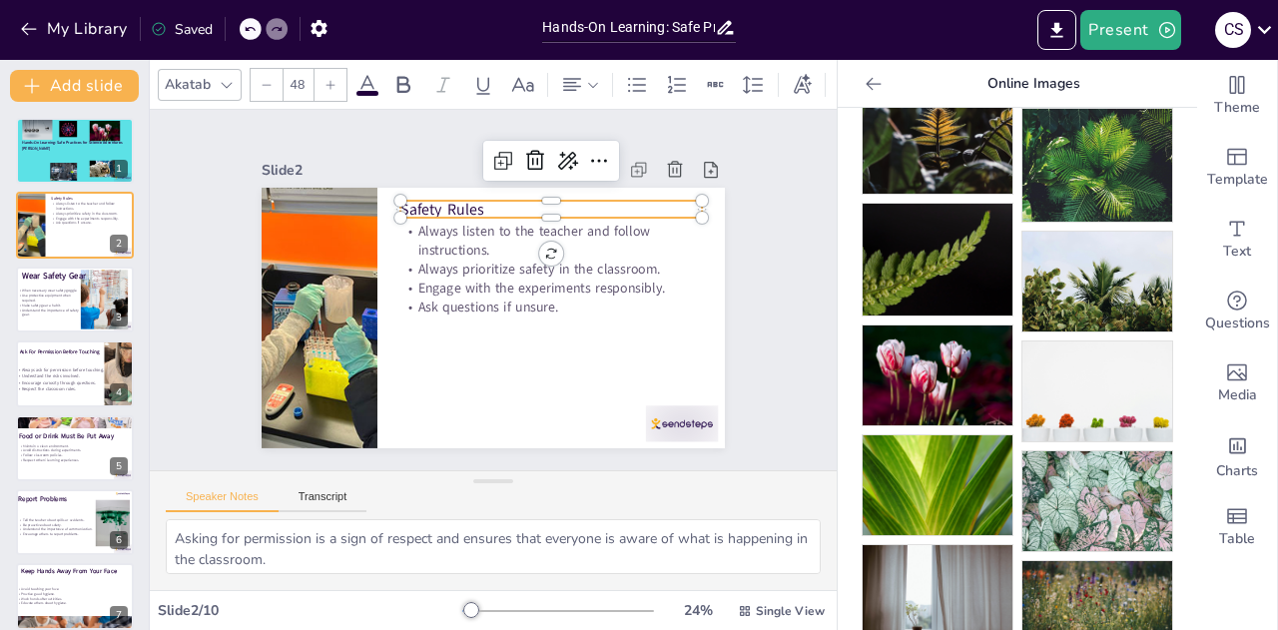
click at [667, 199] on p "Safety Rules" at bounding box center [550, 210] width 301 height 22
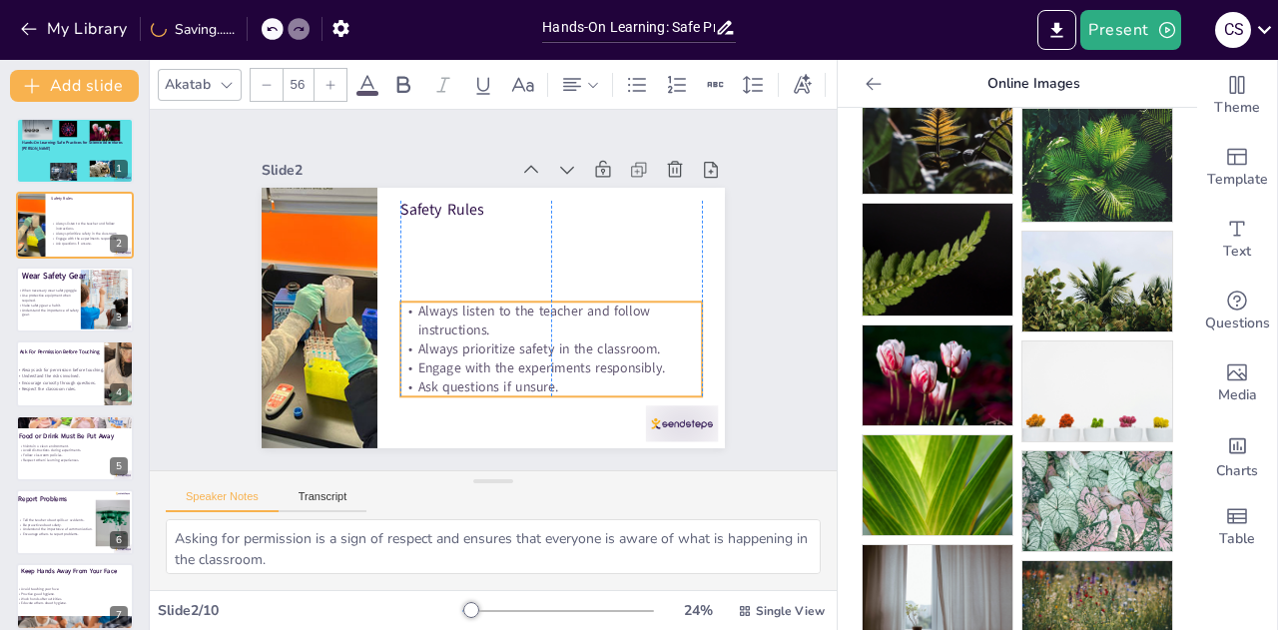
drag, startPoint x: 623, startPoint y: 243, endPoint x: 623, endPoint y: 322, distance: 79.9
click at [623, 322] on p "Always listen to the teacher and follow instructions." at bounding box center [550, 320] width 301 height 38
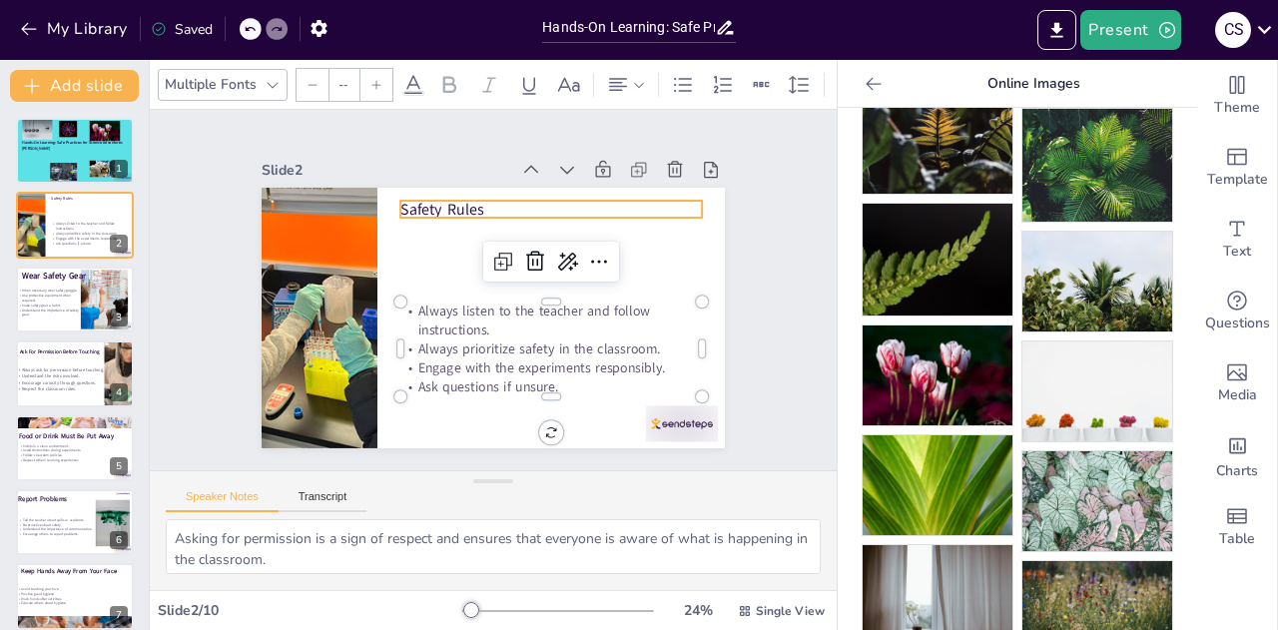
click at [441, 191] on div "Safety Rules Always listen to the teacher and follow instructions. Always prior…" at bounding box center [493, 318] width 463 height 261
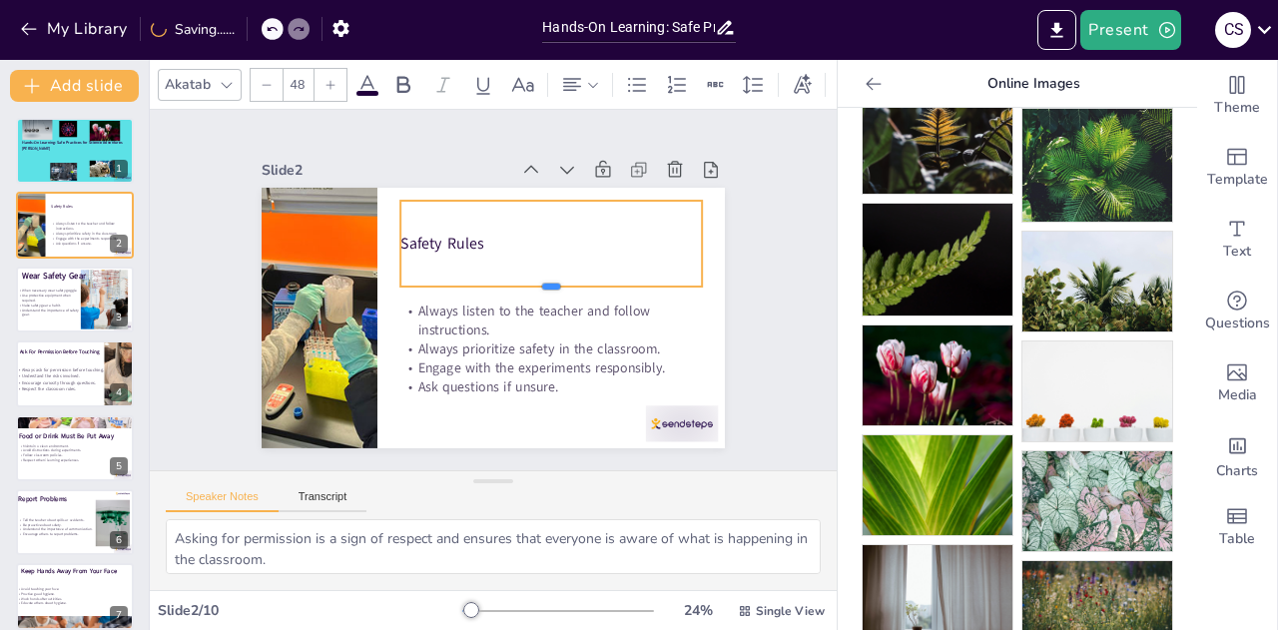
drag, startPoint x: 539, startPoint y: 210, endPoint x: 627, endPoint y: 279, distance: 111.6
click at [627, 286] on div at bounding box center [550, 294] width 301 height 16
click at [495, 237] on p "Safety Rules" at bounding box center [550, 244] width 301 height 22
click at [466, 247] on p "Safety Rules" at bounding box center [550, 244] width 301 height 22
click at [467, 241] on p "Safety Rules" at bounding box center [550, 244] width 301 height 22
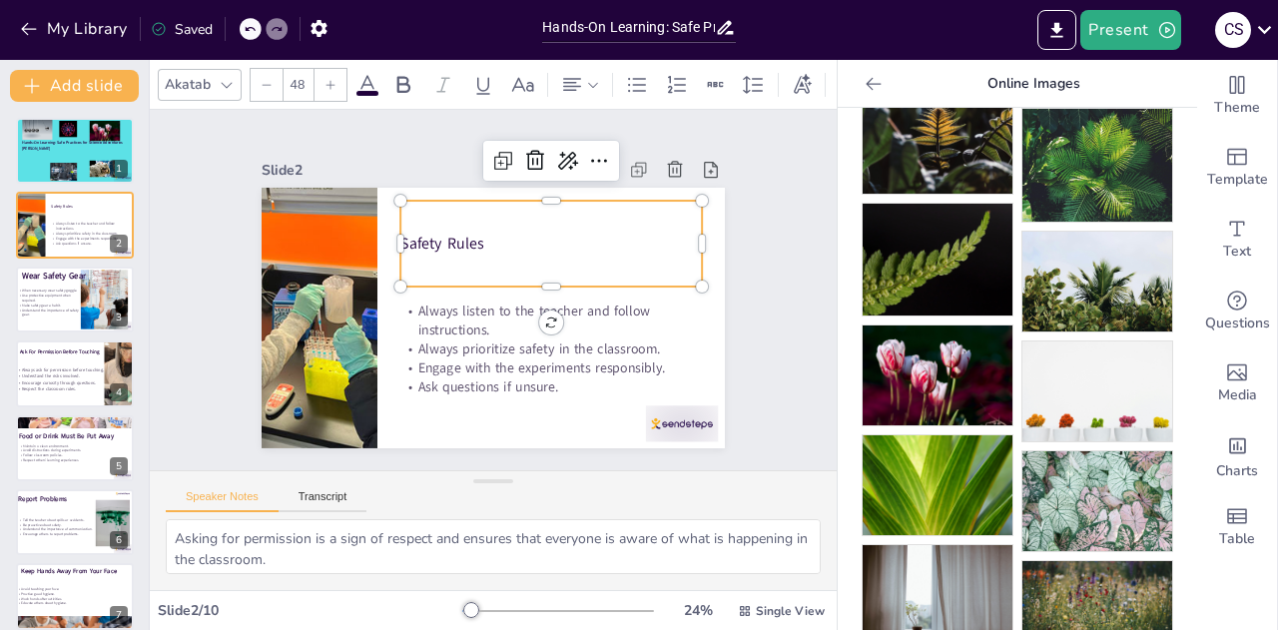
click at [467, 241] on p "Safety Rules" at bounding box center [550, 244] width 301 height 22
drag, startPoint x: 471, startPoint y: 239, endPoint x: 387, endPoint y: 220, distance: 86.0
click at [400, 220] on div "Safety Rules" at bounding box center [550, 244] width 301 height 86
click at [332, 79] on icon at bounding box center [330, 85] width 12 height 12
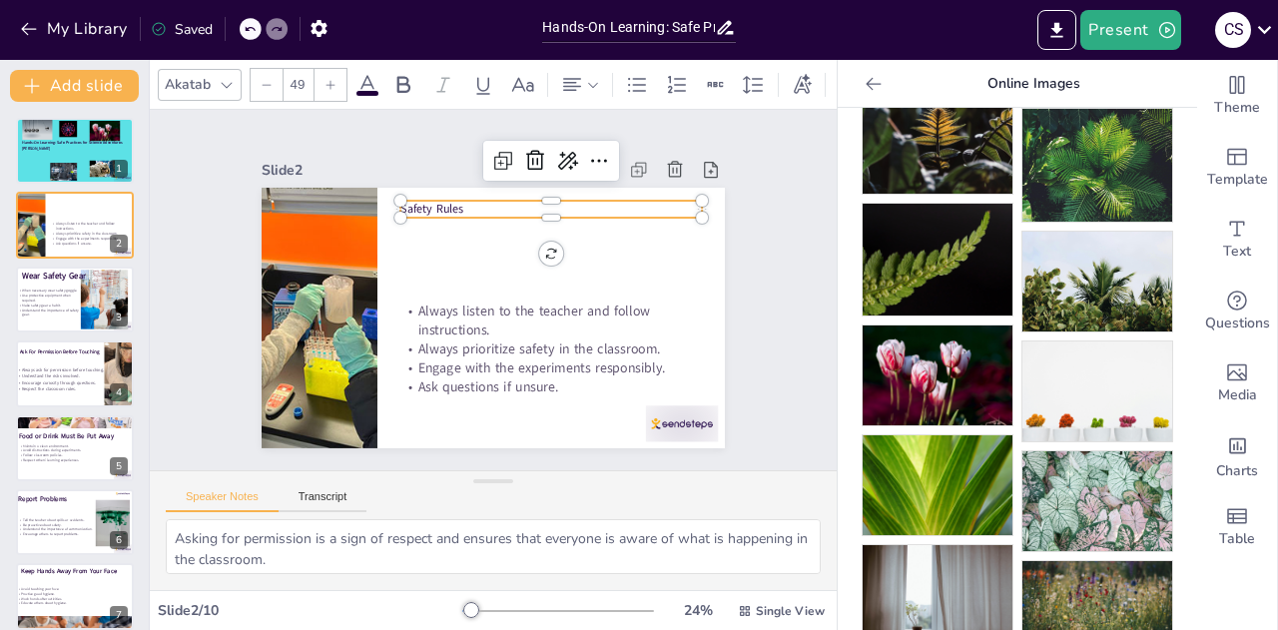
click at [332, 79] on icon at bounding box center [330, 85] width 12 height 12
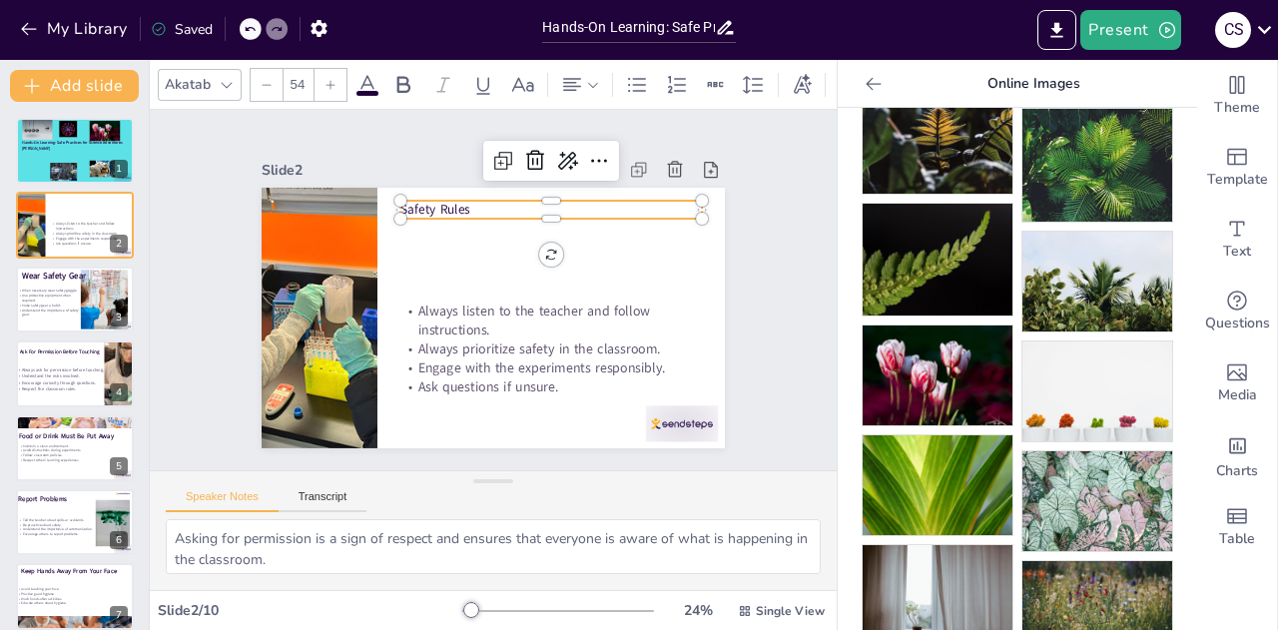
click at [332, 79] on icon at bounding box center [330, 85] width 12 height 12
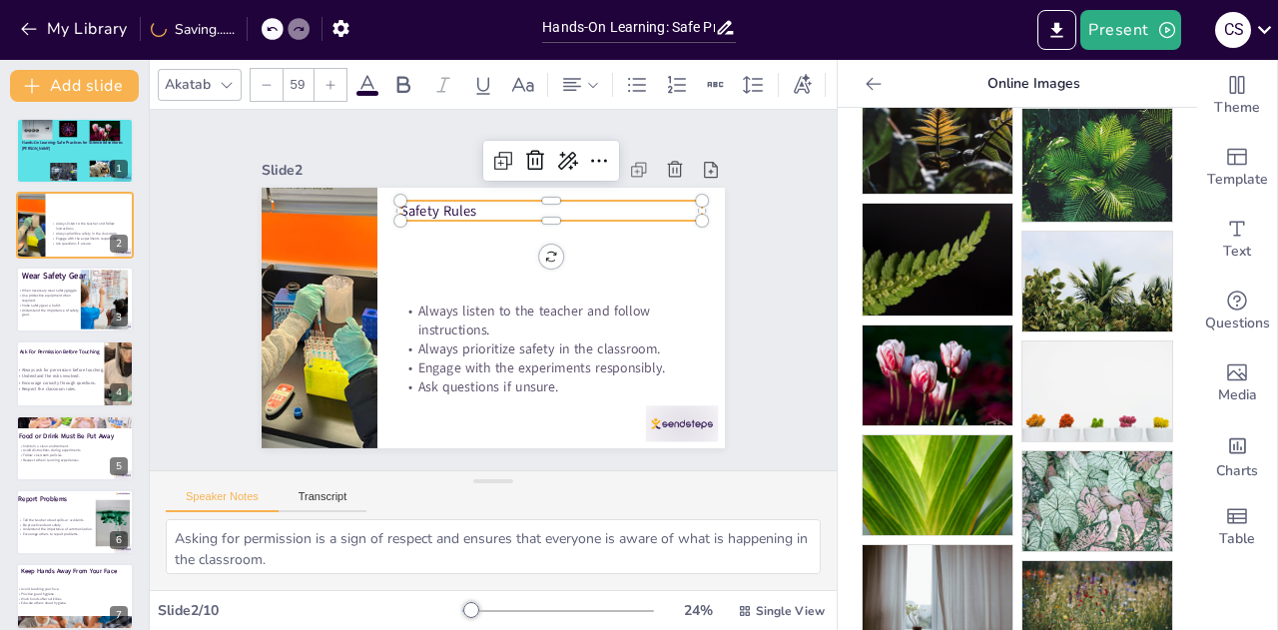
click at [332, 79] on icon at bounding box center [330, 85] width 12 height 12
click at [331, 79] on icon at bounding box center [330, 85] width 12 height 12
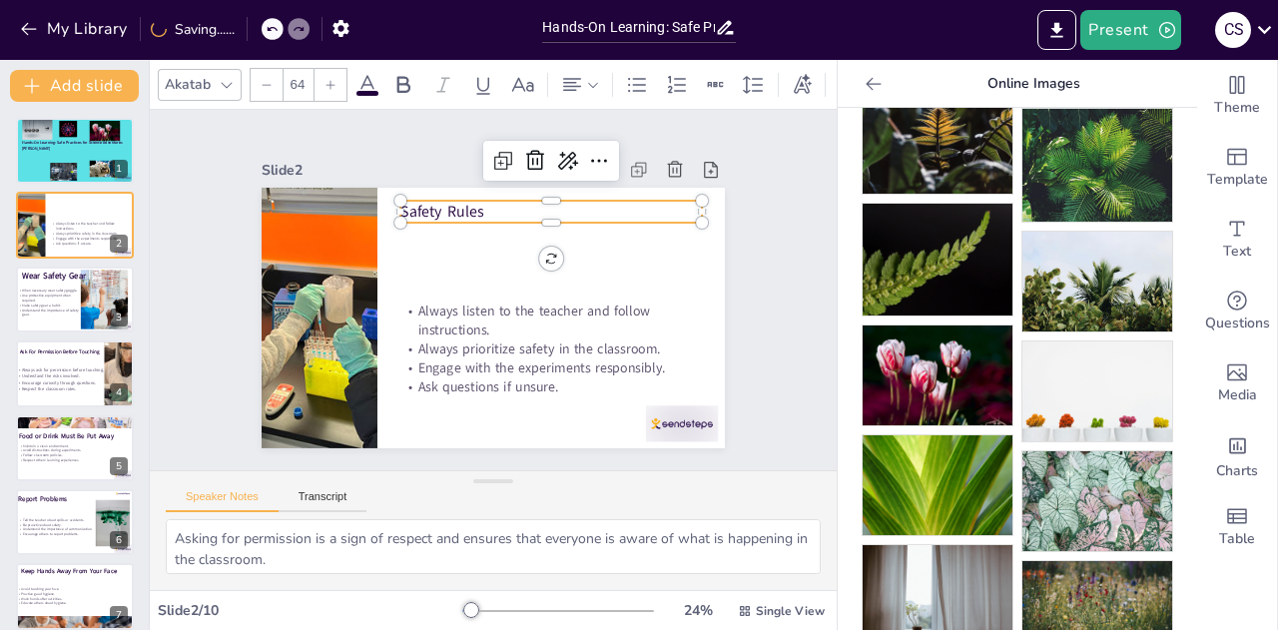
click at [331, 79] on icon at bounding box center [330, 85] width 12 height 12
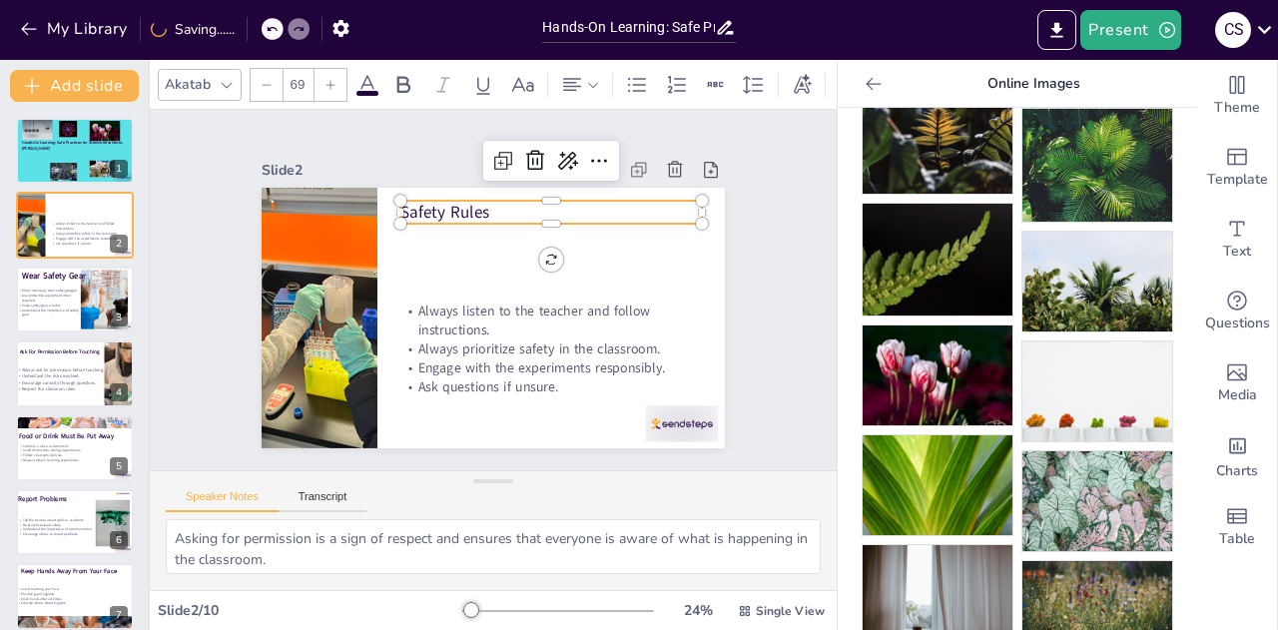
click at [331, 79] on icon at bounding box center [330, 85] width 12 height 12
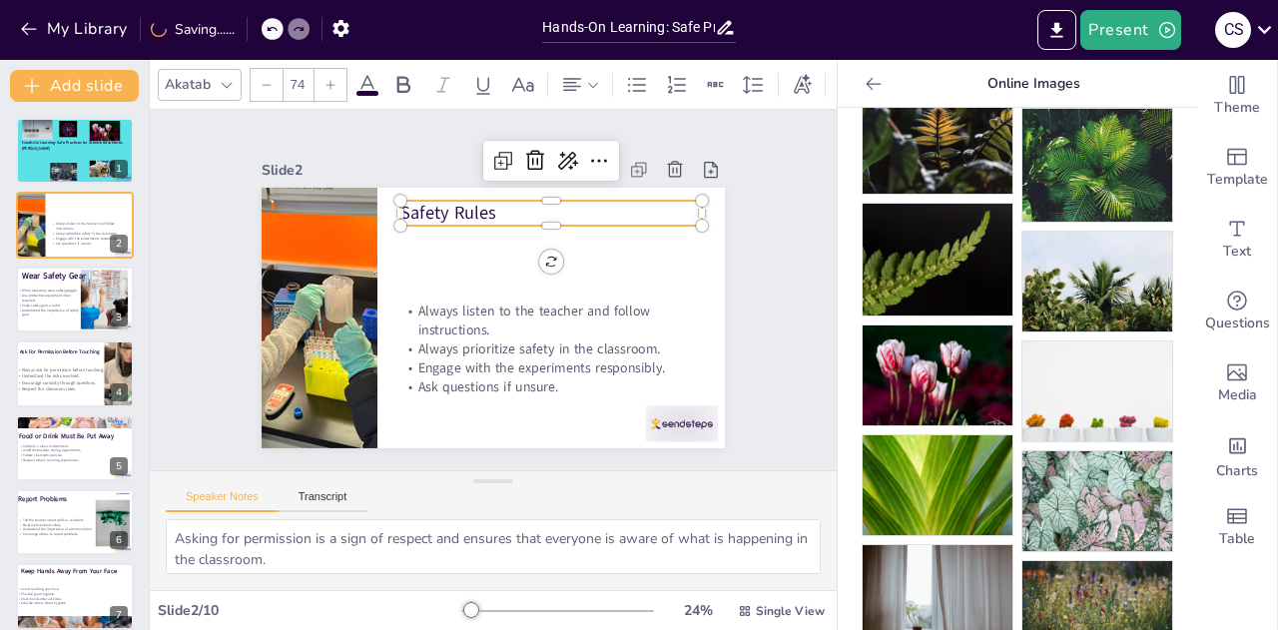
click at [331, 79] on icon at bounding box center [330, 85] width 12 height 12
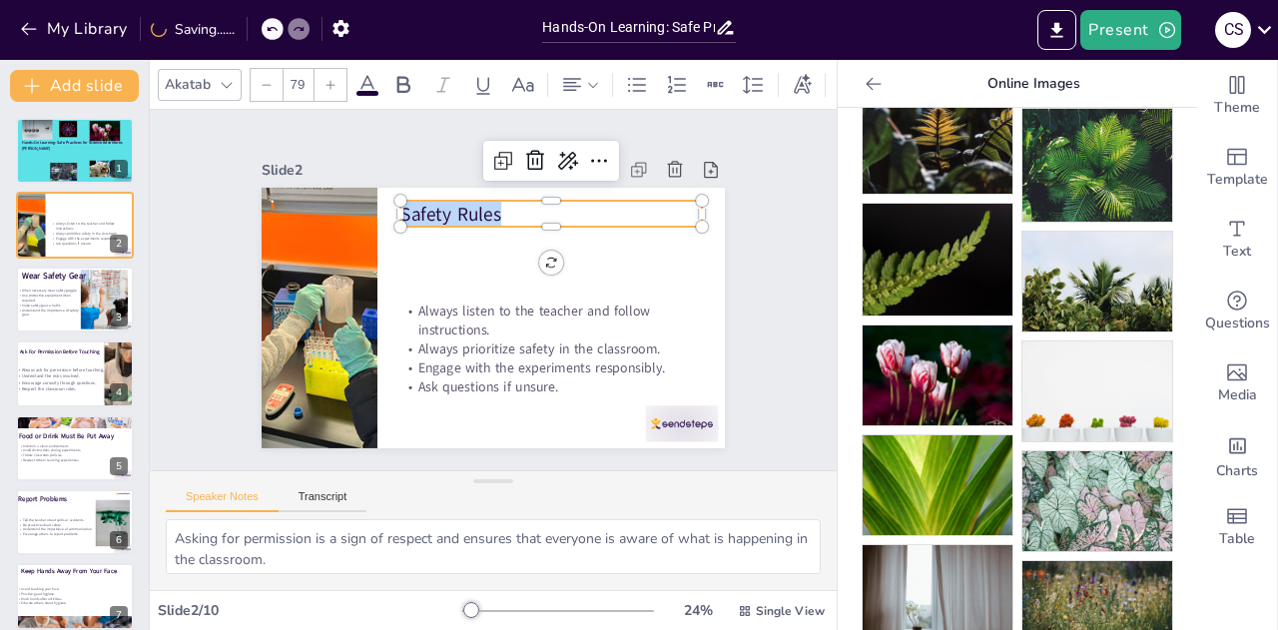
click at [331, 79] on icon at bounding box center [330, 85] width 12 height 12
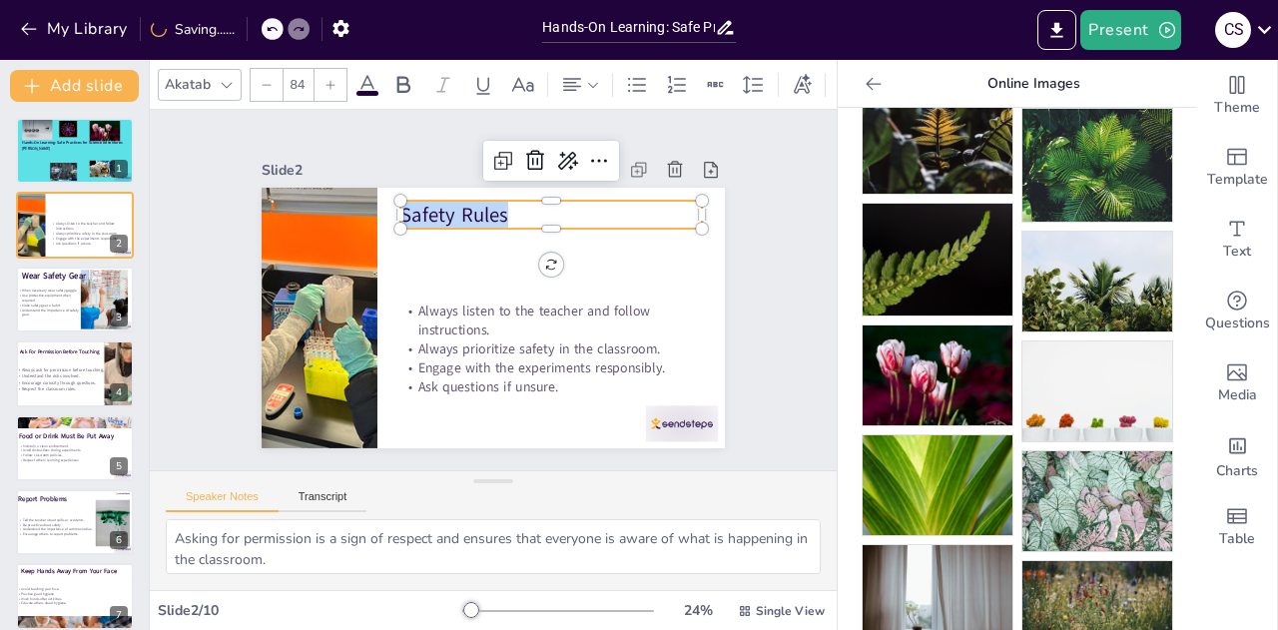
click at [331, 79] on icon at bounding box center [330, 85] width 12 height 12
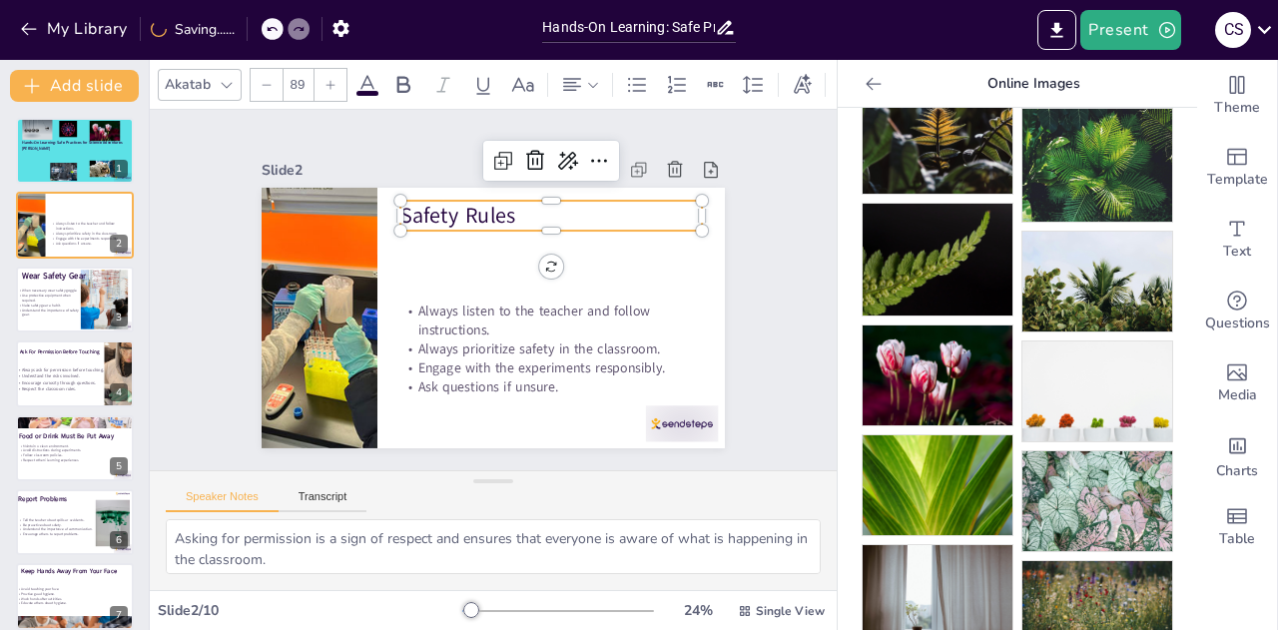
click at [331, 79] on icon at bounding box center [330, 85] width 12 height 12
click at [331, 80] on icon at bounding box center [330, 84] width 9 height 9
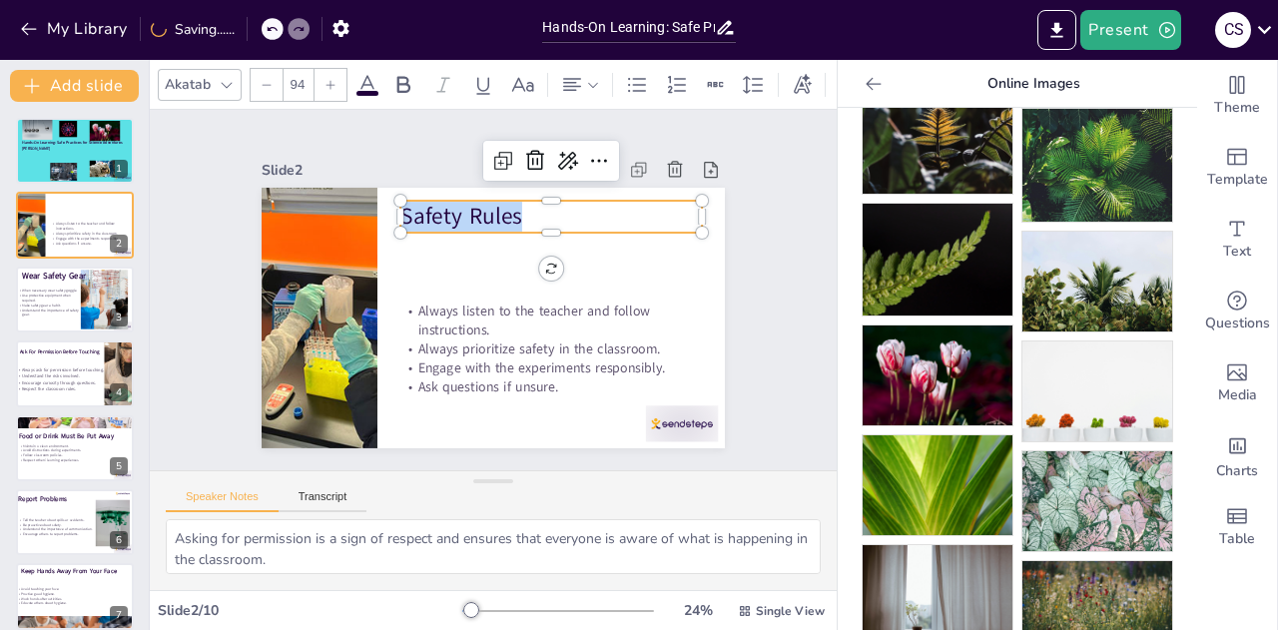
click at [331, 80] on icon at bounding box center [330, 84] width 9 height 9
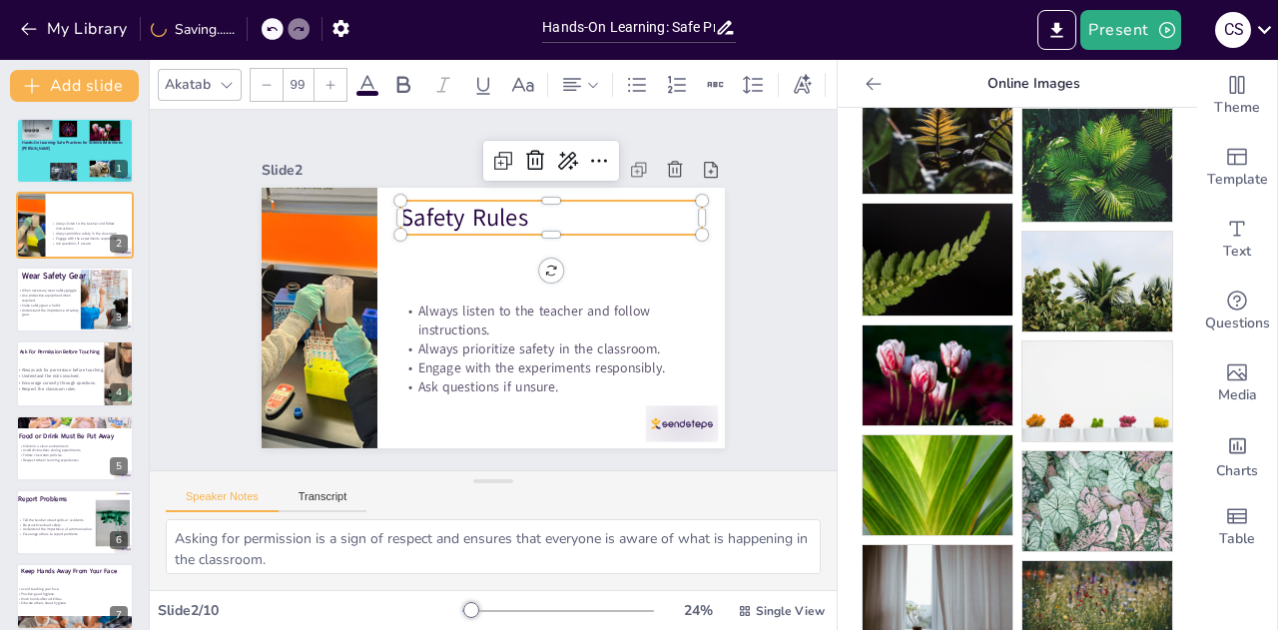
click at [331, 80] on icon at bounding box center [330, 84] width 9 height 9
click at [334, 81] on icon at bounding box center [330, 85] width 12 height 12
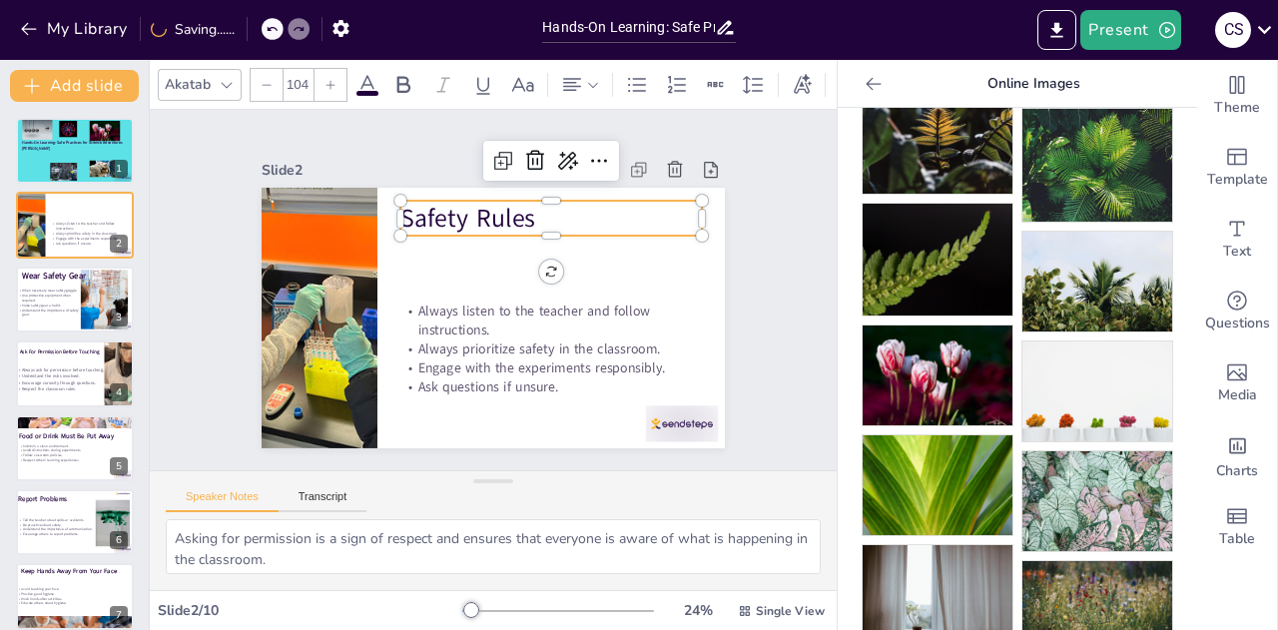
click at [334, 81] on icon at bounding box center [330, 85] width 12 height 12
type input "106"
click at [409, 77] on icon at bounding box center [403, 85] width 24 height 24
click at [787, 191] on div "Slide 1 Hands-On Learning: Safe Practices for Science Adventures [PERSON_NAME] …" at bounding box center [493, 290] width 687 height 360
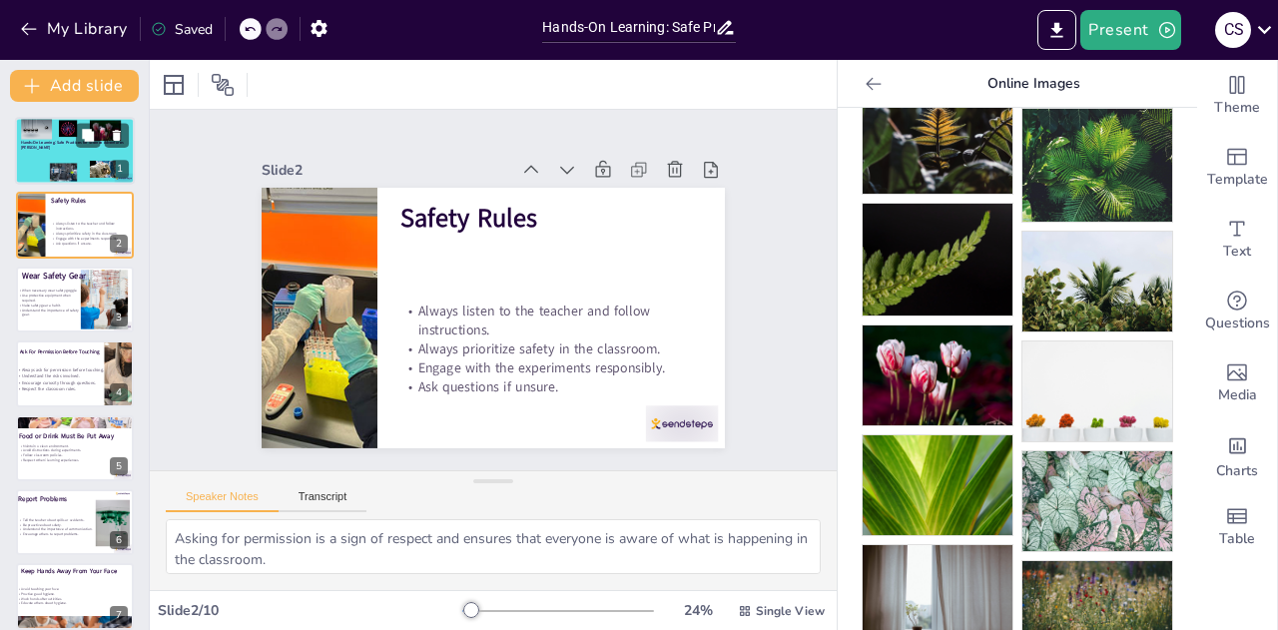
click at [70, 146] on p "[PERSON_NAME]" at bounding box center [75, 149] width 108 height 6
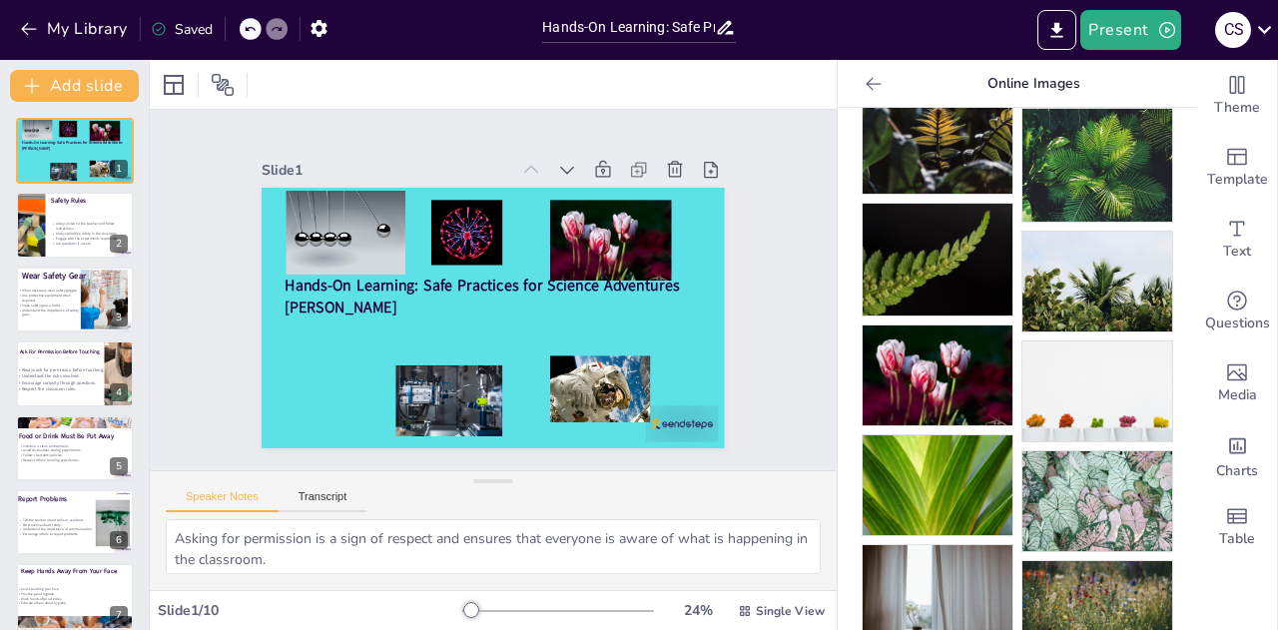
click at [870, 88] on div at bounding box center [873, 84] width 32 height 32
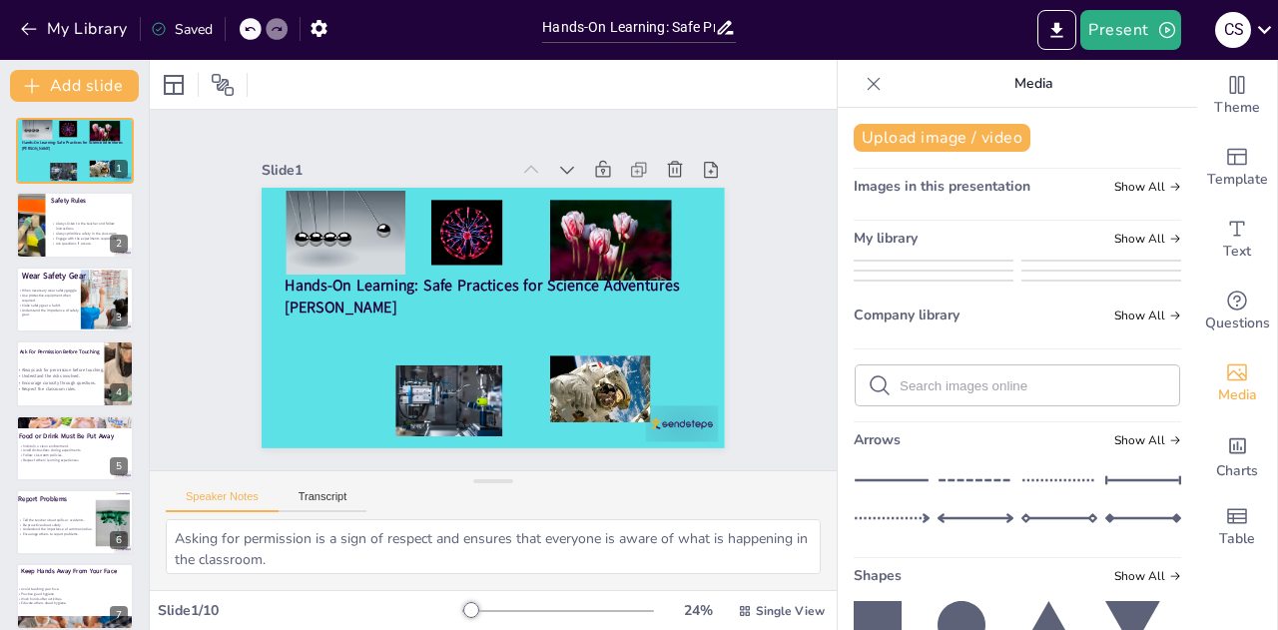
click at [863, 87] on icon at bounding box center [873, 84] width 20 height 20
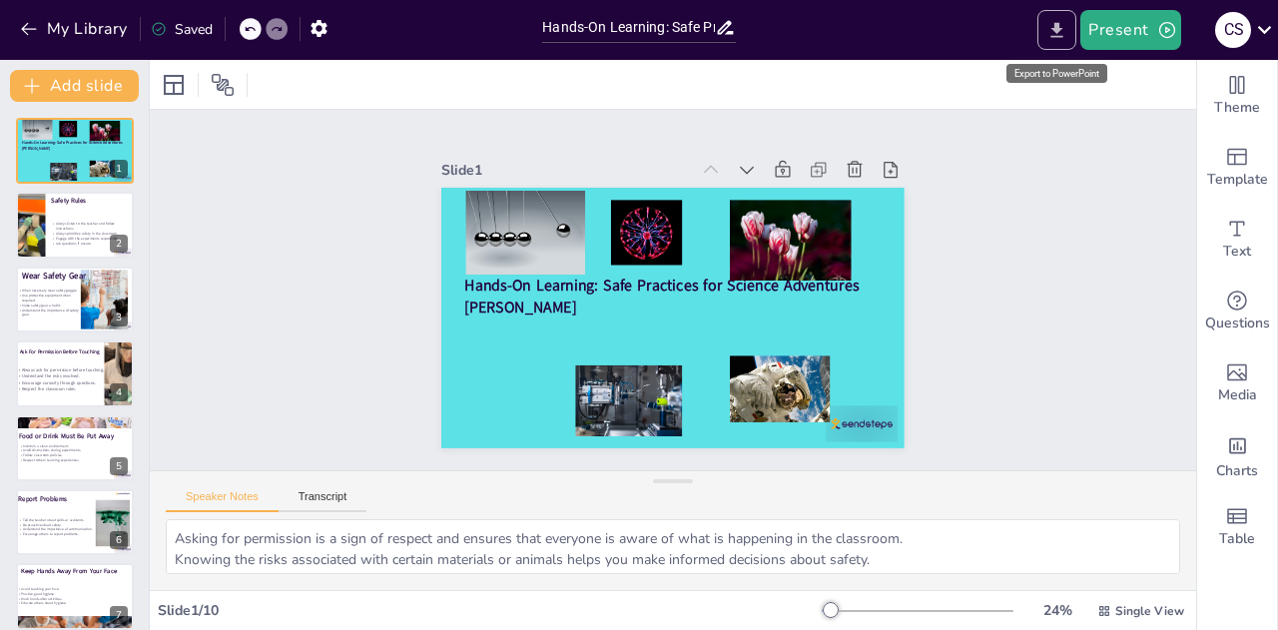
click at [1053, 31] on icon "Export to PowerPoint" at bounding box center [1056, 30] width 21 height 21
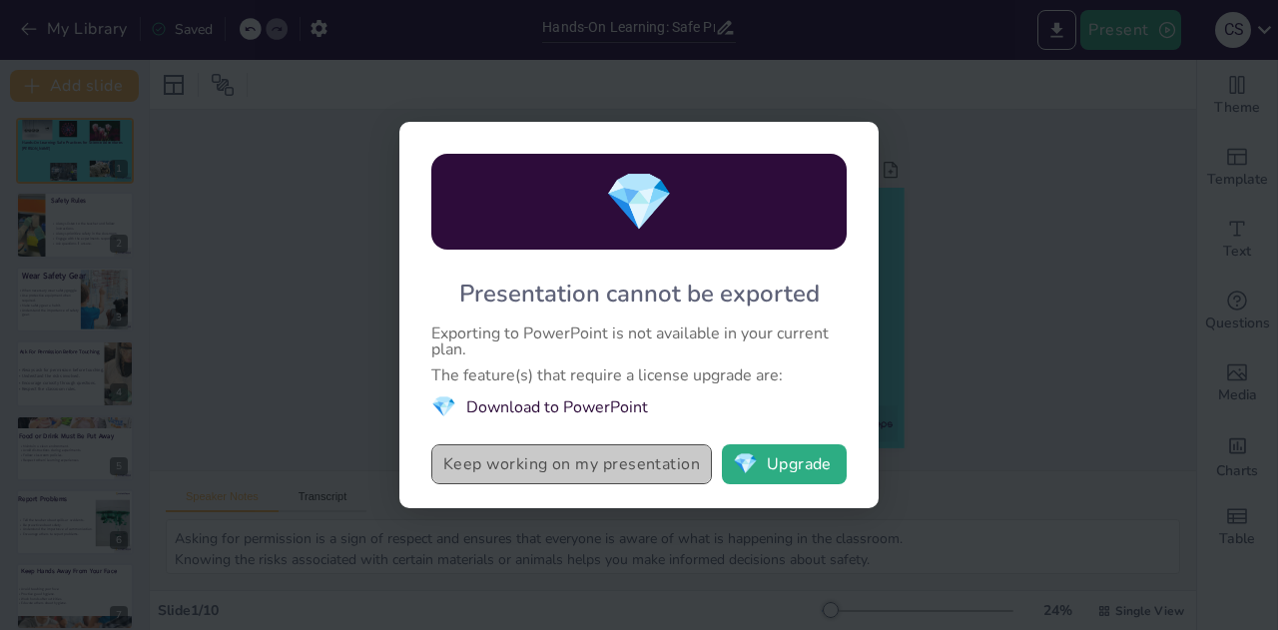
click at [583, 461] on button "Keep working on my presentation" at bounding box center [571, 464] width 281 height 40
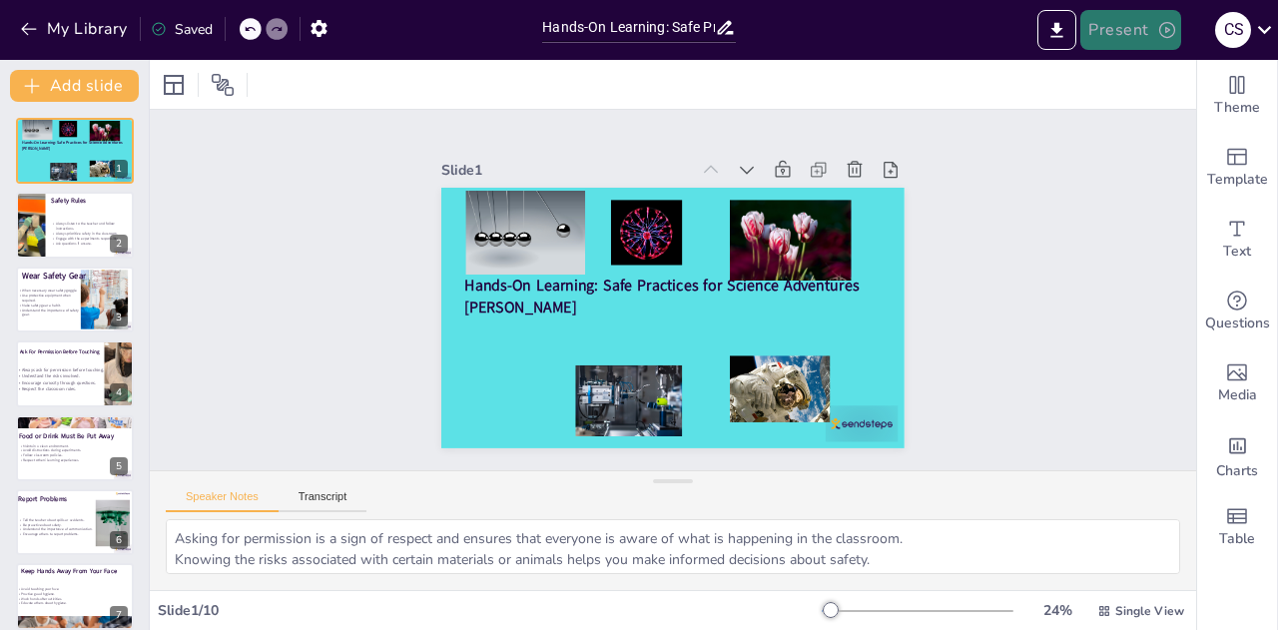
click at [1128, 39] on button "Present" at bounding box center [1130, 30] width 100 height 40
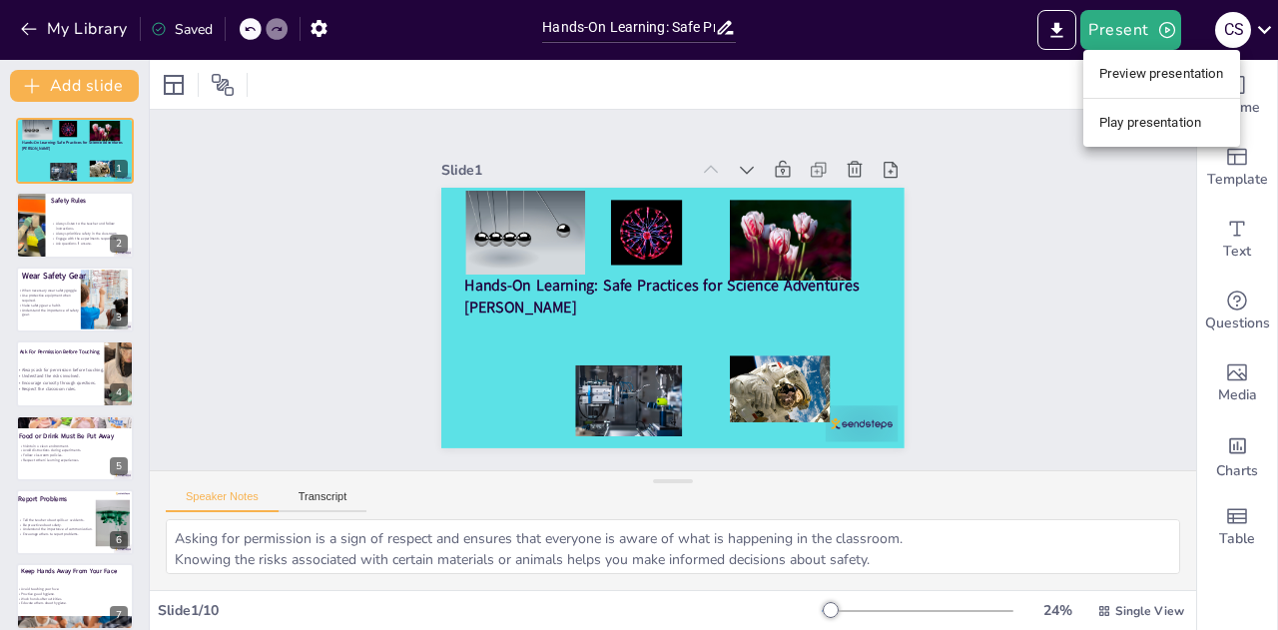
click at [1126, 79] on li "Preview presentation" at bounding box center [1161, 74] width 157 height 32
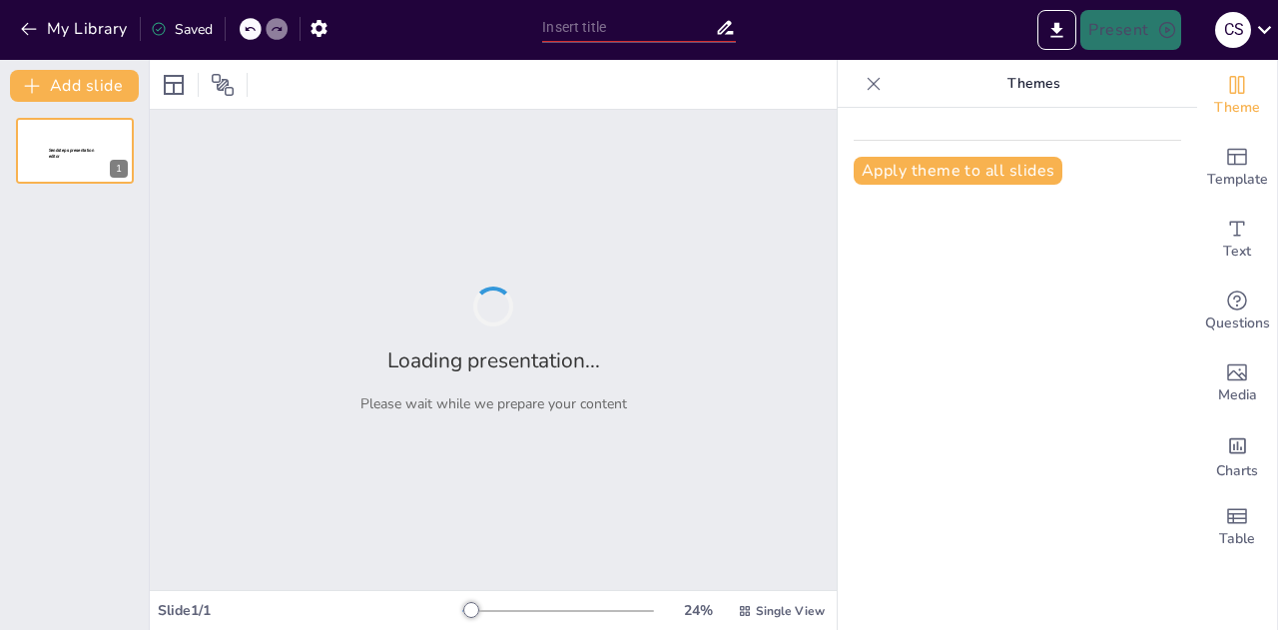
type input "Hands-On Learning: Safe Practices for Science Adventures"
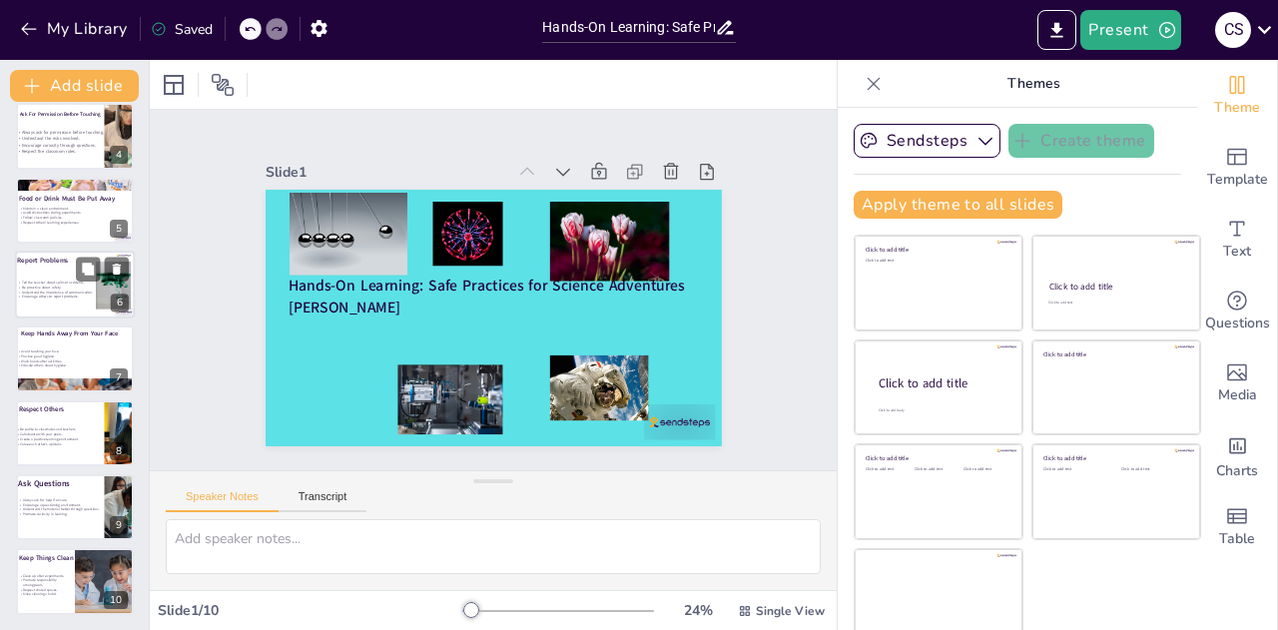
scroll to position [10, 0]
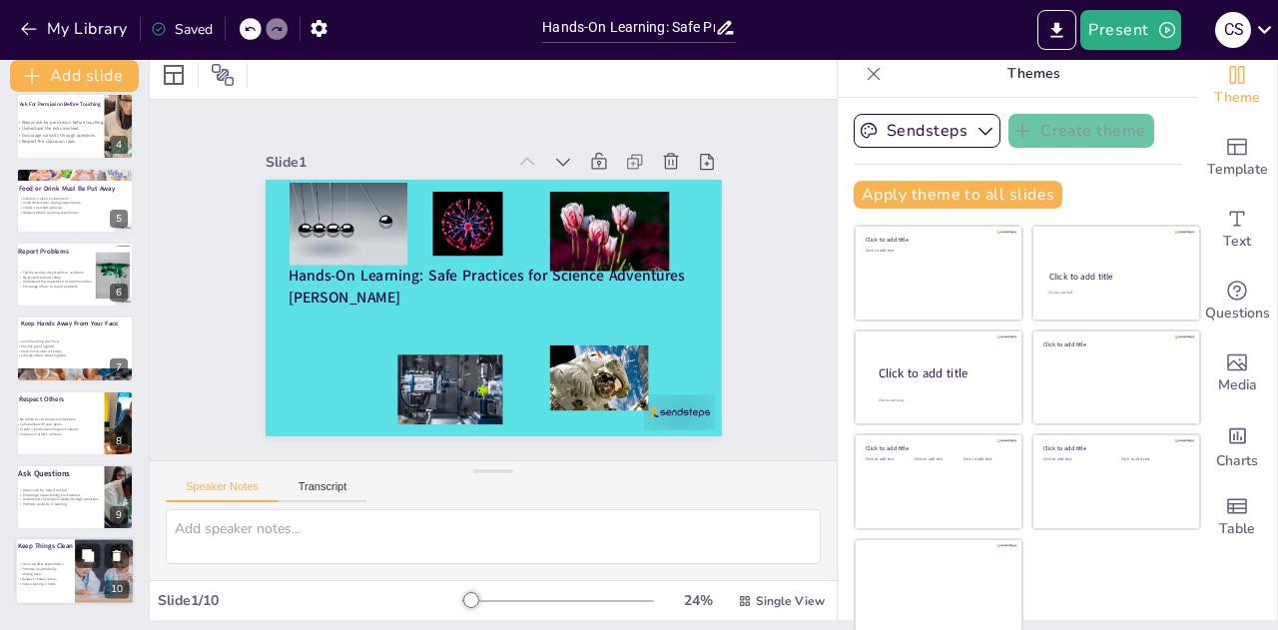
click at [54, 566] on p "Clean up after experiments." at bounding box center [42, 564] width 48 height 5
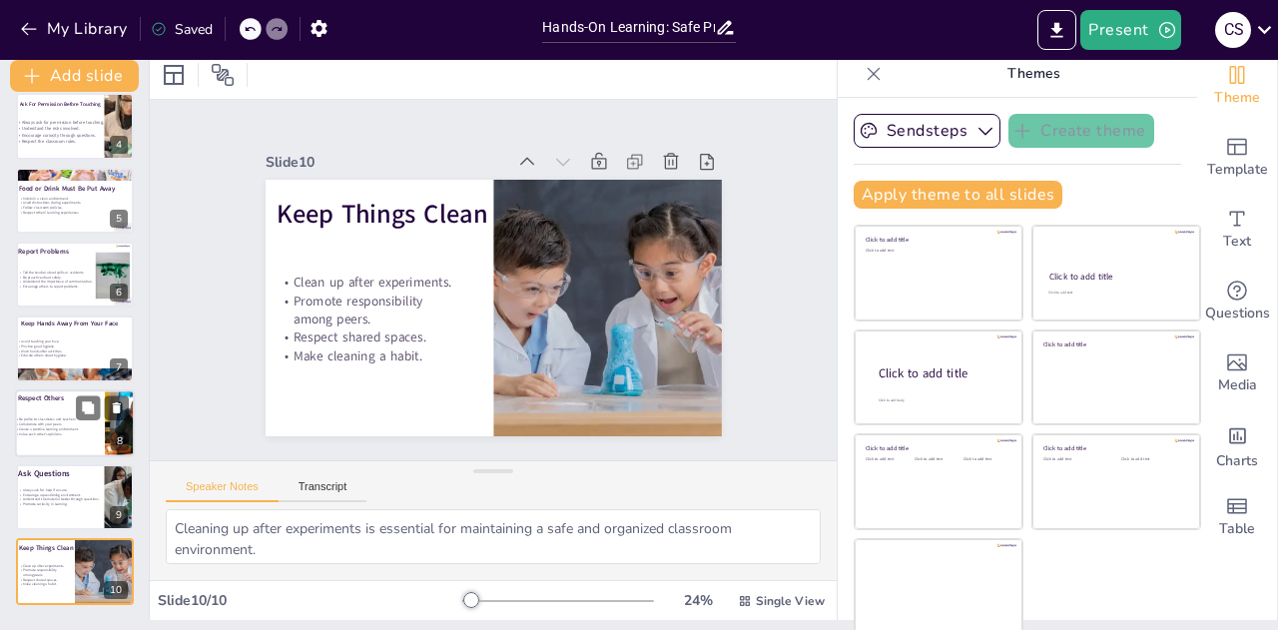
click at [48, 410] on div "Be polite to classmates and teachers. Collaborate with your peers. Create a pos…" at bounding box center [54, 426] width 78 height 47
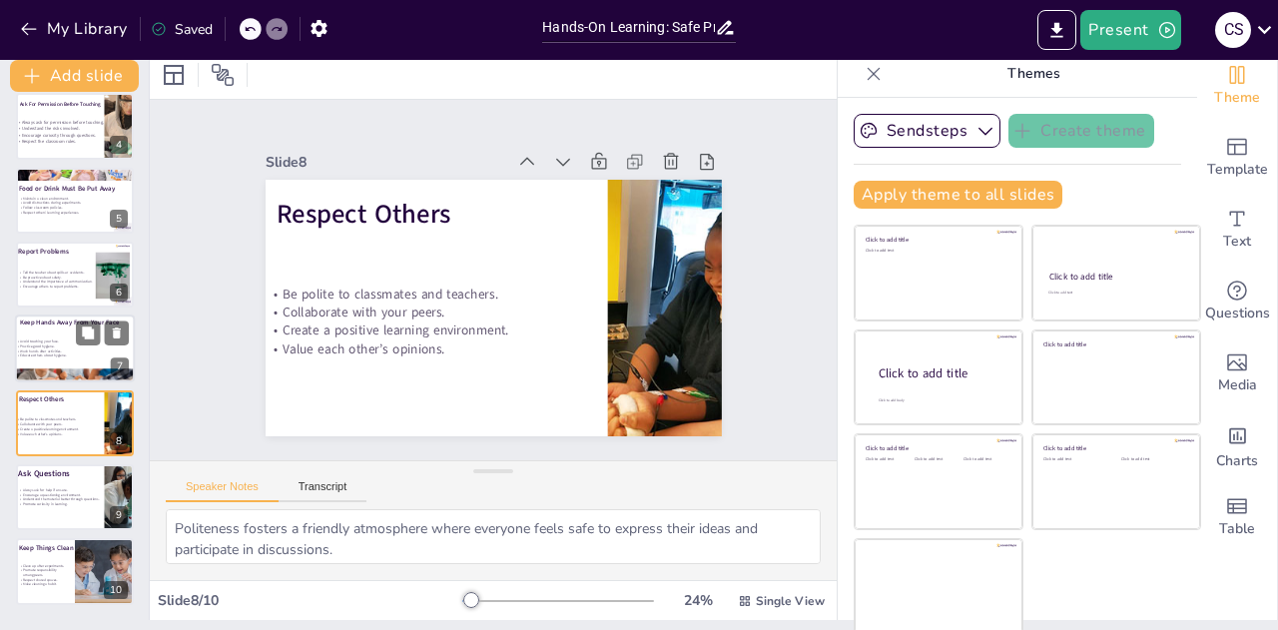
click at [37, 330] on div at bounding box center [75, 349] width 120 height 68
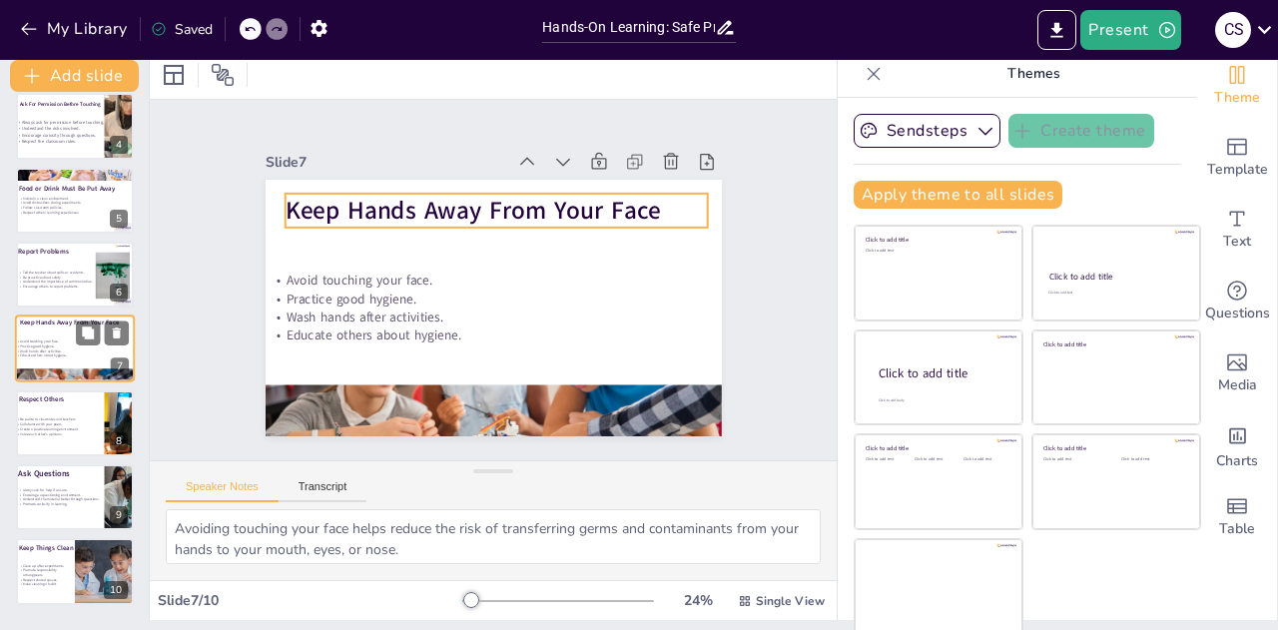
scroll to position [230, 0]
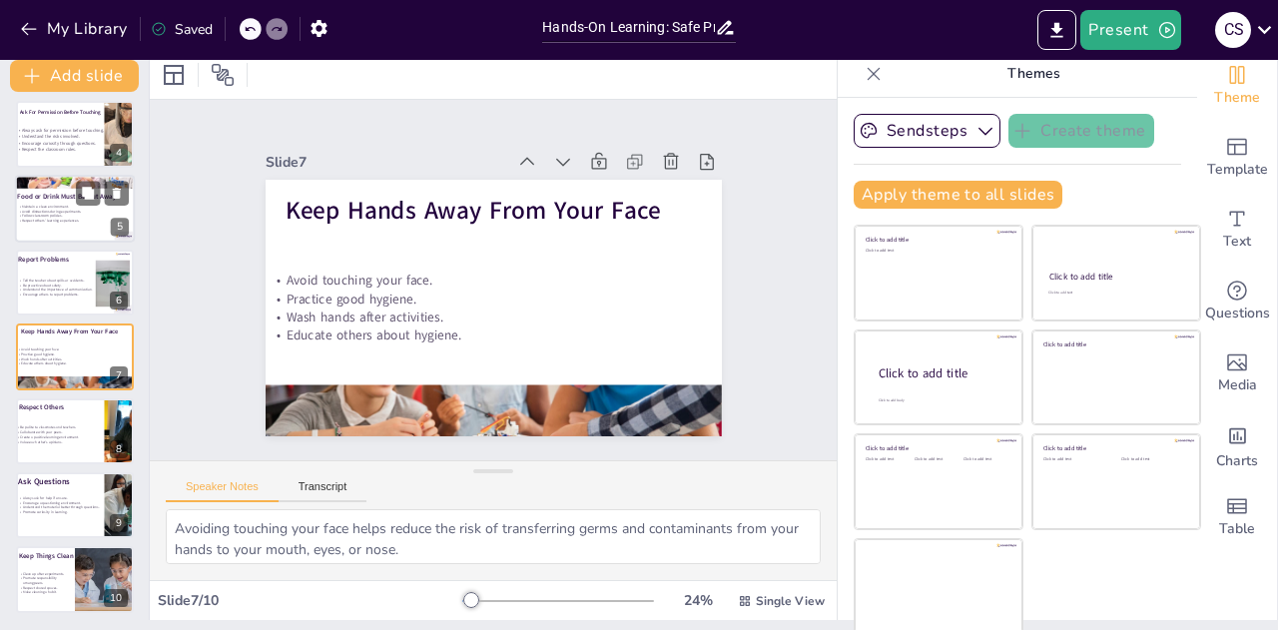
click at [47, 234] on div at bounding box center [75, 209] width 120 height 68
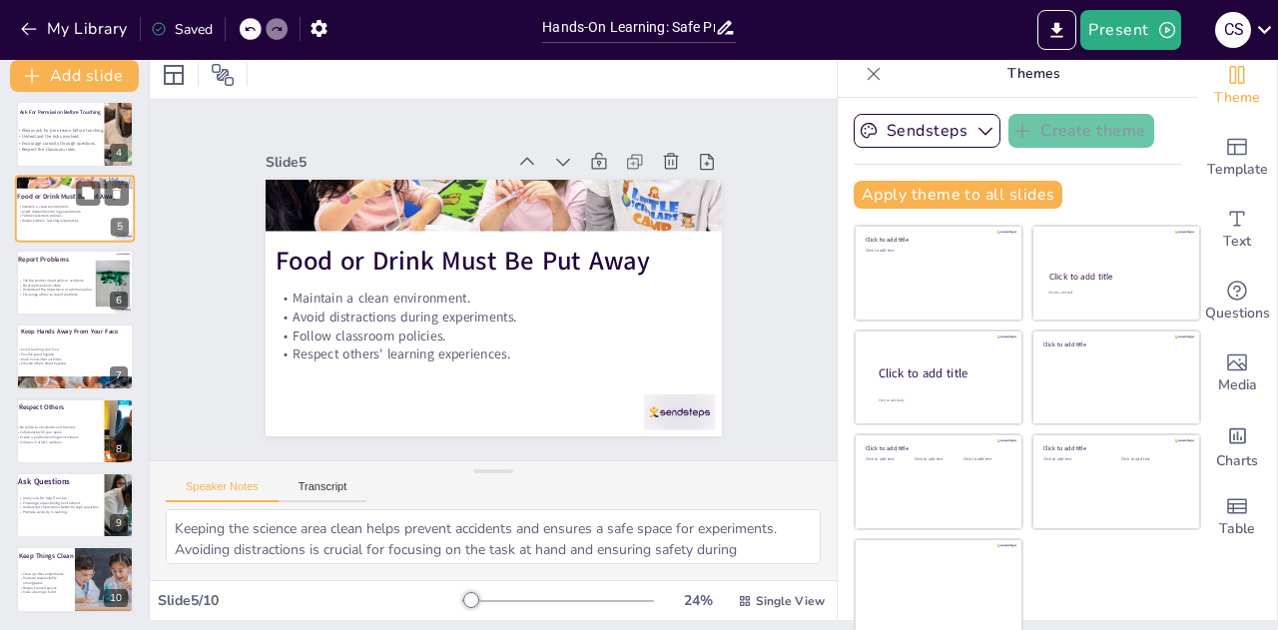
scroll to position [82, 0]
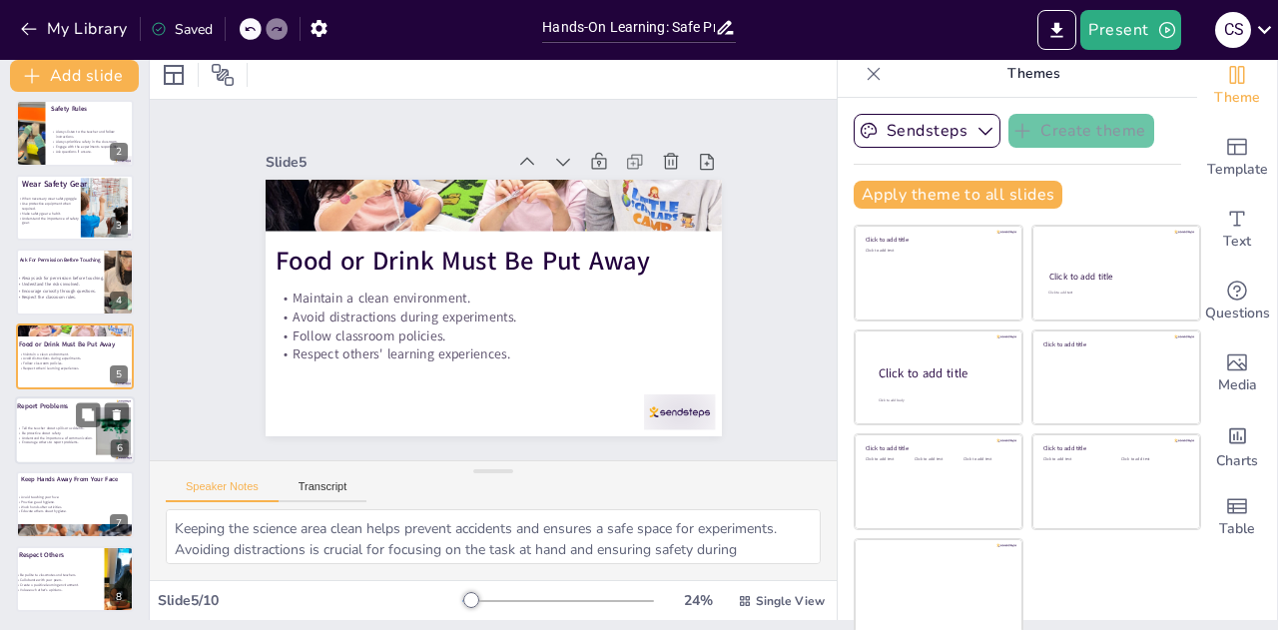
click at [58, 422] on div at bounding box center [75, 430] width 120 height 68
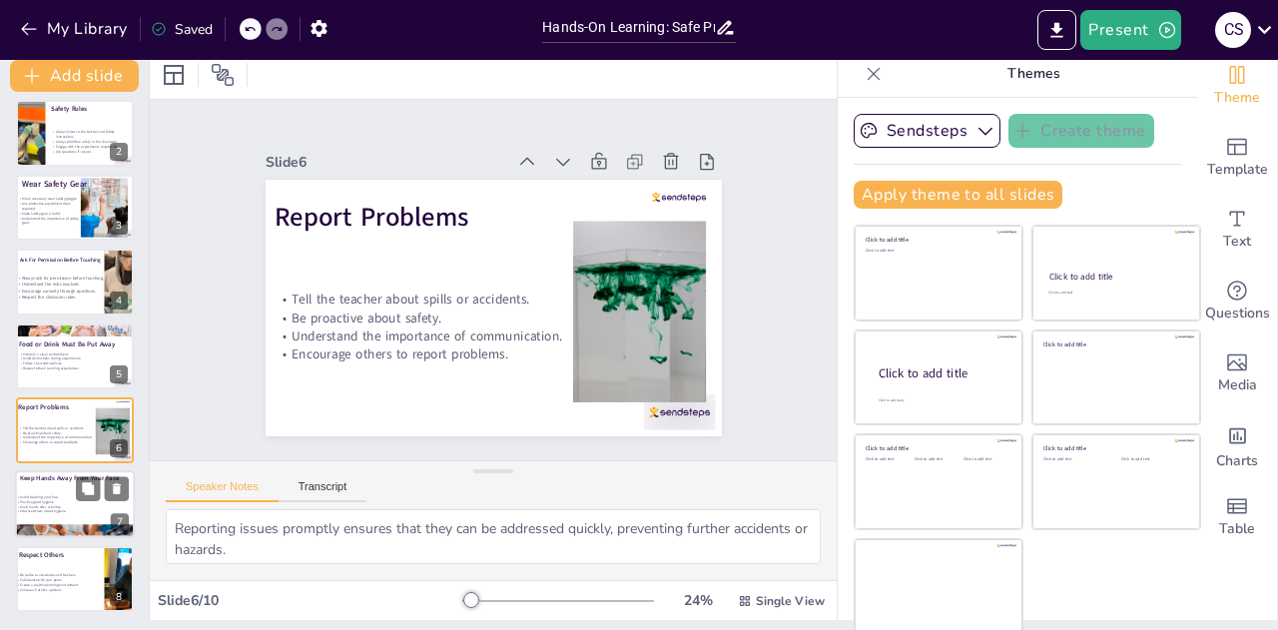
scroll to position [156, 0]
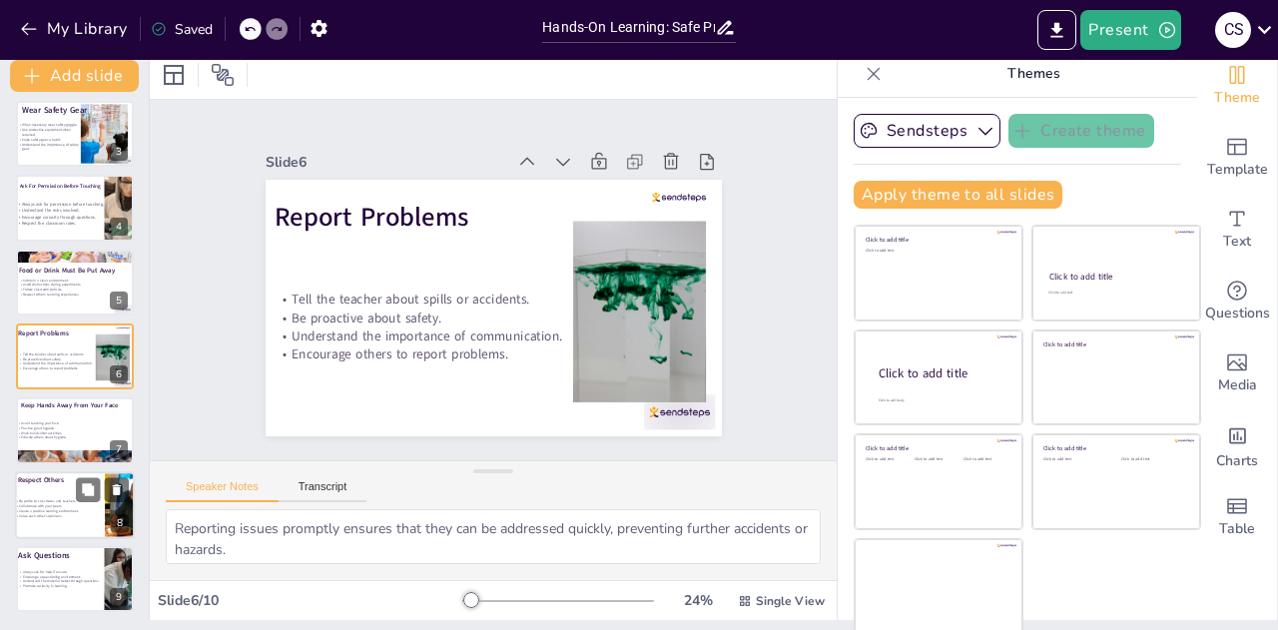
click at [46, 501] on p "Be polite to classmates and teachers." at bounding box center [54, 501] width 78 height 5
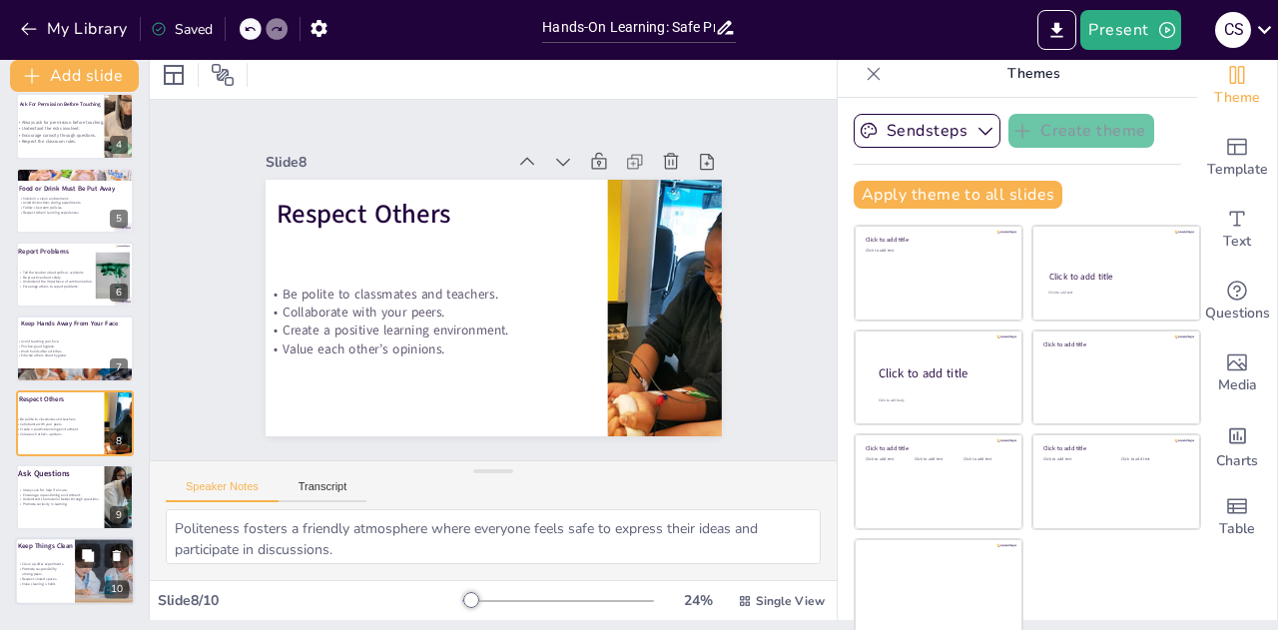
click at [38, 596] on div at bounding box center [75, 572] width 120 height 68
type textarea "Cleaning up after experiments is essential for maintaining a safe and organized…"
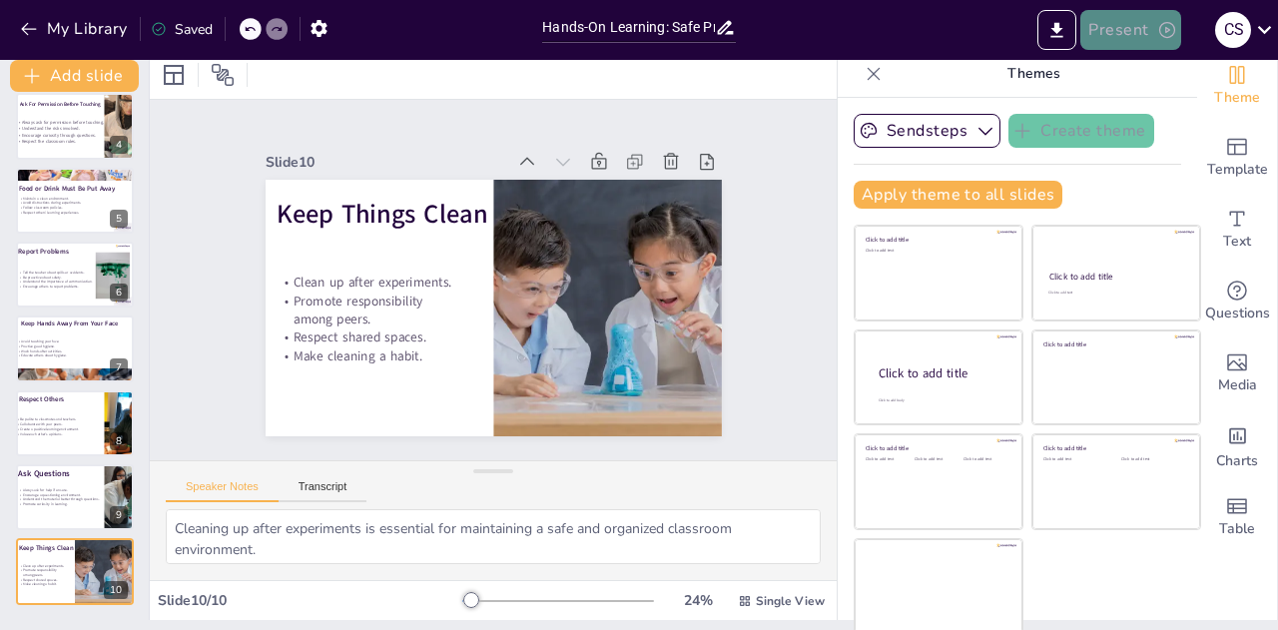
click at [1129, 41] on button "Present" at bounding box center [1130, 30] width 100 height 40
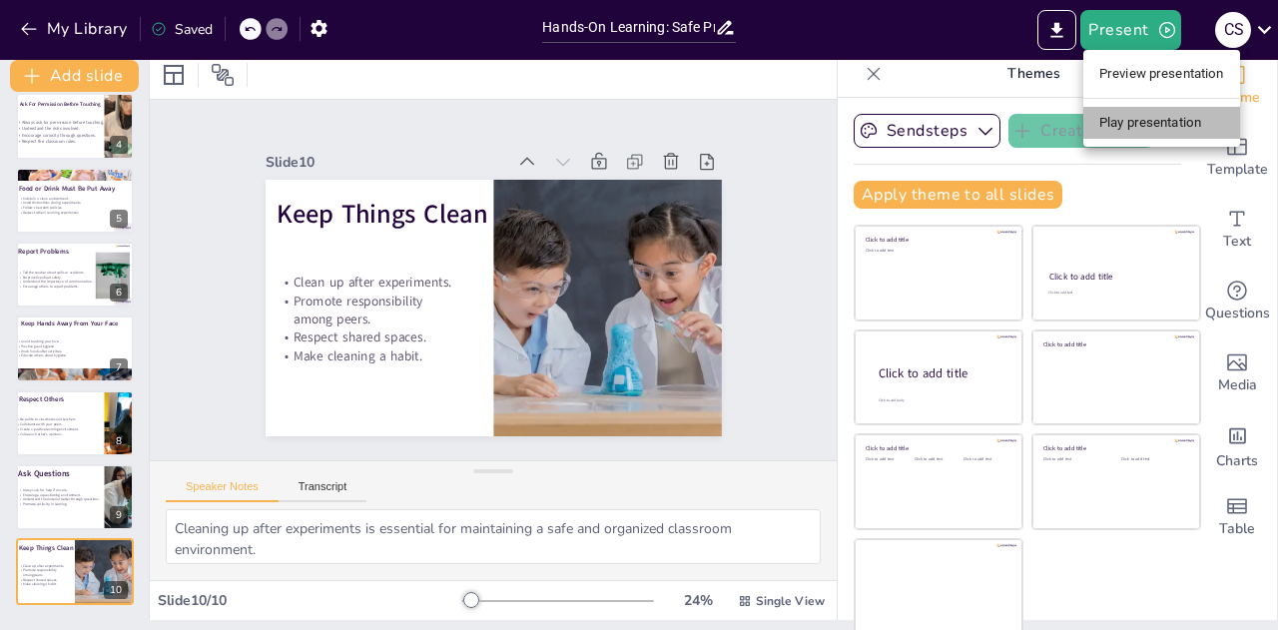
click at [1151, 115] on li "Play presentation" at bounding box center [1161, 123] width 157 height 32
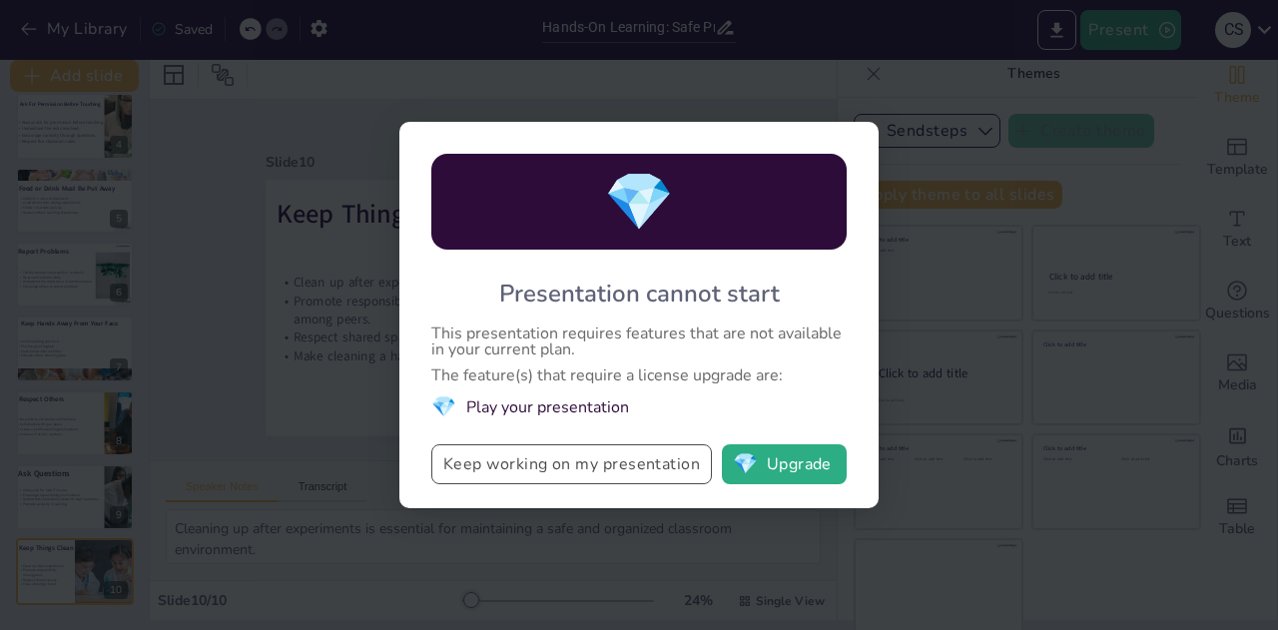
click at [493, 472] on button "Keep working on my presentation" at bounding box center [571, 464] width 281 height 40
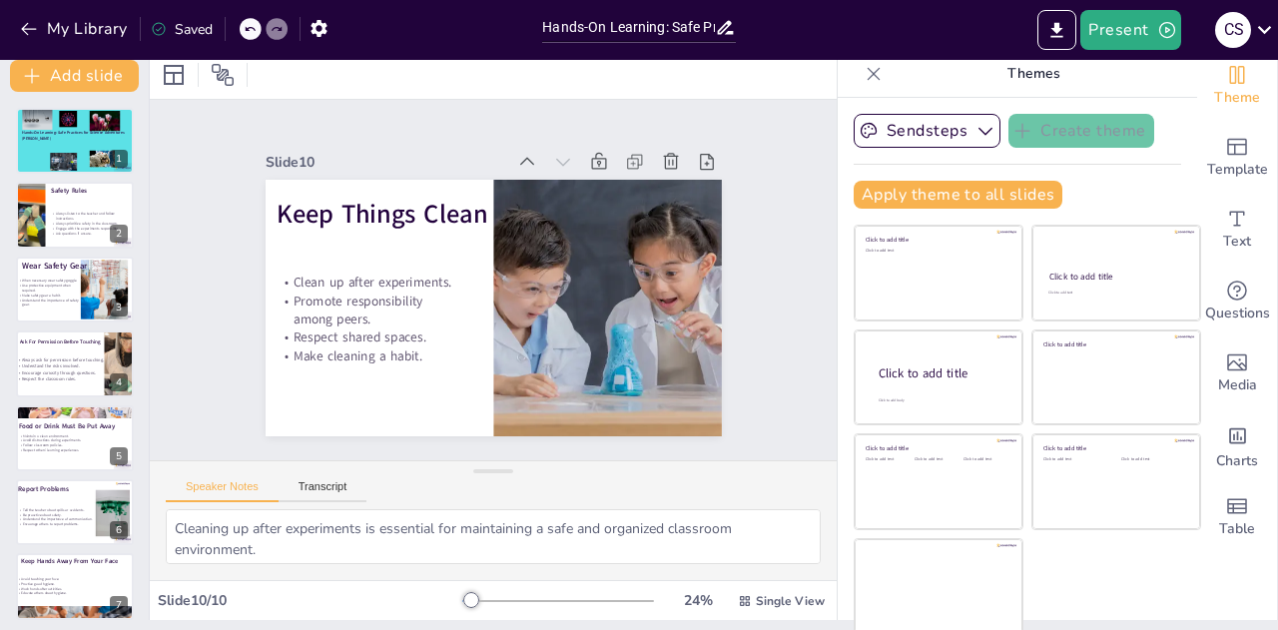
scroll to position [0, 0]
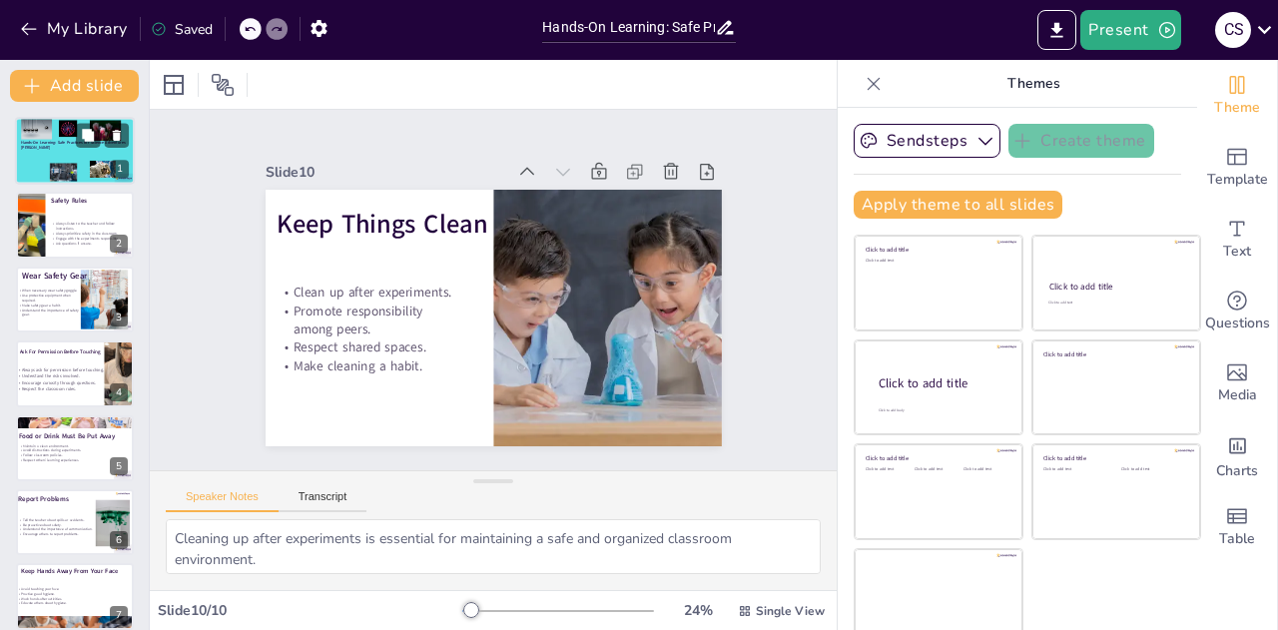
click at [71, 177] on div at bounding box center [64, 172] width 28 height 19
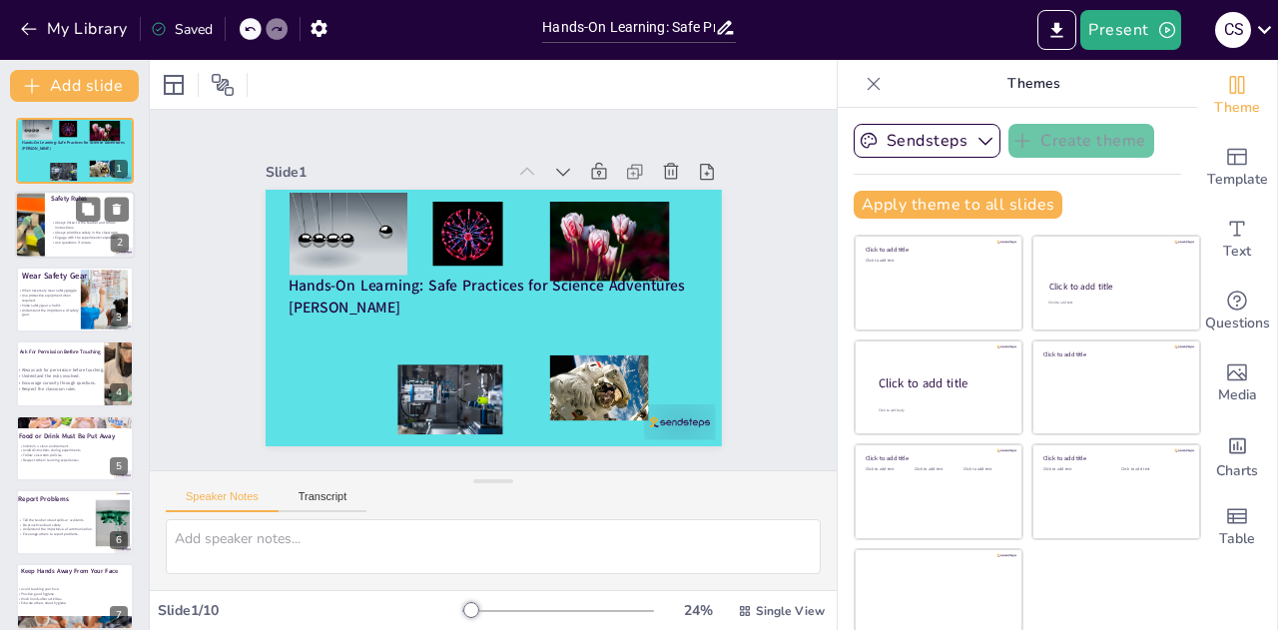
click at [88, 229] on p "Always listen to the teacher and follow instructions." at bounding box center [90, 226] width 78 height 10
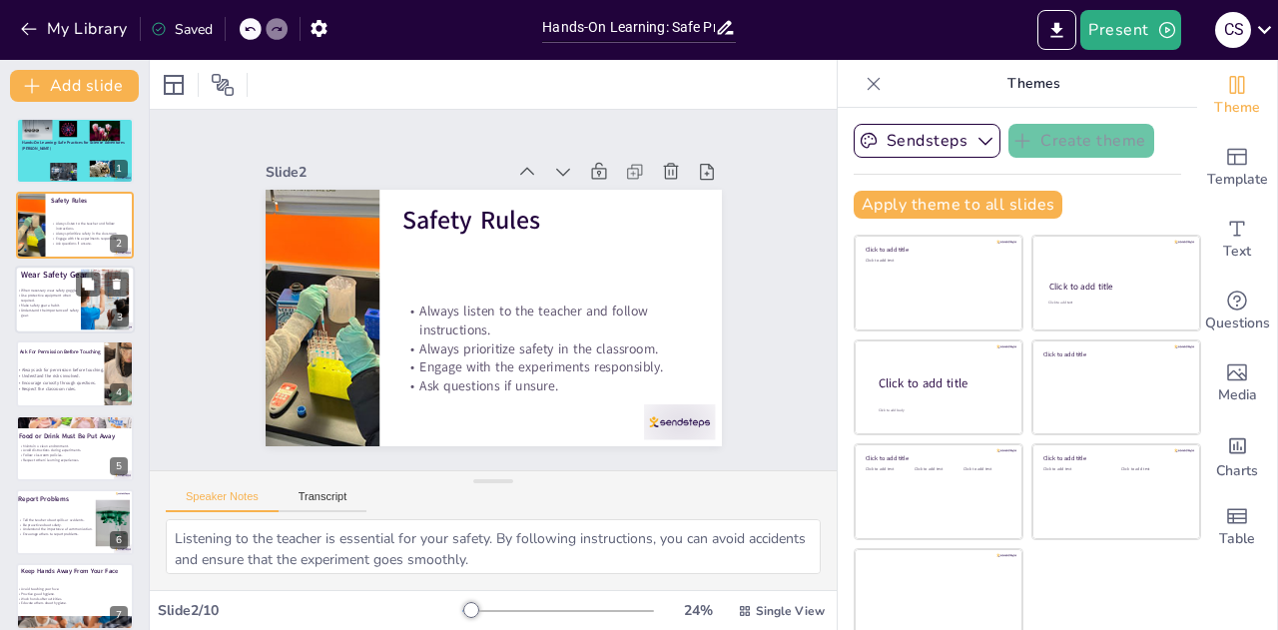
click at [56, 286] on div "When necessary wear safety goggle Use protective equipment when required. Make …" at bounding box center [50, 303] width 69 height 40
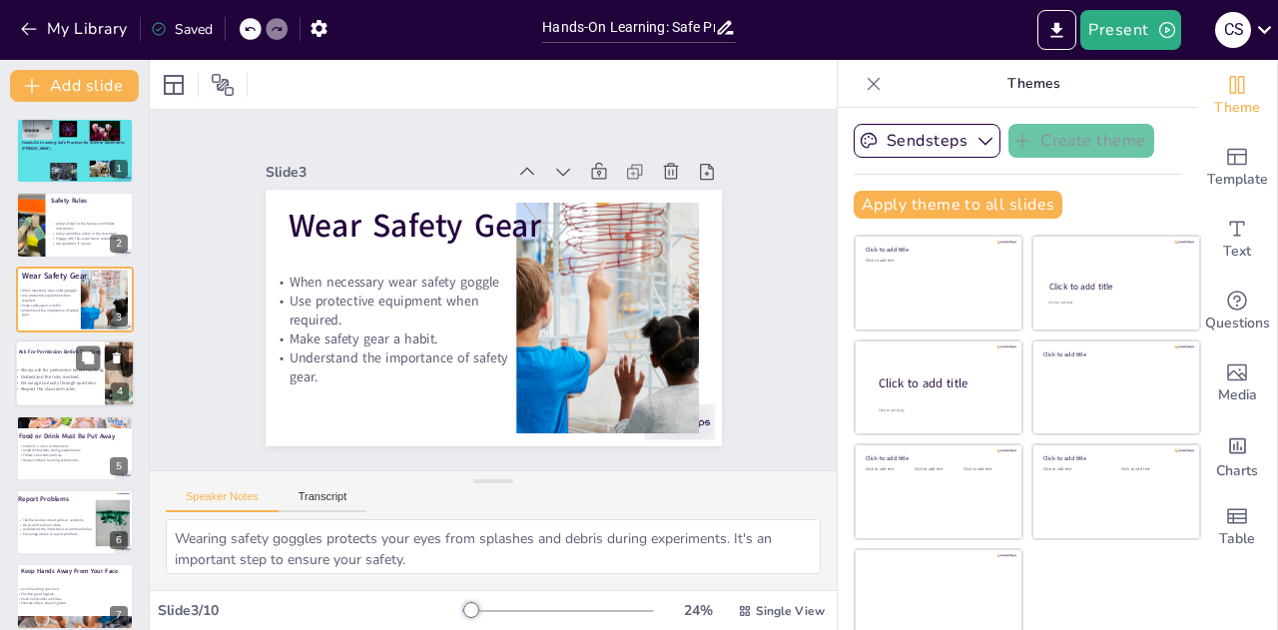
click at [62, 372] on span "Always ask for permission before touching." at bounding box center [63, 370] width 84 height 6
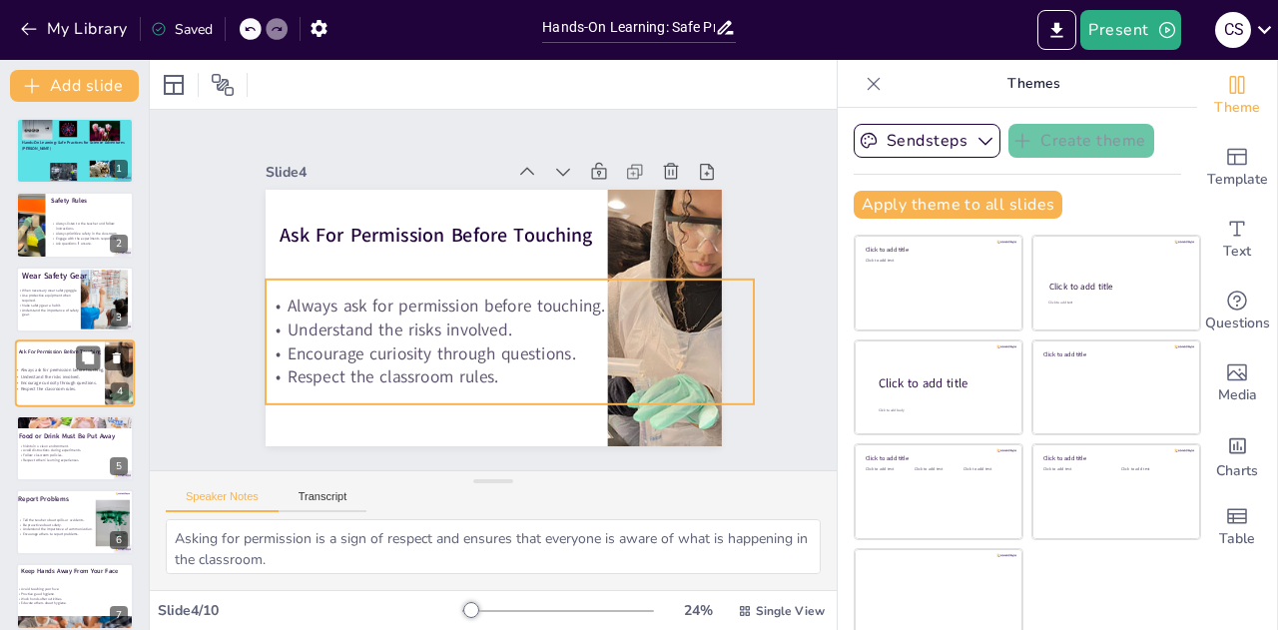
scroll to position [8, 0]
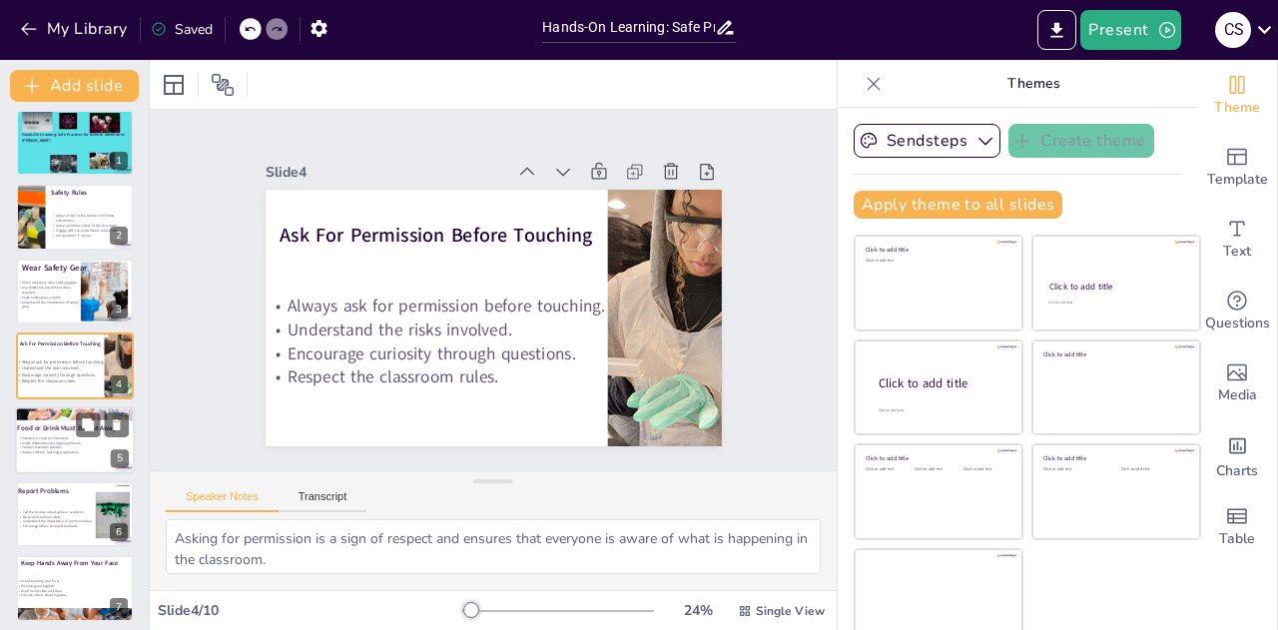
click at [38, 464] on div at bounding box center [75, 440] width 120 height 68
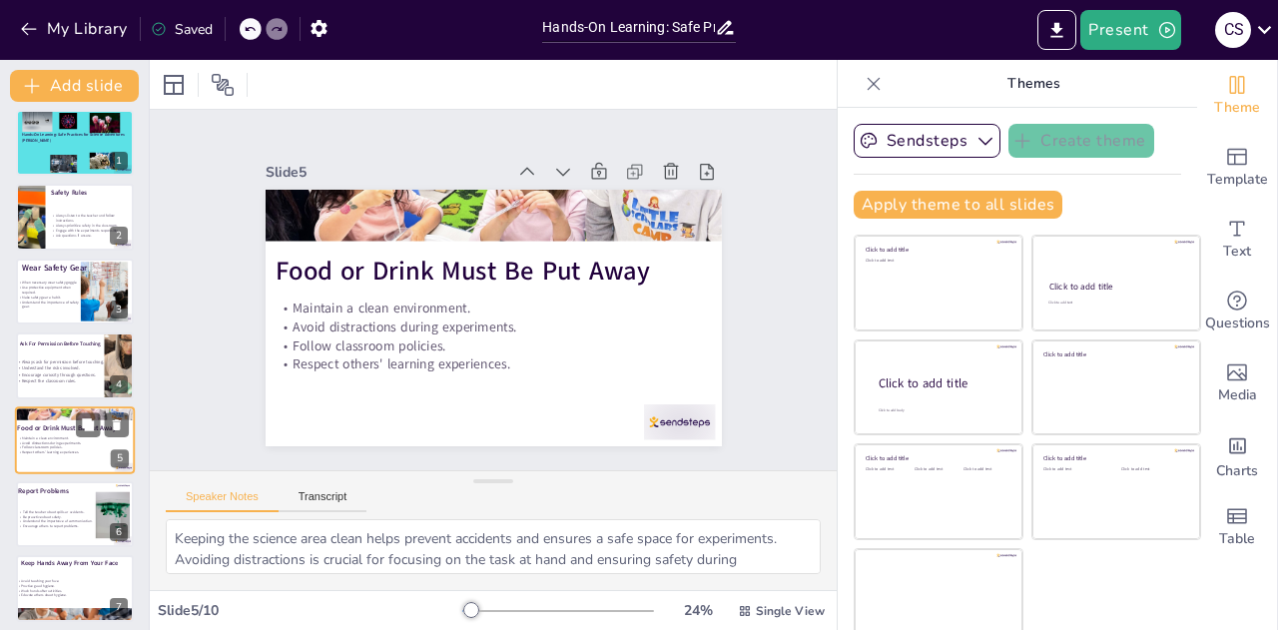
scroll to position [82, 0]
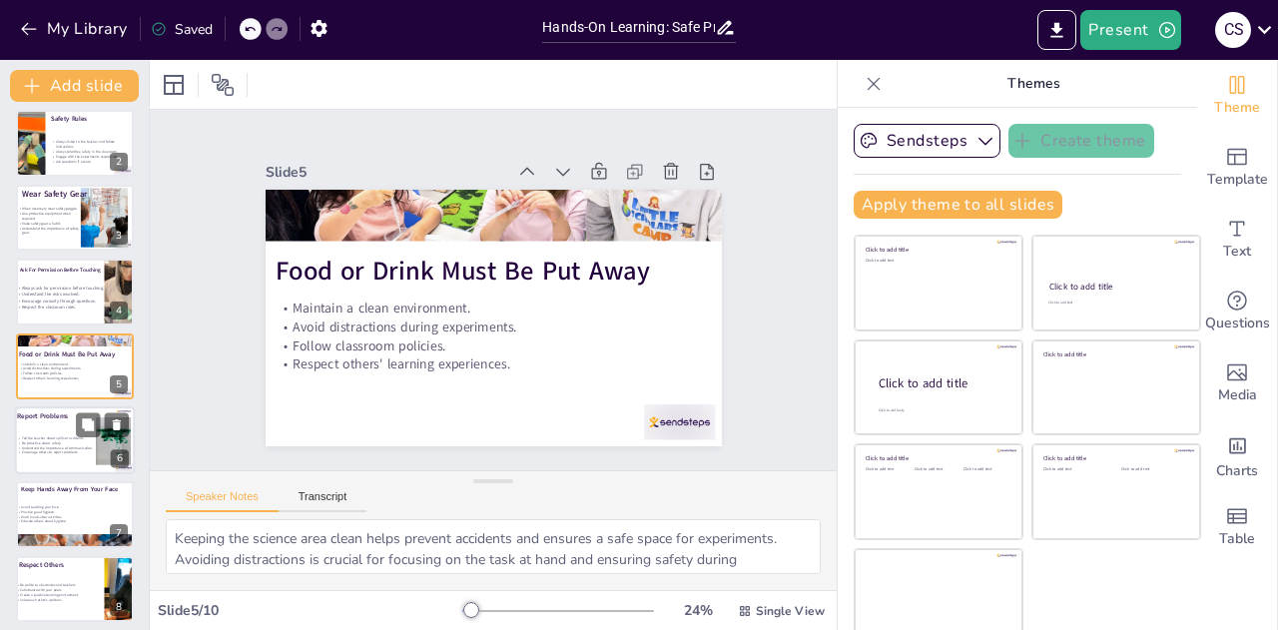
click at [60, 434] on div at bounding box center [75, 440] width 120 height 68
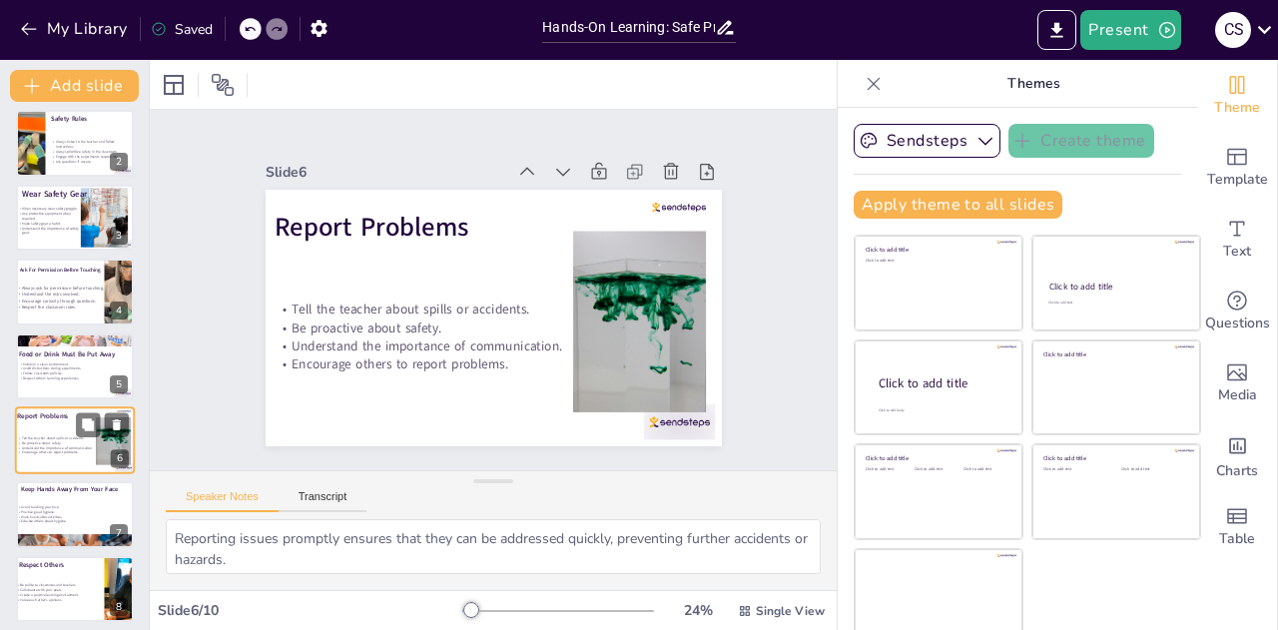
scroll to position [156, 0]
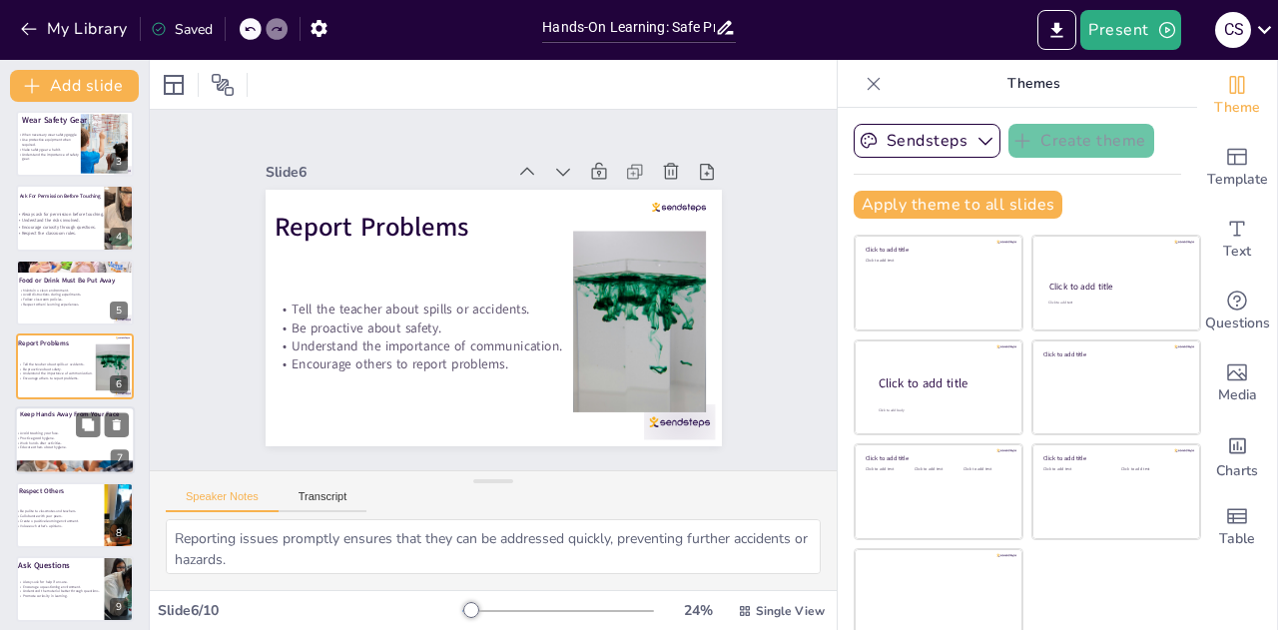
click at [57, 434] on p "Avoid touching your face." at bounding box center [70, 433] width 108 height 5
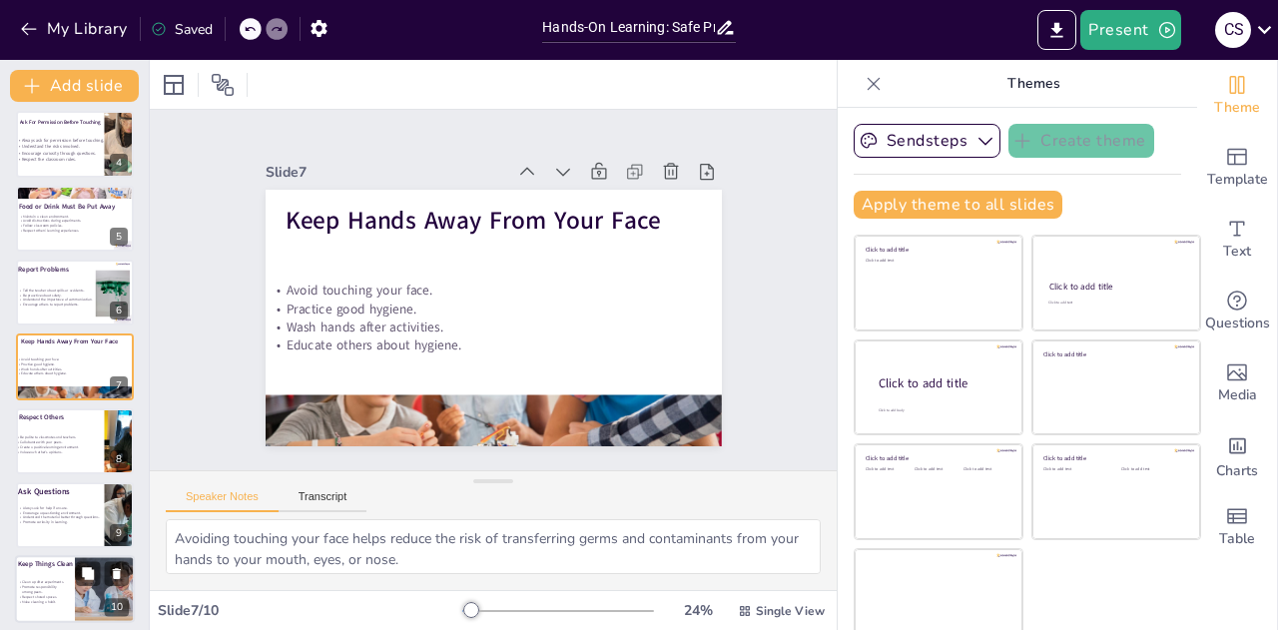
scroll to position [238, 0]
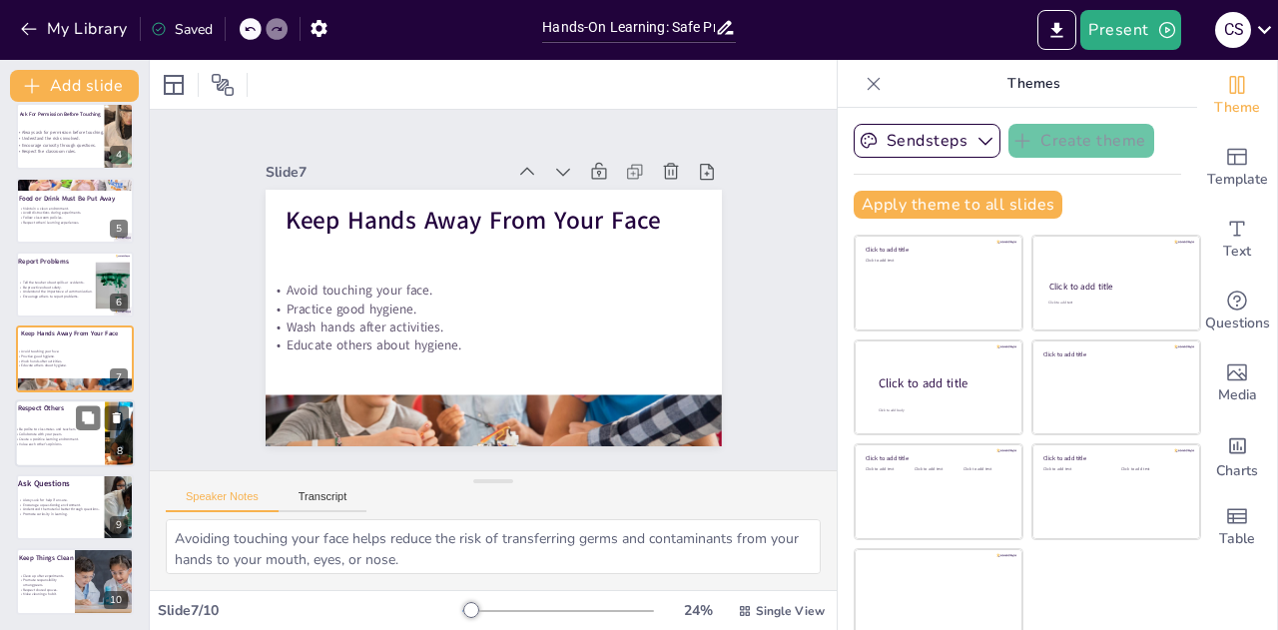
click at [39, 445] on p "Value each other’s opinions." at bounding box center [54, 443] width 78 height 5
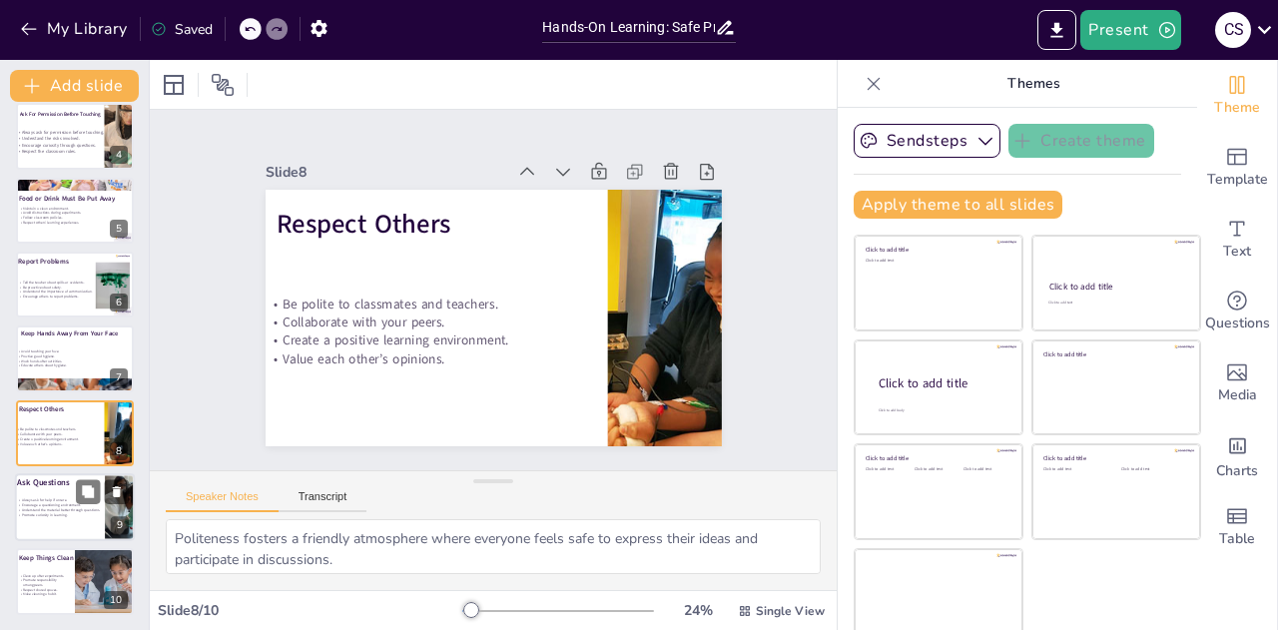
click at [36, 506] on p "Encourage a questioning environment." at bounding box center [68, 504] width 102 height 5
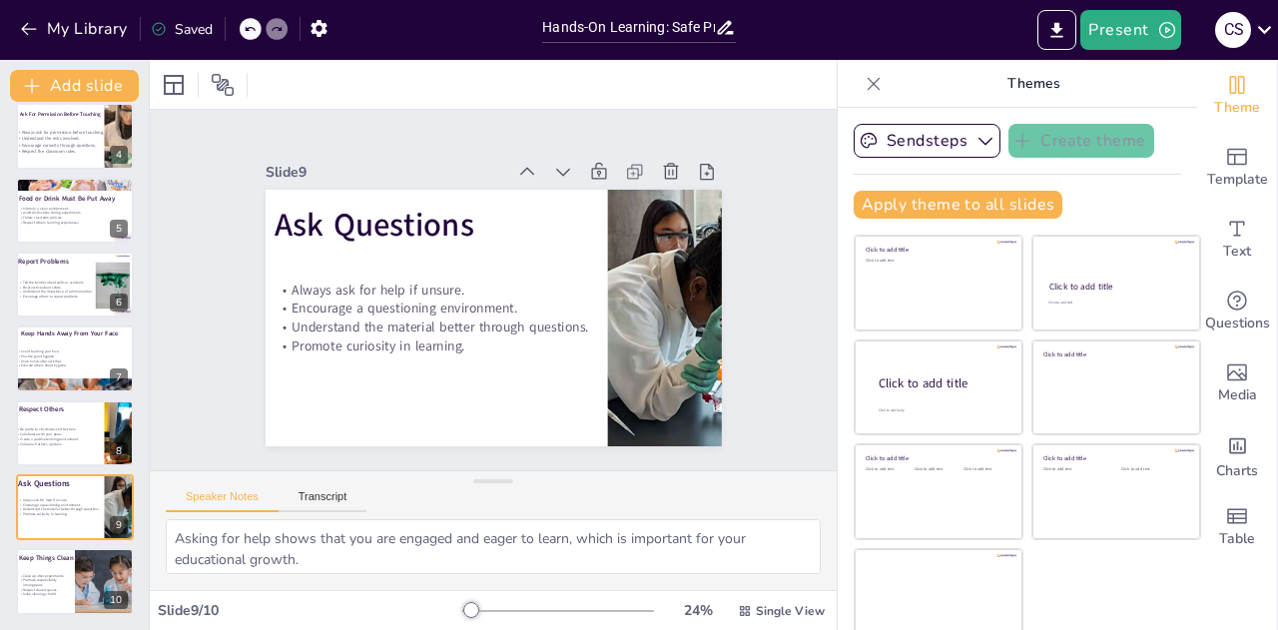
click at [1041, 229] on div "Sendsteps Create theme Apply theme to all slides Click to add title Click to ad…" at bounding box center [1017, 179] width 327 height 111
click at [42, 578] on p "Promote responsibility among peers." at bounding box center [42, 582] width 48 height 10
type textarea "Cleaning up after experiments is essential for maintaining a safe and organized…"
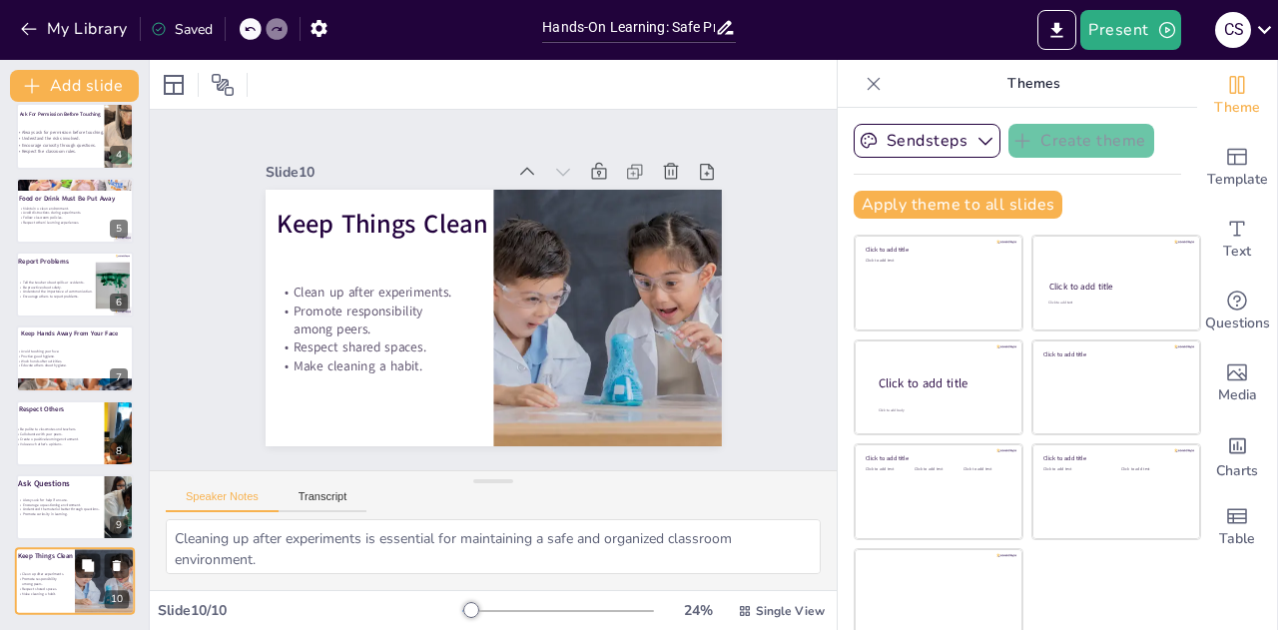
scroll to position [10, 0]
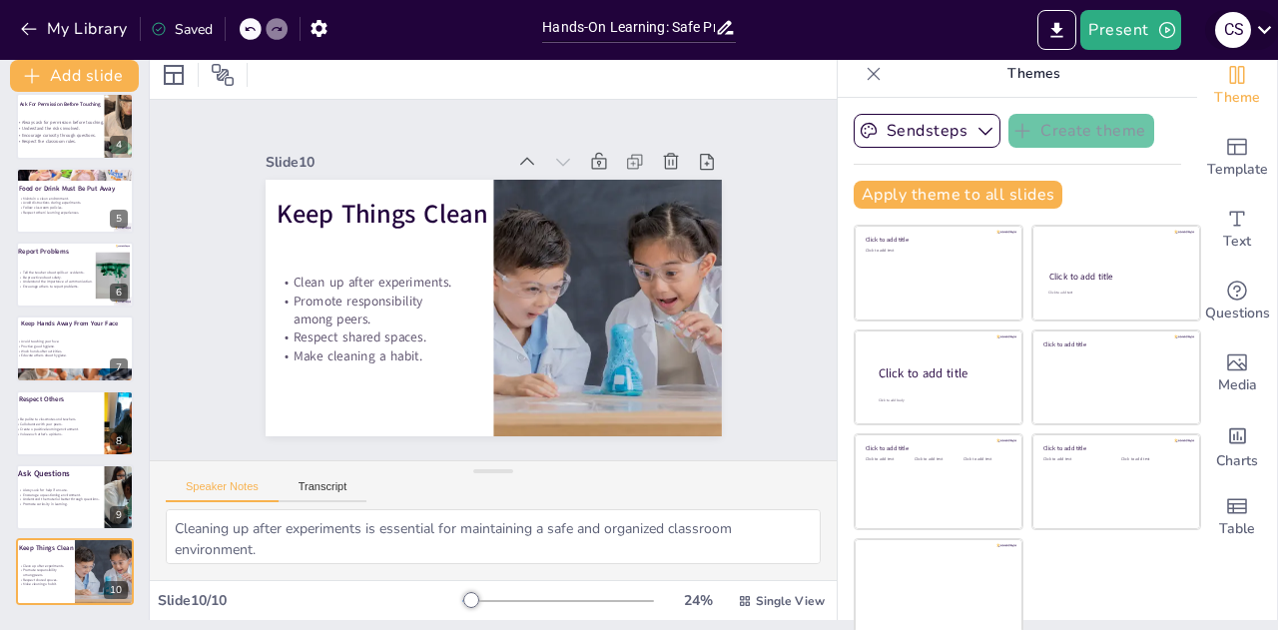
click at [1272, 19] on icon at bounding box center [1264, 29] width 27 height 27
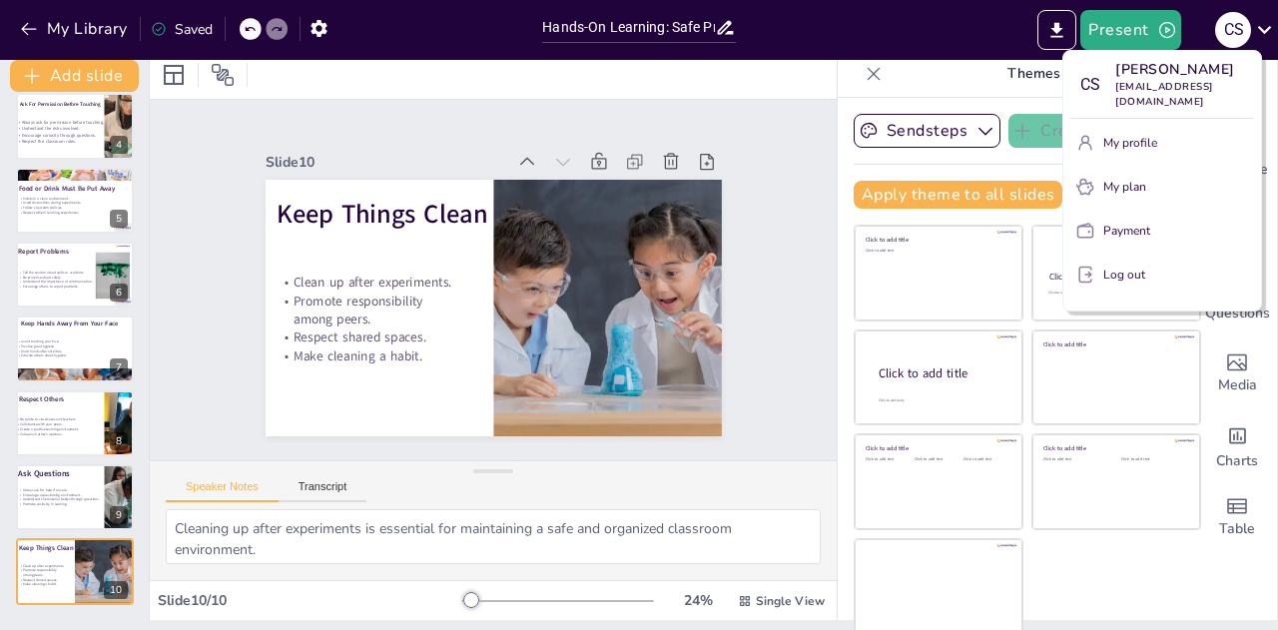
click at [1138, 279] on div "My profile My plan Payment Log out" at bounding box center [1162, 215] width 182 height 176
click at [1091, 265] on icon "button" at bounding box center [1085, 275] width 20 height 20
